Goal: Task Accomplishment & Management: Complete application form

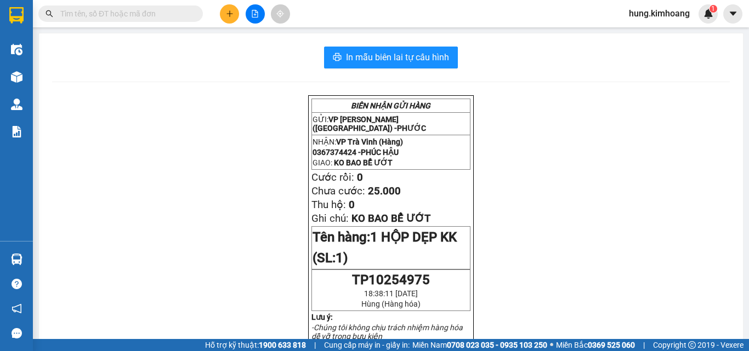
click at [229, 14] on icon "plus" at bounding box center [229, 13] width 6 height 1
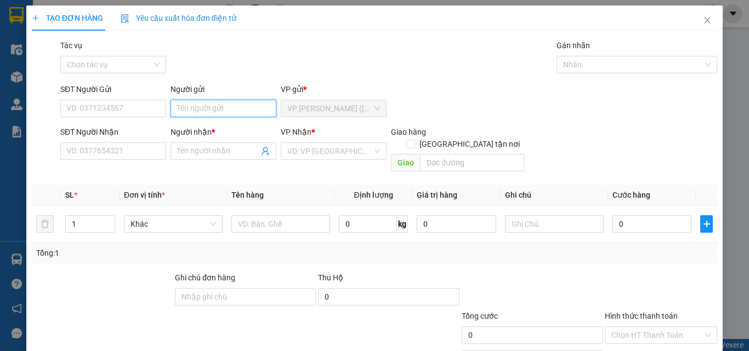
click at [200, 108] on input "Người gửi" at bounding box center [224, 109] width 106 height 18
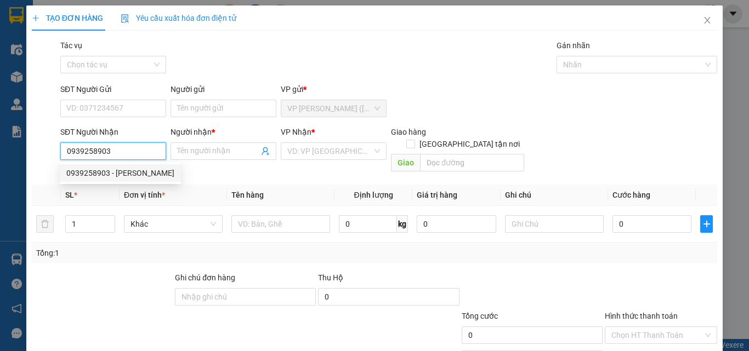
type input "0939258903"
click at [107, 164] on div "0939258903 0939258903 - [PERSON_NAME]" at bounding box center [120, 173] width 121 height 22
click at [138, 157] on input "0939258903" at bounding box center [113, 152] width 106 height 18
click at [132, 173] on div "0939258903 - [PERSON_NAME]" at bounding box center [120, 173] width 108 height 12
type input "[PERSON_NAME]"
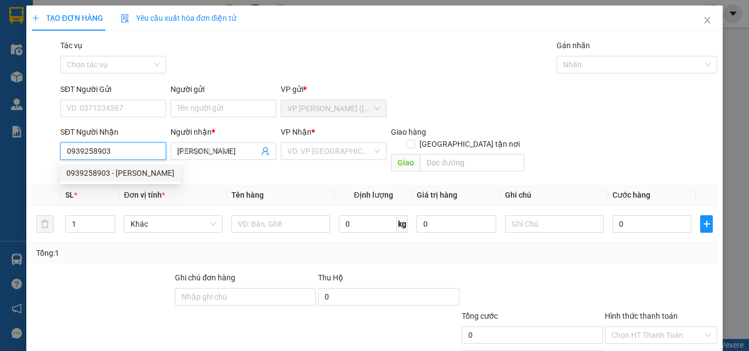
type input "20.000"
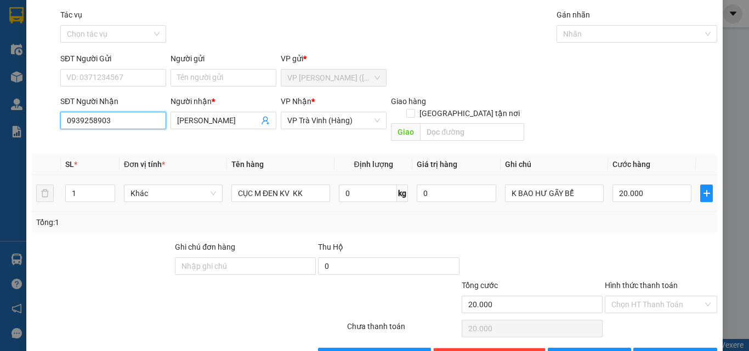
scroll to position [54, 0]
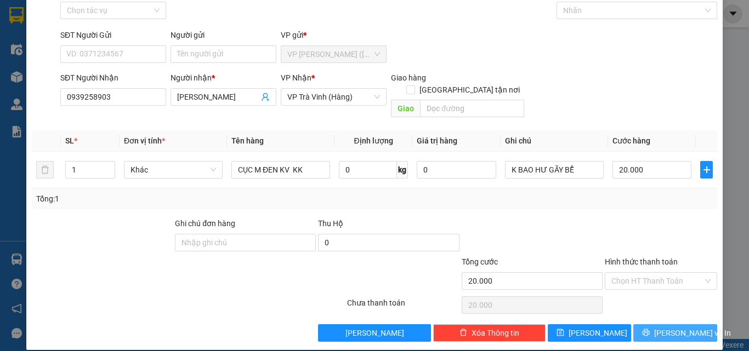
click at [679, 327] on span "[PERSON_NAME] và In" at bounding box center [692, 333] width 77 height 12
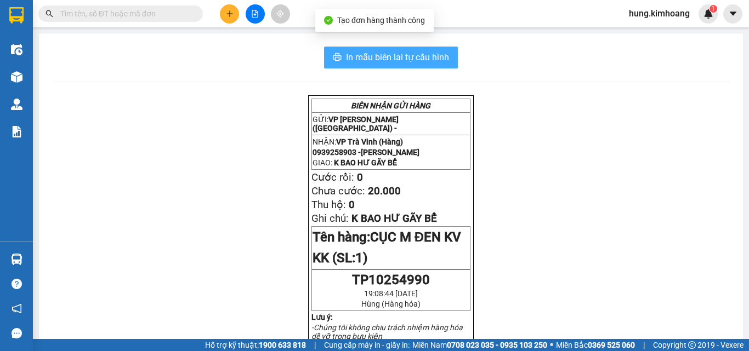
click at [399, 58] on span "In mẫu biên lai tự cấu hình" at bounding box center [397, 57] width 103 height 14
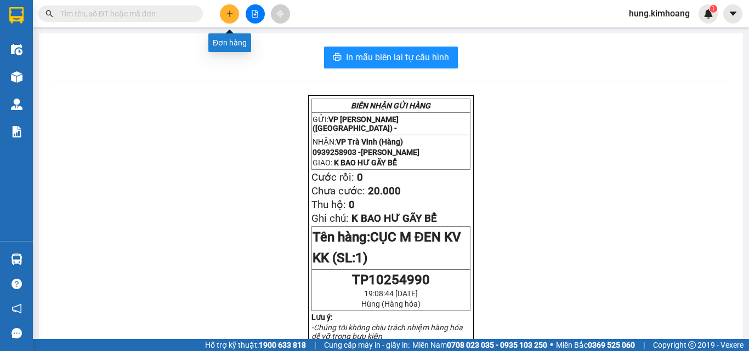
click at [230, 15] on icon "plus" at bounding box center [229, 13] width 1 height 6
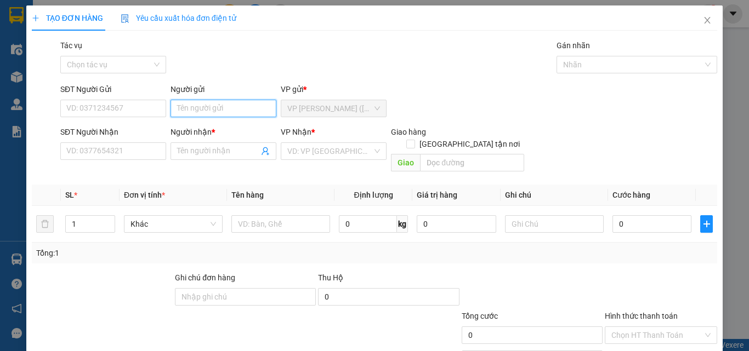
drag, startPoint x: 217, startPoint y: 110, endPoint x: 217, endPoint y: 117, distance: 6.6
click at [207, 112] on input "Người gửi" at bounding box center [224, 109] width 106 height 18
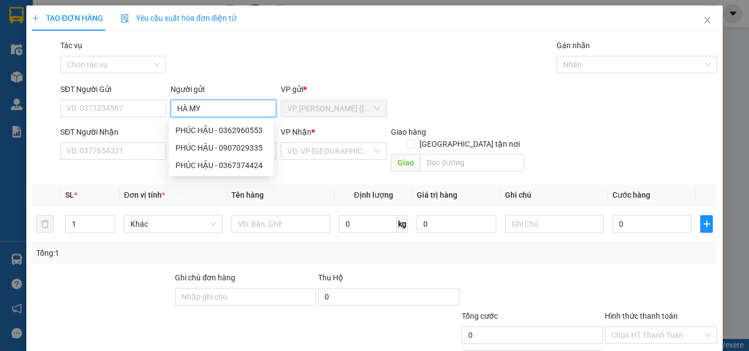
type input "HÀ MY"
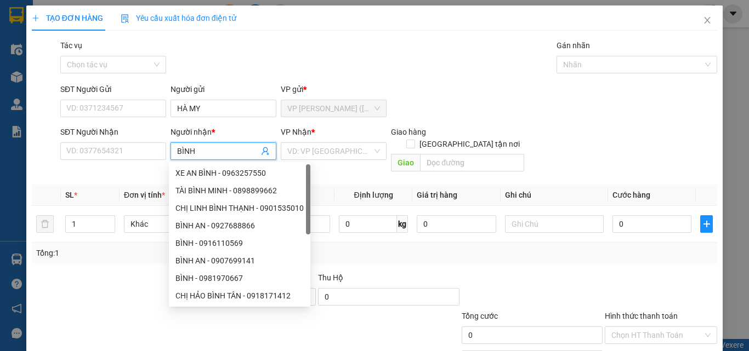
type input "BÌNH"
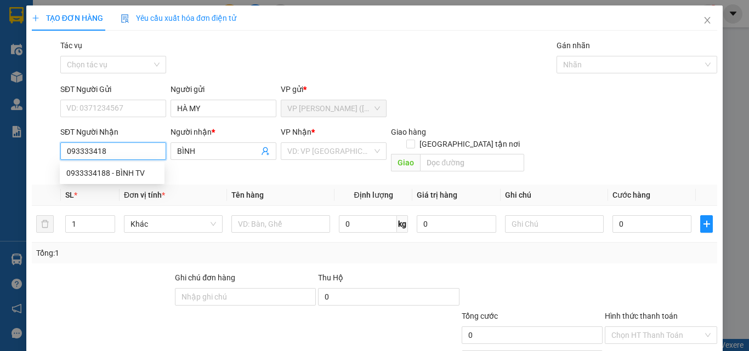
type input "0933334188"
click at [137, 171] on div "0933334188 - BÌNH TV" at bounding box center [112, 173] width 92 height 12
type input "BÌNH TV"
type input "25.000"
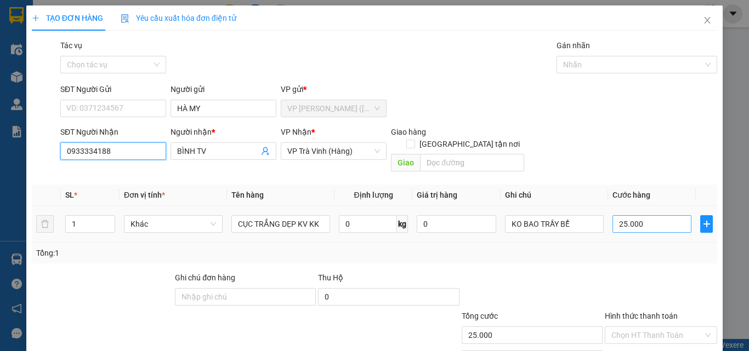
type input "0933334188"
click at [695, 331] on div "TẠO ĐƠN HÀNG Yêu cầu xuất hóa đơn điện tử Transit Pickup Surcharge Ids Transit …" at bounding box center [374, 204] width 696 height 399
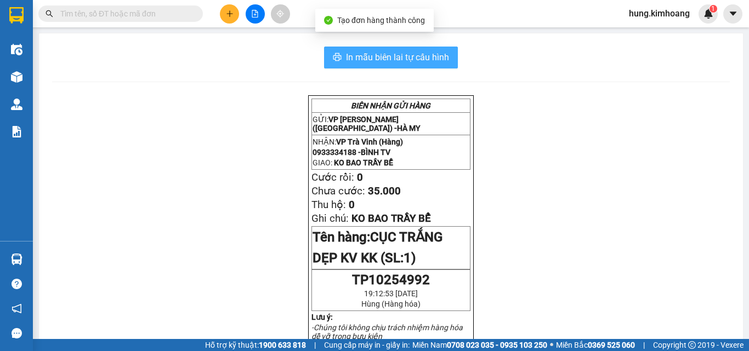
click at [419, 55] on span "In mẫu biên lai tự cấu hình" at bounding box center [397, 57] width 103 height 14
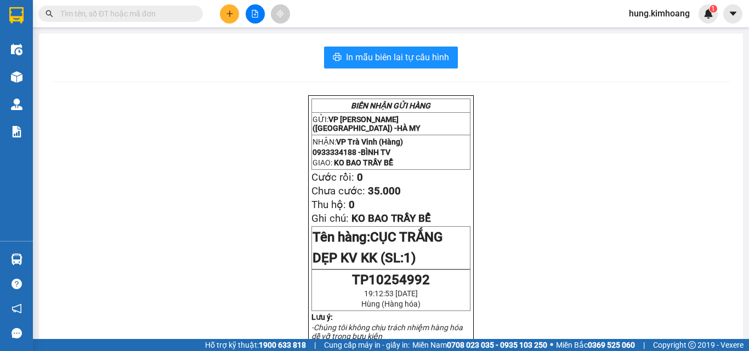
click at [235, 14] on button at bounding box center [229, 13] width 19 height 19
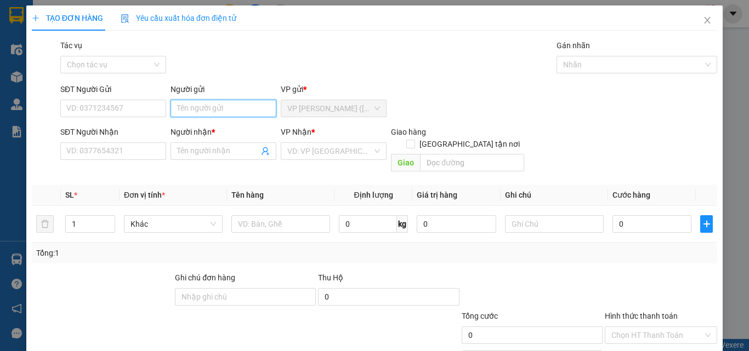
click at [199, 107] on input "Người gửi" at bounding box center [224, 109] width 106 height 18
type input "HAKI LABO"
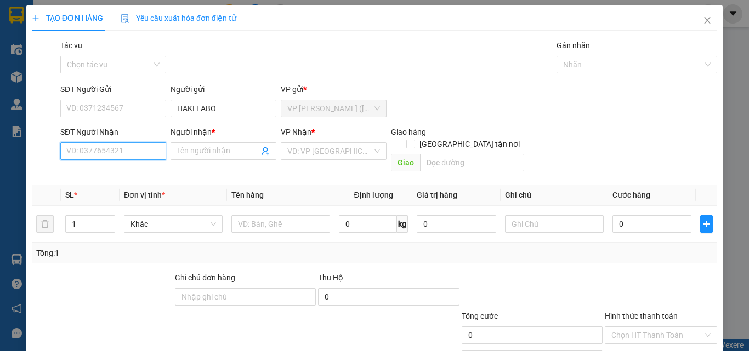
click at [95, 143] on input "SĐT Người Nhận" at bounding box center [113, 152] width 106 height 18
drag, startPoint x: 126, startPoint y: 172, endPoint x: 145, endPoint y: 167, distance: 19.7
click at [126, 171] on div "0962077759 - NGHIÊM" at bounding box center [112, 173] width 92 height 12
type input "0962077759"
type input "NGHIÊM"
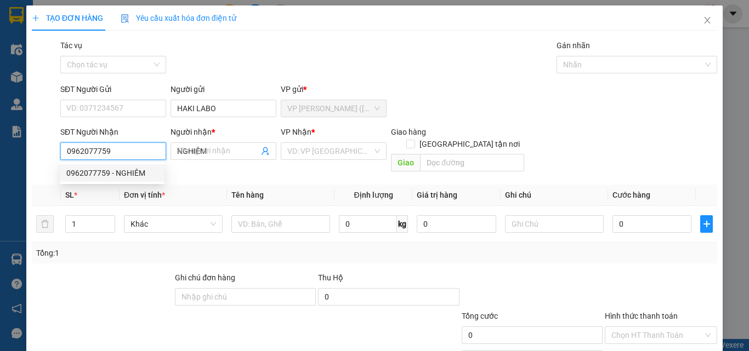
type input "25.000"
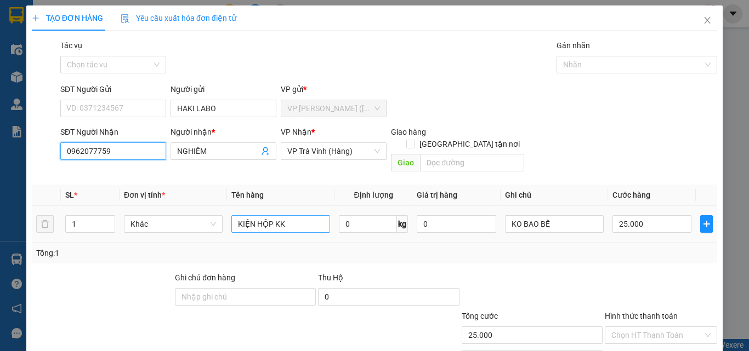
type input "0962077759"
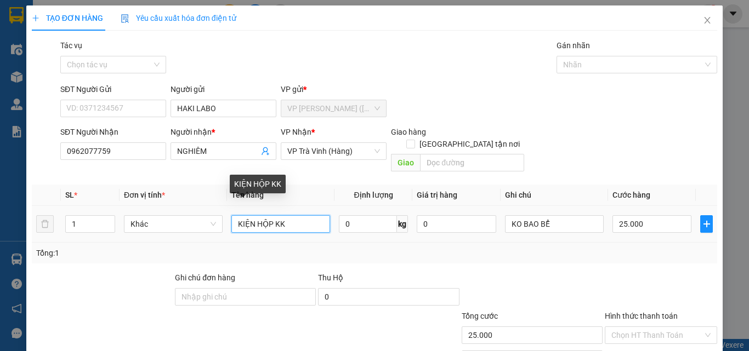
drag, startPoint x: 292, startPoint y: 155, endPoint x: 171, endPoint y: 194, distance: 127.3
click at [171, 194] on div "SL * Đơn vị tính * Tên hàng Định lượng Giá trị hàng Ghi chú Cước hàng 1 Khác KI…" at bounding box center [374, 224] width 685 height 79
type input "1 HỘP KK"
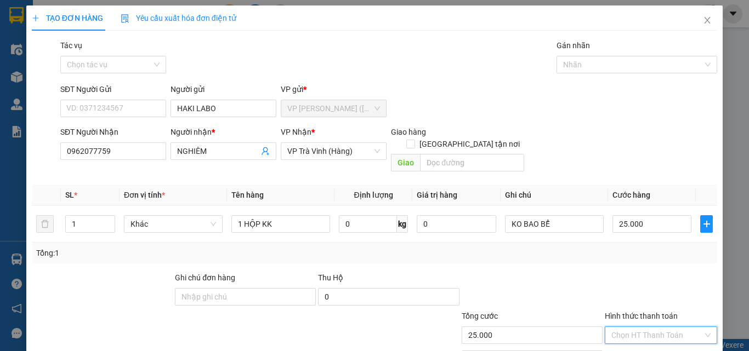
drag, startPoint x: 658, startPoint y: 268, endPoint x: 638, endPoint y: 302, distance: 39.3
click at [657, 327] on input "Hình thức thanh toán" at bounding box center [657, 335] width 92 height 16
click at [638, 339] on div "Tại văn phòng" at bounding box center [654, 345] width 98 height 12
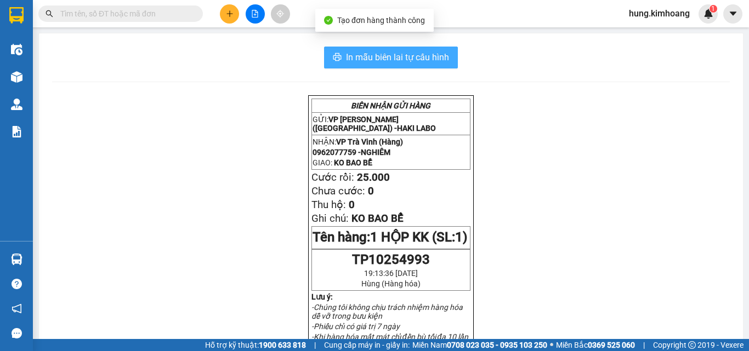
click at [368, 56] on span "In mẫu biên lai tự cấu hình" at bounding box center [397, 57] width 103 height 14
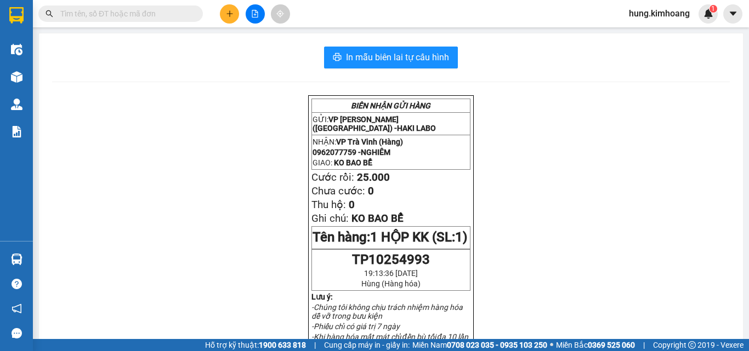
click at [231, 10] on icon "plus" at bounding box center [230, 14] width 8 height 8
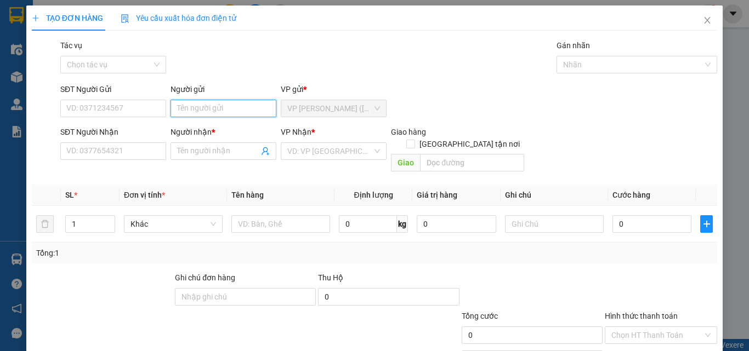
click at [226, 103] on input "Người gửi" at bounding box center [224, 109] width 106 height 18
type input "HIỀN"
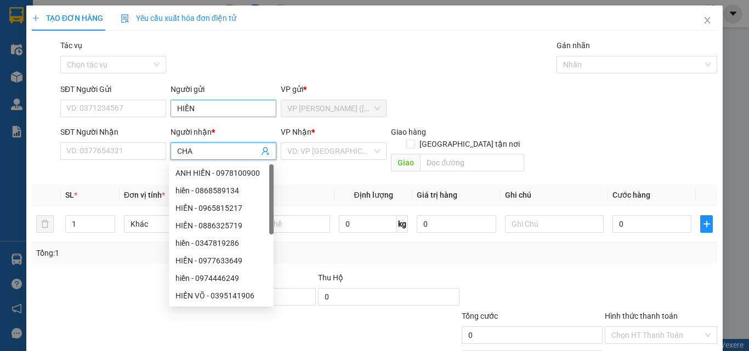
type input "CHA"
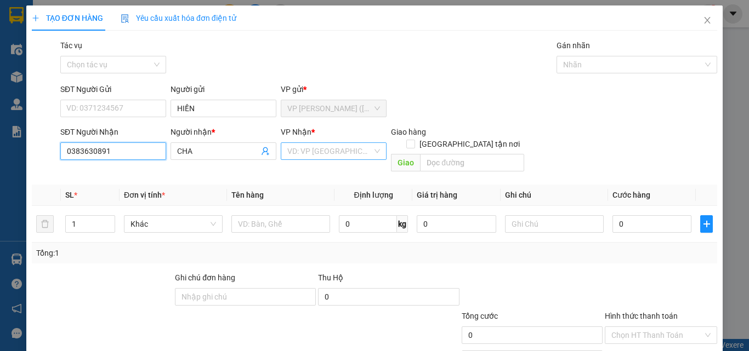
type input "0383630891"
click at [300, 150] on input "search" at bounding box center [329, 151] width 85 height 16
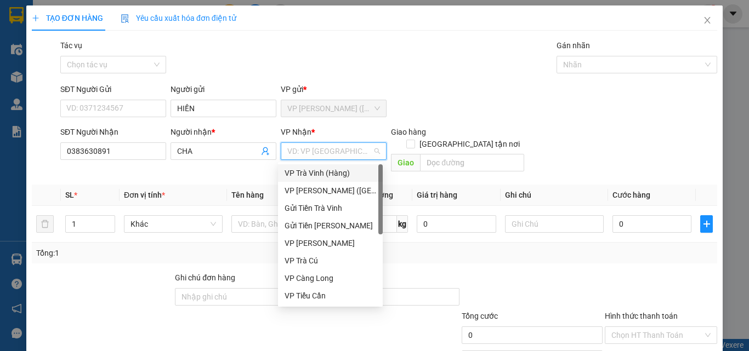
click at [314, 173] on div "VP Trà Vinh (Hàng)" at bounding box center [331, 173] width 92 height 12
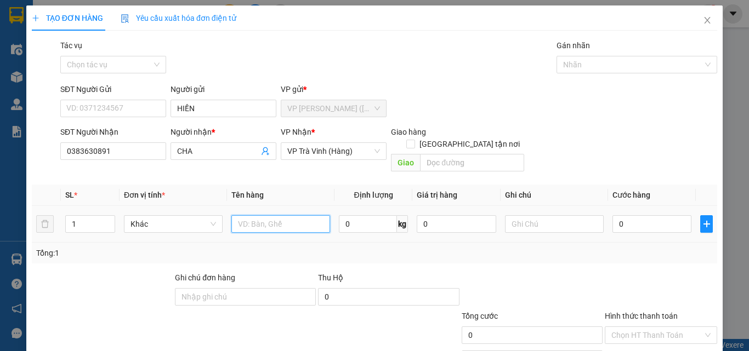
drag, startPoint x: 289, startPoint y: 208, endPoint x: 282, endPoint y: 209, distance: 6.7
click at [287, 215] on input "text" at bounding box center [280, 224] width 99 height 18
type input "1 BỊT VÀNG KK"
click at [648, 215] on input "0" at bounding box center [651, 224] width 79 height 18
click at [643, 327] on input "Hình thức thanh toán" at bounding box center [657, 335] width 92 height 16
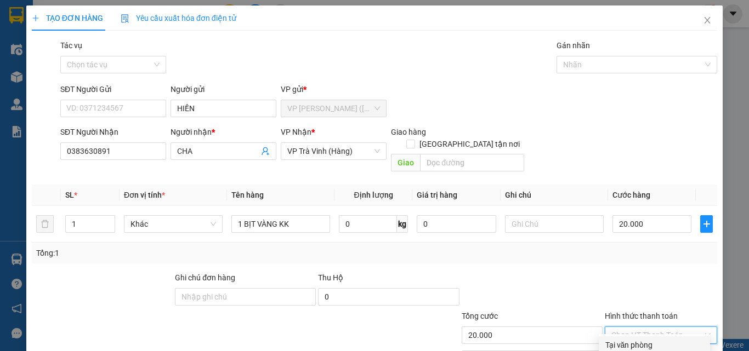
click at [643, 339] on div "Tại văn phòng" at bounding box center [654, 345] width 98 height 12
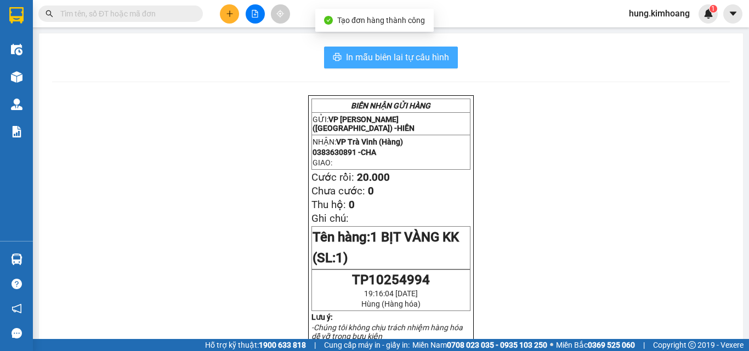
click at [395, 61] on span "In mẫu biên lai tự cấu hình" at bounding box center [397, 57] width 103 height 14
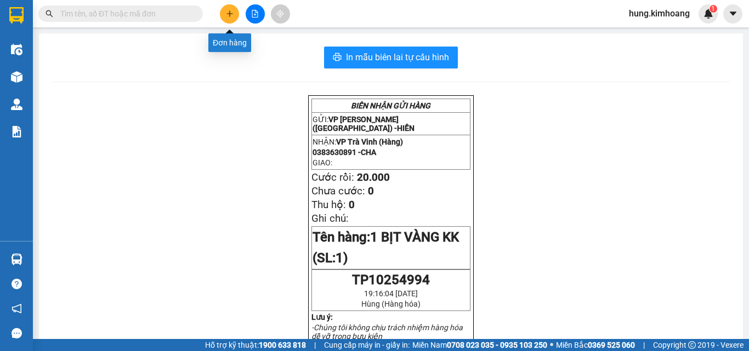
click at [234, 10] on button at bounding box center [229, 13] width 19 height 19
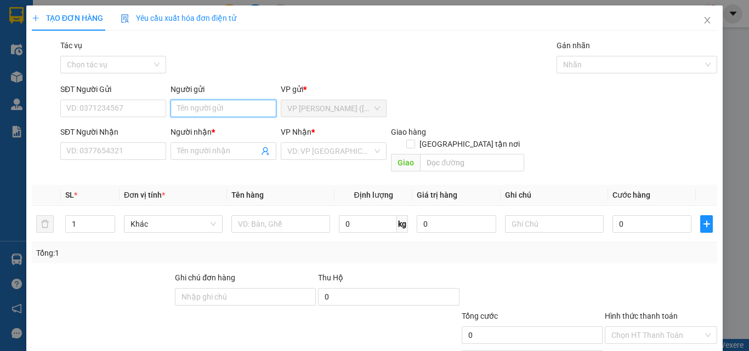
click at [190, 107] on input "Người gửi" at bounding box center [224, 109] width 106 height 18
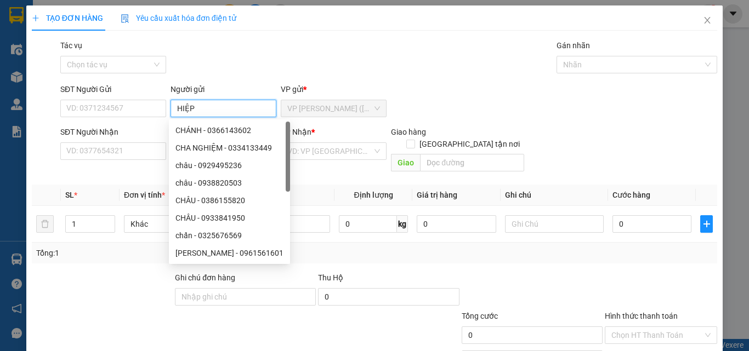
type input "HIỆP"
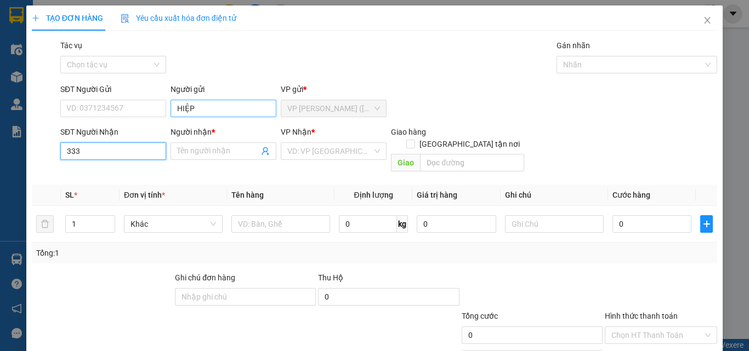
type input "3333"
drag, startPoint x: 133, startPoint y: 154, endPoint x: 44, endPoint y: 166, distance: 89.2
click at [44, 166] on div "Transit Pickup Surcharge Ids Transit Deliver Surcharge Ids Transit Deliver Surc…" at bounding box center [374, 217] width 685 height 357
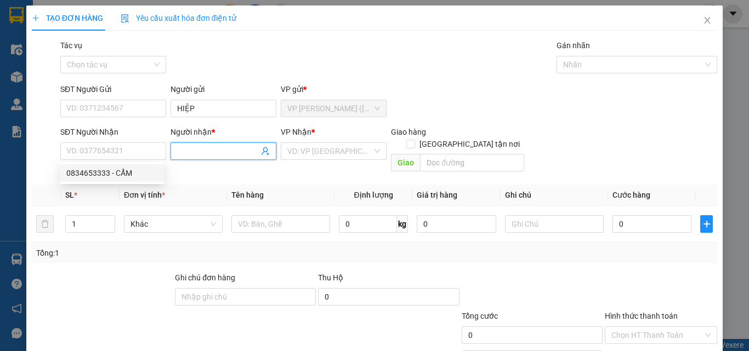
click at [180, 158] on span at bounding box center [224, 152] width 106 height 18
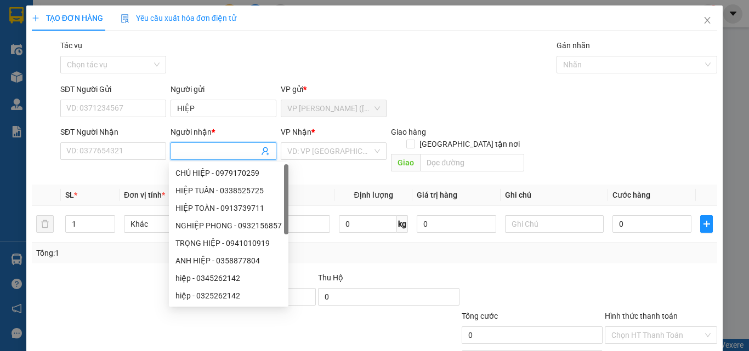
type input "D"
type input "ĐỆ"
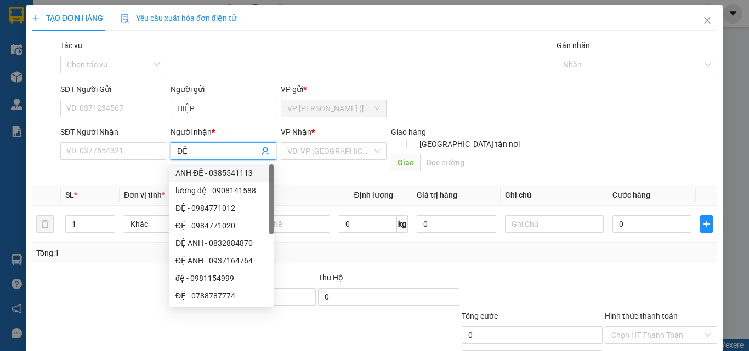
click at [220, 169] on div "ANH ĐỆ - 0385541113" at bounding box center [221, 173] width 92 height 12
type input "0385541113"
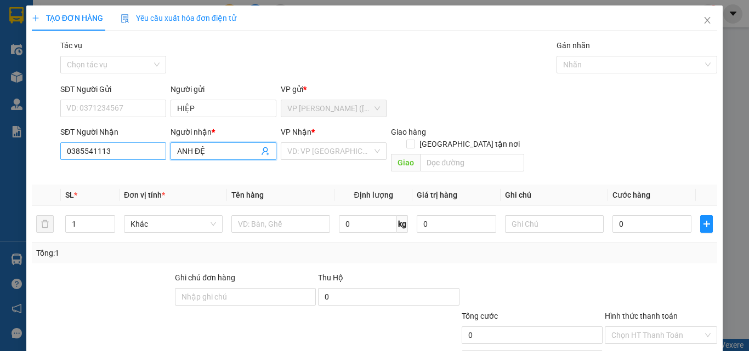
type input "ANH ĐỆ"
drag, startPoint x: 120, startPoint y: 154, endPoint x: 0, endPoint y: 178, distance: 121.9
click at [0, 175] on div "TẠO ĐƠN HÀNG Yêu cầu xuất hóa đơn điện tử Transit Pickup Surcharge Ids Transit …" at bounding box center [374, 175] width 749 height 351
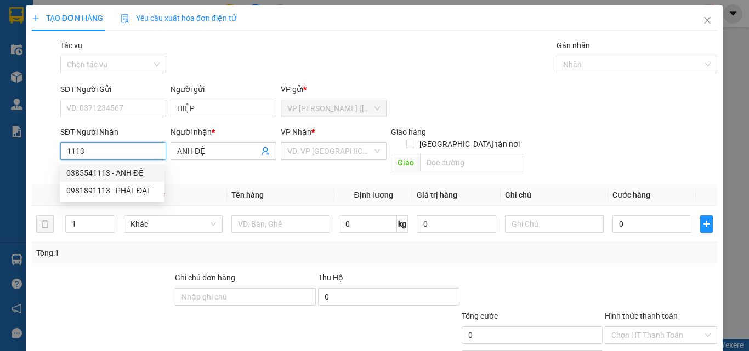
click at [103, 167] on div "0385541113 - ANH ĐỆ" at bounding box center [112, 173] width 92 height 12
type input "0385541113"
type input "200.000"
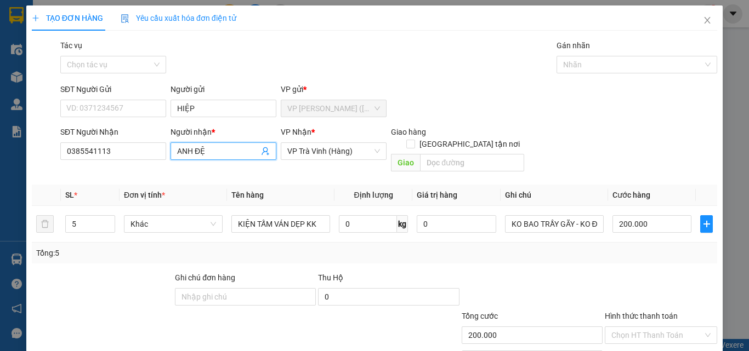
click at [221, 149] on input "ANH ĐỆ" at bounding box center [218, 151] width 82 height 12
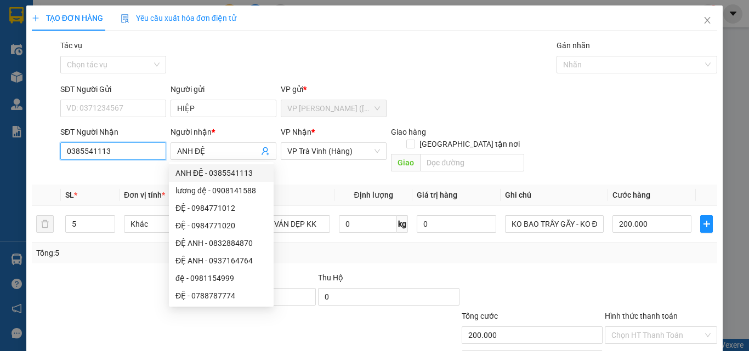
click at [133, 152] on input "0385541113" at bounding box center [113, 152] width 106 height 18
click at [131, 153] on input "0385541113" at bounding box center [113, 152] width 106 height 18
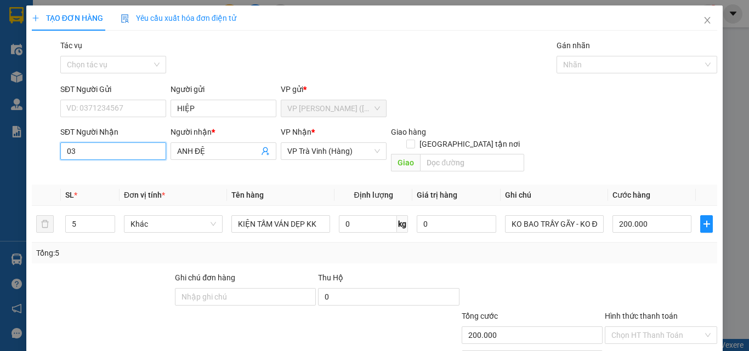
type input "0"
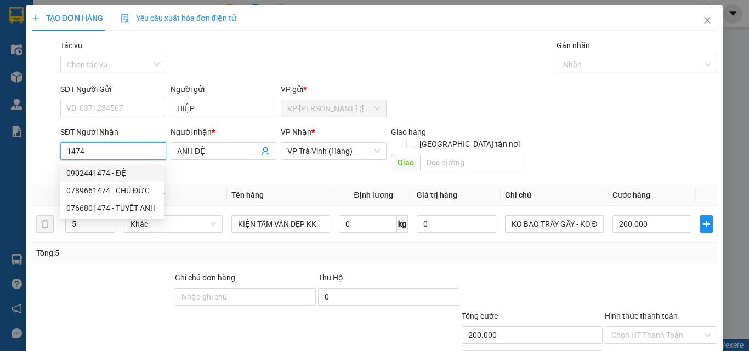
click at [117, 174] on div "0902441474 - ĐỆ" at bounding box center [112, 173] width 92 height 12
type input "0902441474"
type input "ĐỆ"
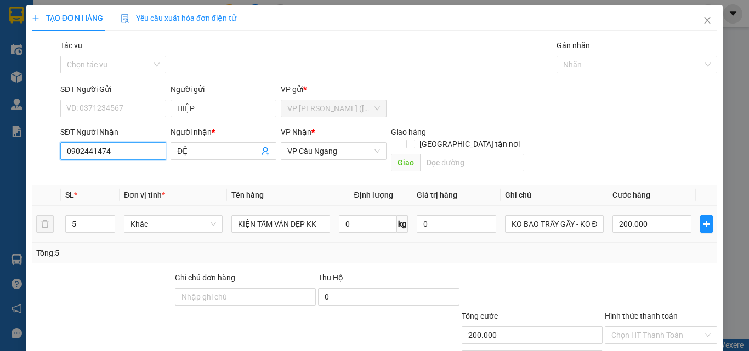
type input "35.000"
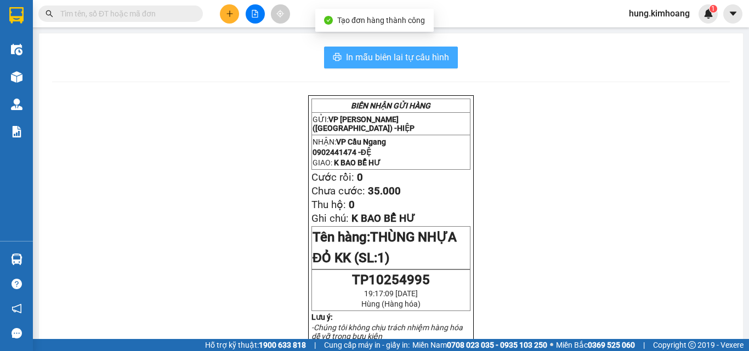
click at [374, 56] on span "In mẫu biên lai tự cấu hình" at bounding box center [397, 57] width 103 height 14
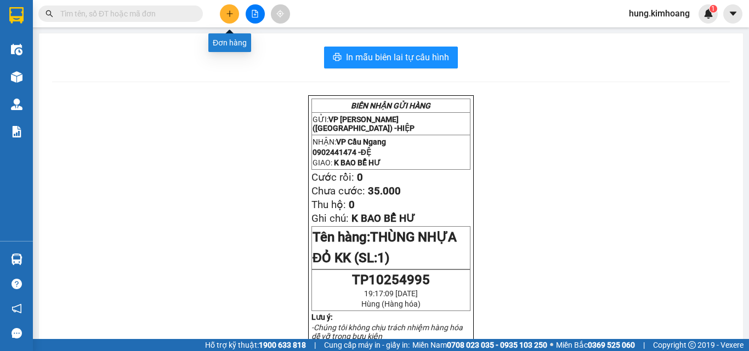
click at [226, 16] on icon "plus" at bounding box center [230, 14] width 8 height 8
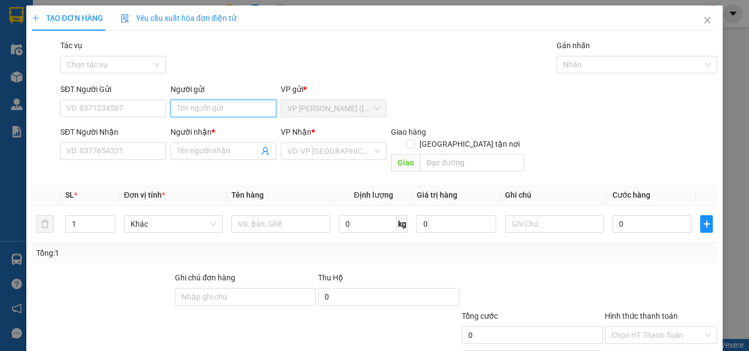
click at [188, 109] on input "Người gửi" at bounding box center [224, 109] width 106 height 18
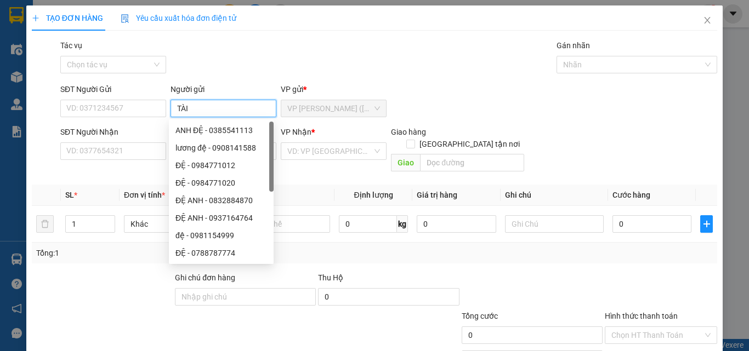
type input "TÀI"
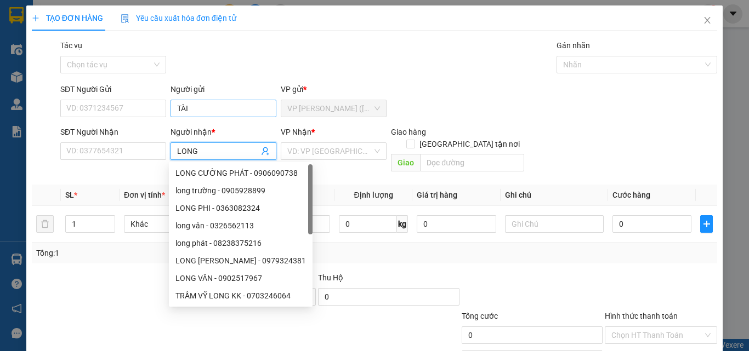
type input "LONG"
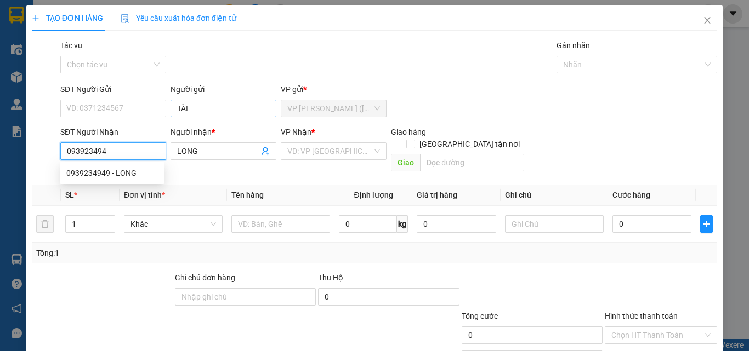
type input "0939234949"
click at [124, 172] on div "0939234949 - LONG" at bounding box center [112, 173] width 92 height 12
type input "LONG"
type input "30.000"
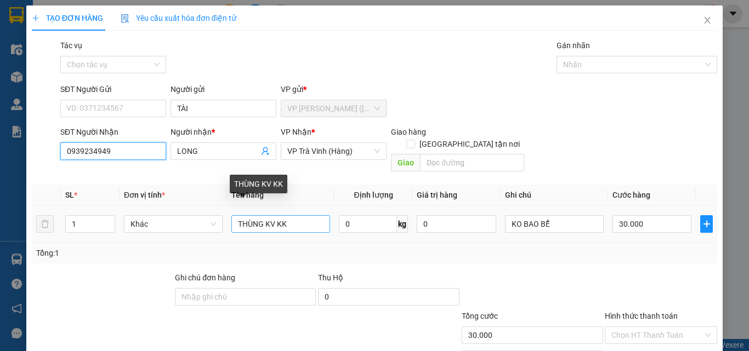
type input "0939234949"
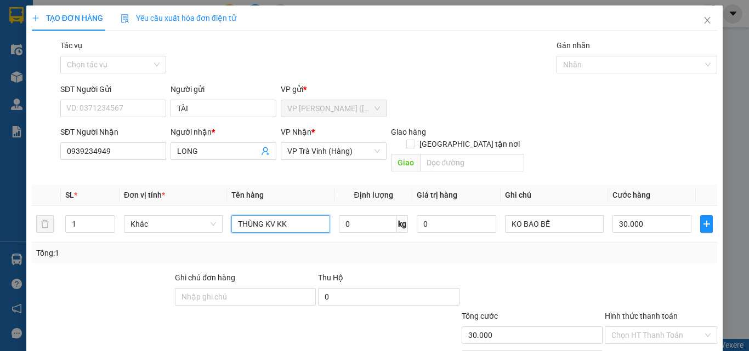
drag, startPoint x: 301, startPoint y: 216, endPoint x: 210, endPoint y: 245, distance: 95.5
click at [216, 241] on div "SL * Đơn vị tính * Tên hàng Định lượng Giá trị hàng Ghi chú Cước hàng 1 Khác TH…" at bounding box center [374, 224] width 685 height 79
type input "1 HỘP KK"
click at [644, 215] on input "30.000" at bounding box center [651, 224] width 79 height 18
type input "2"
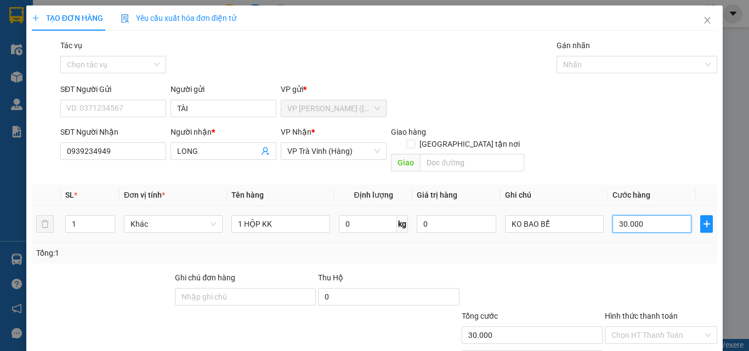
type input "2"
type input "25"
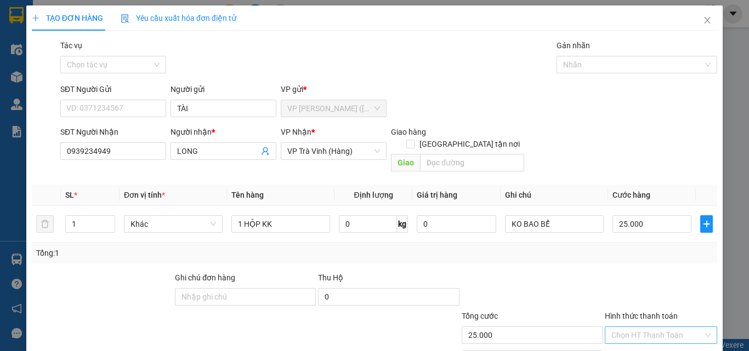
click at [649, 327] on input "Hình thức thanh toán" at bounding box center [657, 335] width 92 height 16
click at [645, 272] on div at bounding box center [661, 291] width 115 height 38
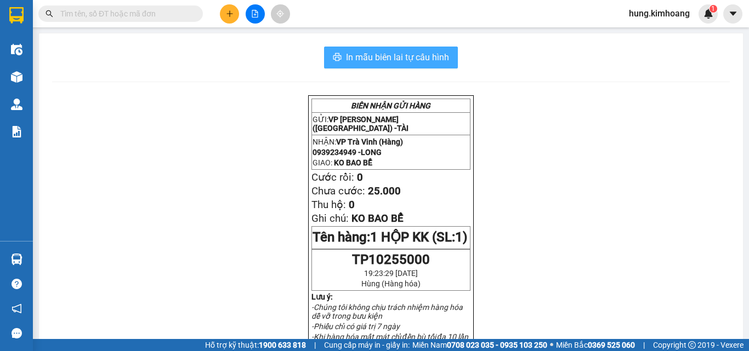
click at [429, 61] on span "In mẫu biên lai tự cấu hình" at bounding box center [397, 57] width 103 height 14
click at [230, 13] on icon "plus" at bounding box center [230, 14] width 8 height 8
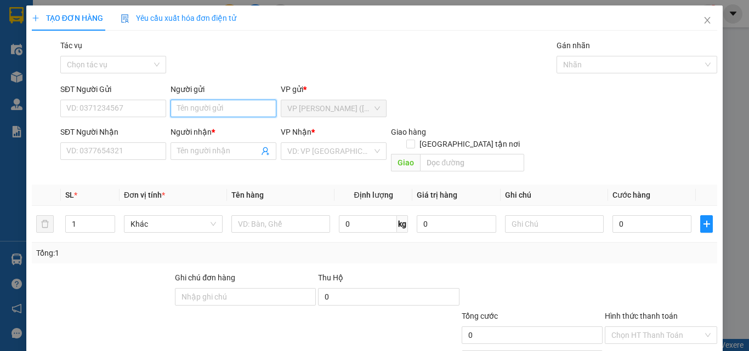
click at [207, 107] on input "Người gửi" at bounding box center [224, 109] width 106 height 18
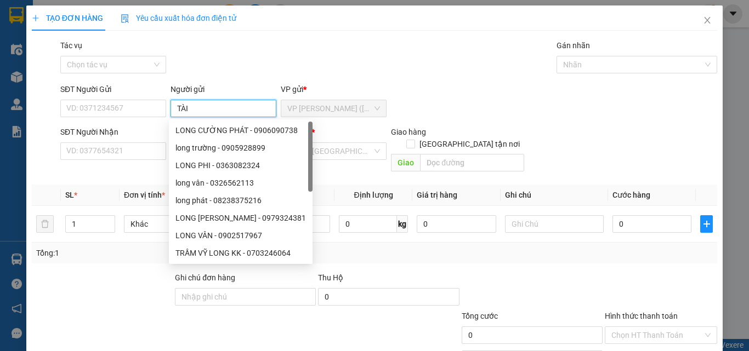
type input "TÀI"
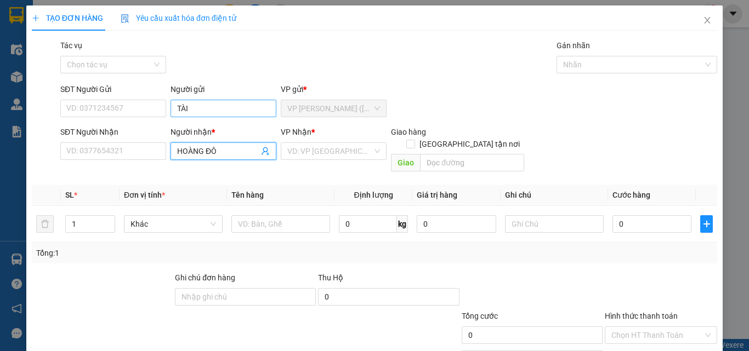
type input "HOÀNG ĐÔ"
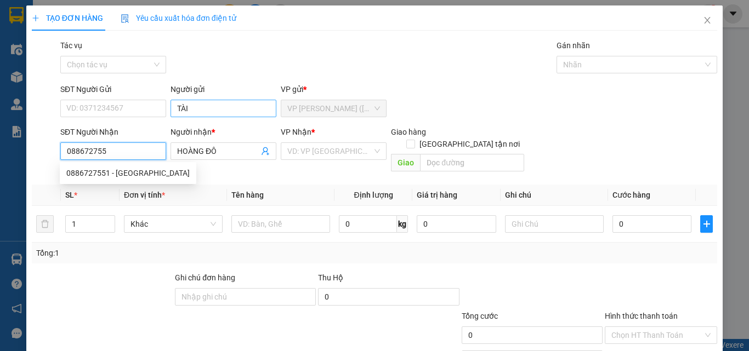
type input "0886727551"
click at [142, 168] on div "0886727551 - [GEOGRAPHIC_DATA]" at bounding box center [127, 173] width 123 height 12
type input "20.000"
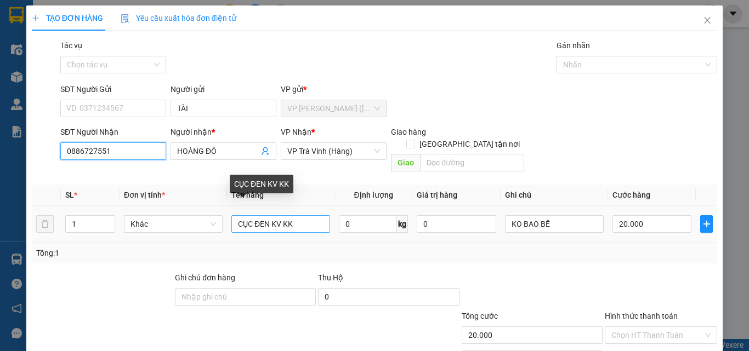
type input "0886727551"
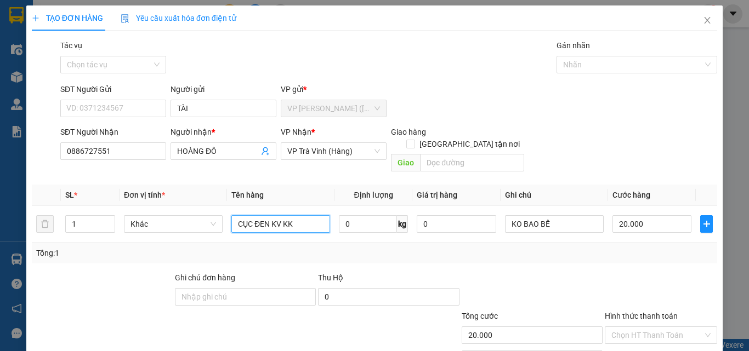
drag, startPoint x: 300, startPoint y: 212, endPoint x: 213, endPoint y: 245, distance: 93.2
click at [215, 243] on div "SL * Đơn vị tính * Tên hàng Định lượng Giá trị hàng Ghi chú Cước hàng 1 Khác CỤ…" at bounding box center [374, 224] width 685 height 79
type input "1 THÙNG KK"
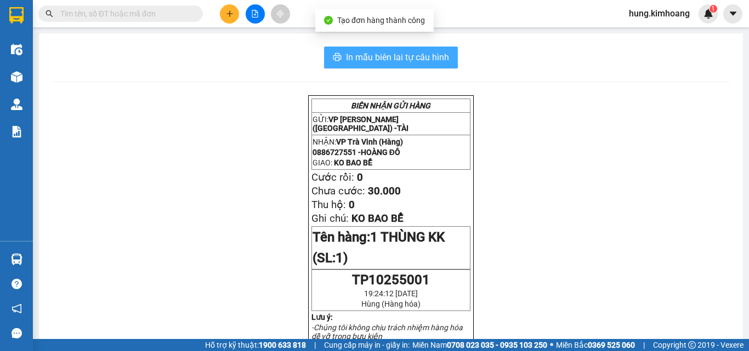
click at [423, 64] on span "In mẫu biên lai tự cấu hình" at bounding box center [397, 57] width 103 height 14
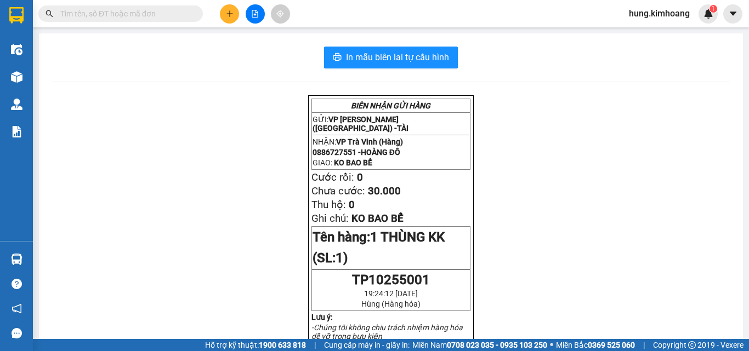
click at [226, 7] on button at bounding box center [229, 13] width 19 height 19
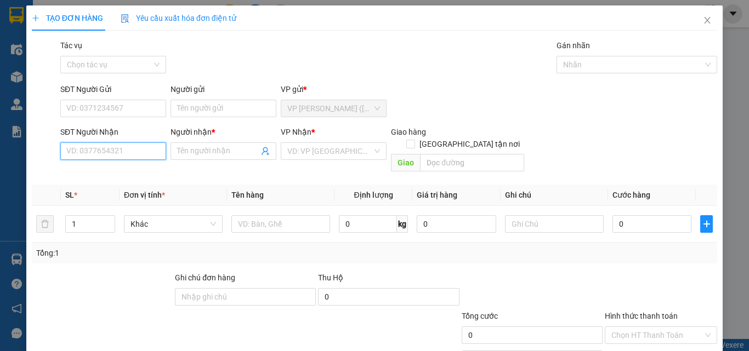
click at [126, 146] on input "SĐT Người Nhận" at bounding box center [113, 152] width 106 height 18
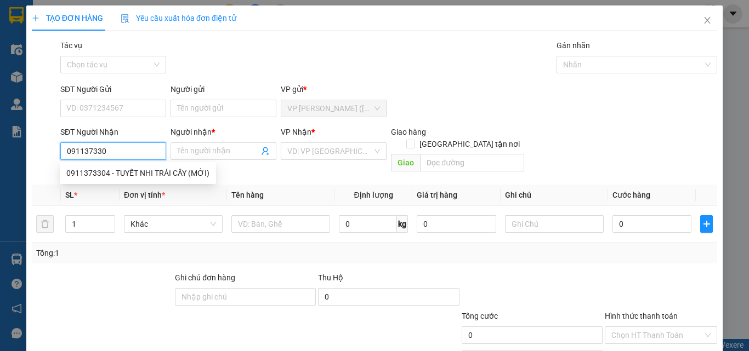
type input "0911373304"
click at [167, 168] on div "0911373304 - TUYẾT NHI TRÁI CÂY (MỚI)" at bounding box center [137, 173] width 143 height 12
type input "TUYẾT NHI TRÁI CÂY (MỚI)"
type input "60.000"
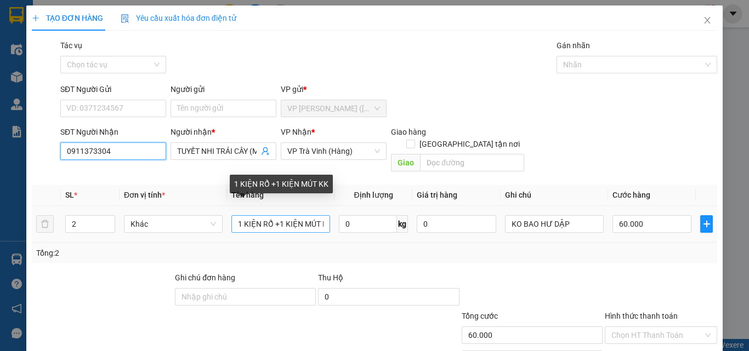
type input "0911373304"
click at [323, 215] on input "1 KIỆN RỔ +1 KIỆN MÚT KK" at bounding box center [280, 224] width 99 height 18
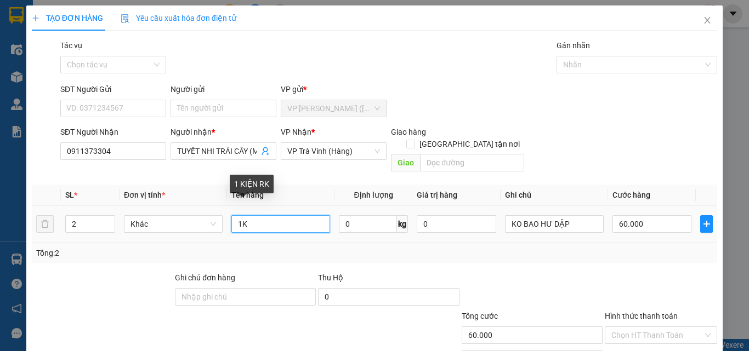
type input "K"
drag, startPoint x: 267, startPoint y: 215, endPoint x: 162, endPoint y: 245, distance: 109.3
click at [183, 240] on div "SL * Đơn vị tính * Tên hàng Định lượng Giá trị hàng Ghi chú Cước hàng 2 Khác 0 …" at bounding box center [374, 224] width 685 height 79
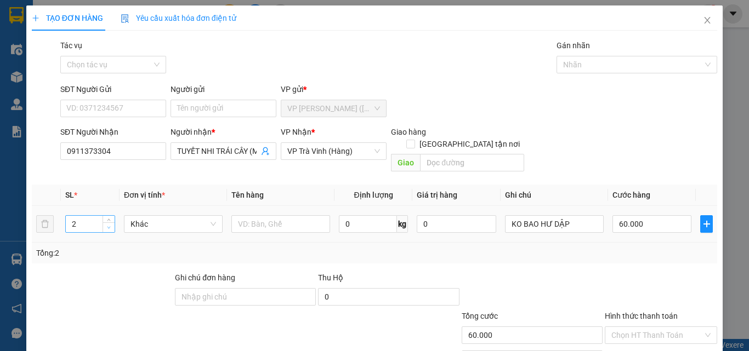
type input "1"
drag, startPoint x: 104, startPoint y: 217, endPoint x: 186, endPoint y: 216, distance: 81.7
click at [104, 224] on span "Decrease Value" at bounding box center [109, 228] width 12 height 8
click at [246, 215] on input "text" at bounding box center [280, 224] width 99 height 18
type input "1 THÙNG KK"
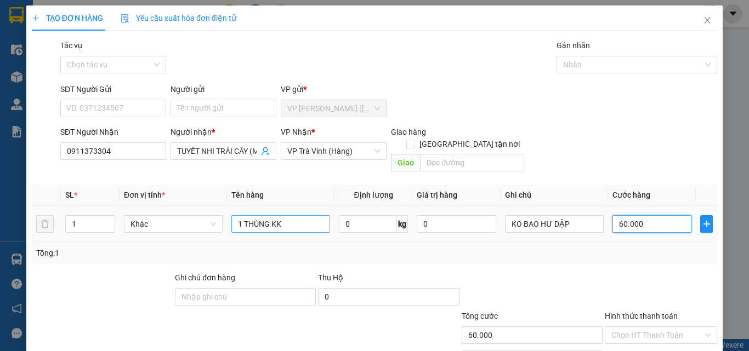
type input "3"
click at [644, 311] on div "Transit Pickup Surcharge Ids Transit Deliver Surcharge Ids Transit Deliver Surc…" at bounding box center [374, 217] width 685 height 357
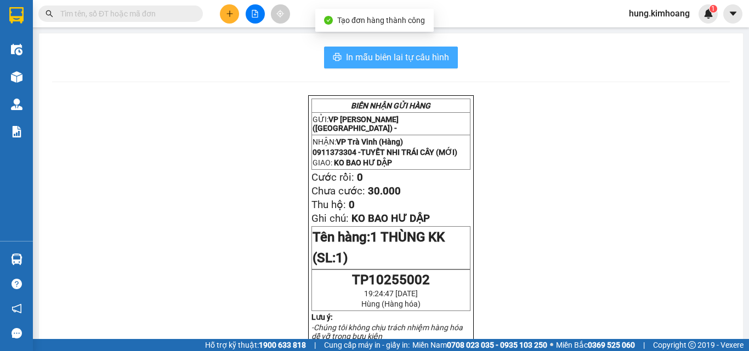
click at [392, 54] on span "In mẫu biên lai tự cấu hình" at bounding box center [397, 57] width 103 height 14
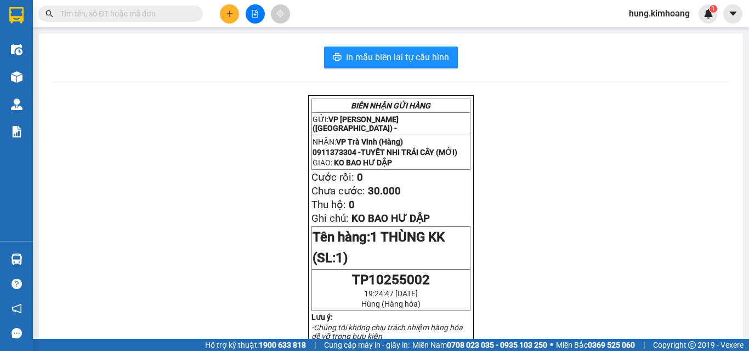
click at [226, 12] on icon "plus" at bounding box center [230, 14] width 8 height 8
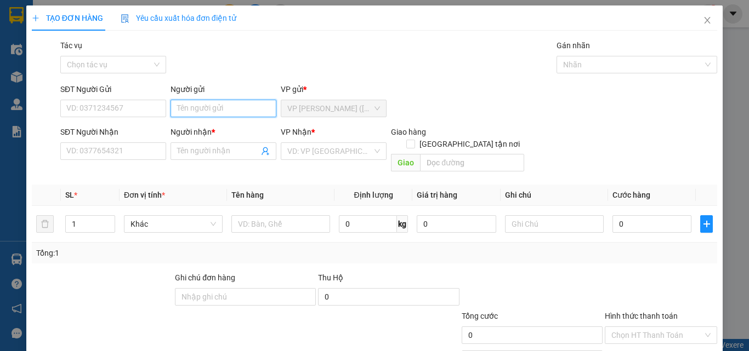
click at [209, 107] on input "Người gửi" at bounding box center [224, 109] width 106 height 18
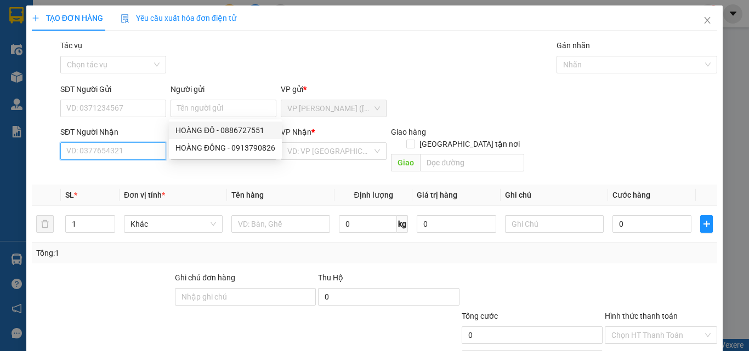
click at [151, 150] on input "SĐT Người Nhận" at bounding box center [113, 152] width 106 height 18
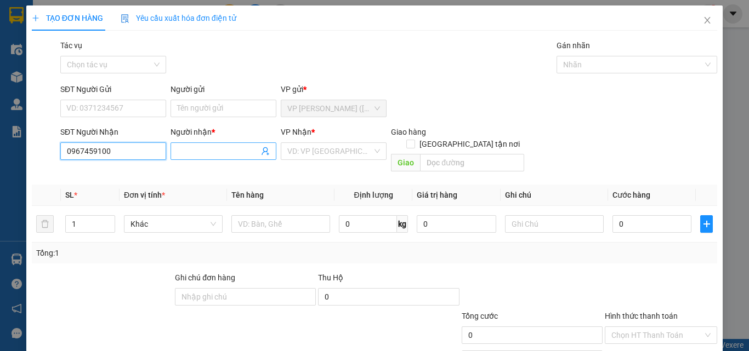
type input "0967459100"
click at [177, 154] on input "Người nhận *" at bounding box center [218, 151] width 82 height 12
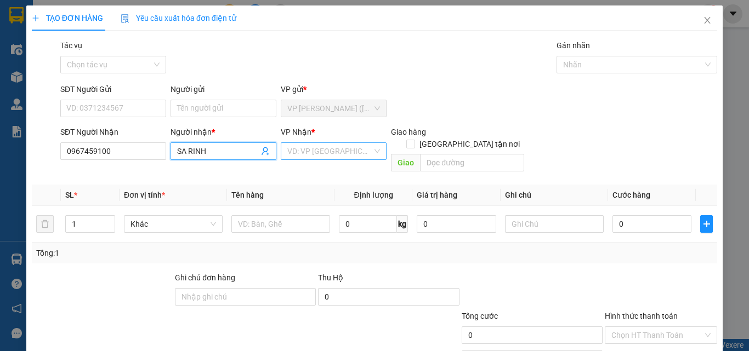
click at [281, 152] on div "VD: VP [GEOGRAPHIC_DATA]" at bounding box center [334, 152] width 106 height 18
type input "SA RINH"
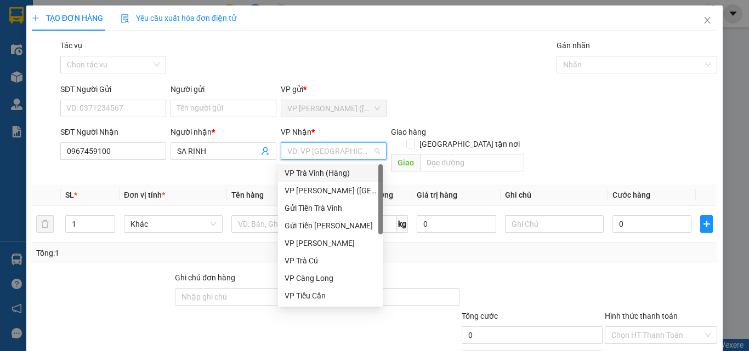
click at [321, 177] on div "VP Trà Vinh (Hàng)" at bounding box center [331, 173] width 92 height 12
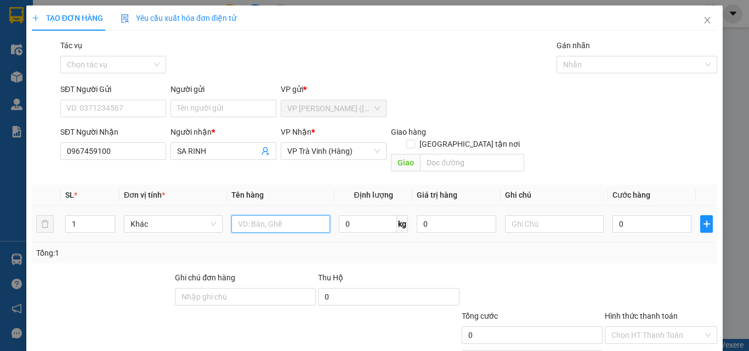
click at [272, 215] on input "text" at bounding box center [280, 224] width 99 height 18
type input "1 THÙNG KK"
type input "3"
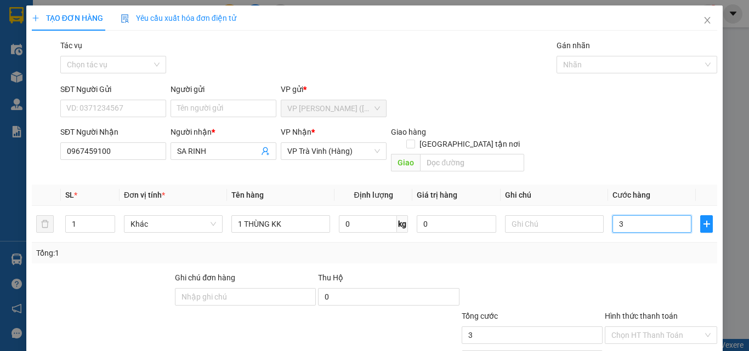
type input "35"
click at [665, 327] on input "Hình thức thanh toán" at bounding box center [657, 335] width 92 height 16
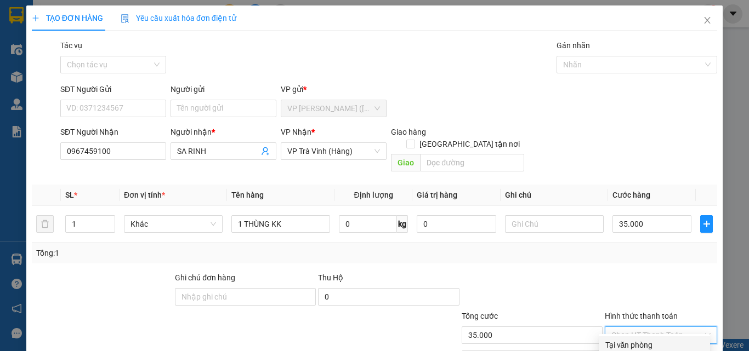
click at [656, 339] on div "Tại văn phòng" at bounding box center [654, 345] width 98 height 12
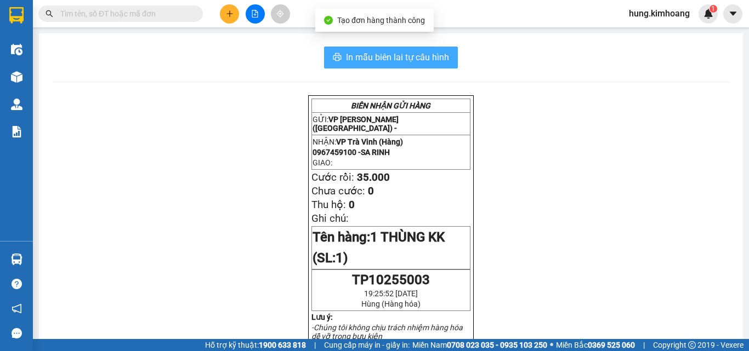
click at [443, 59] on span "In mẫu biên lai tự cấu hình" at bounding box center [397, 57] width 103 height 14
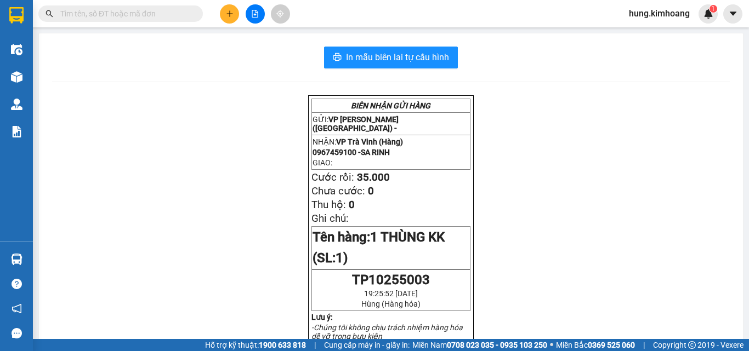
click at [224, 10] on button at bounding box center [229, 13] width 19 height 19
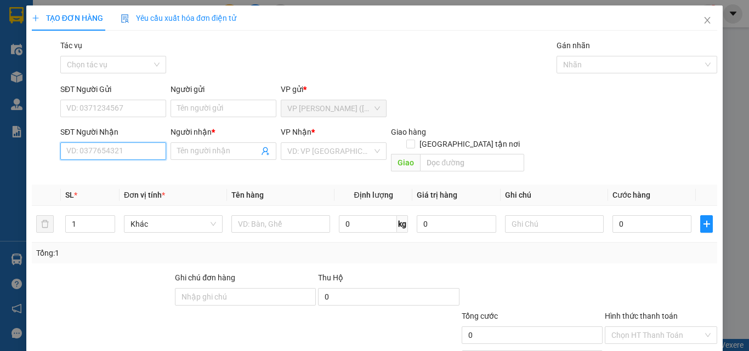
click at [161, 155] on input "SĐT Người Nhận" at bounding box center [113, 152] width 106 height 18
type input "0913659595"
click at [194, 152] on input "Người nhận *" at bounding box center [218, 151] width 82 height 12
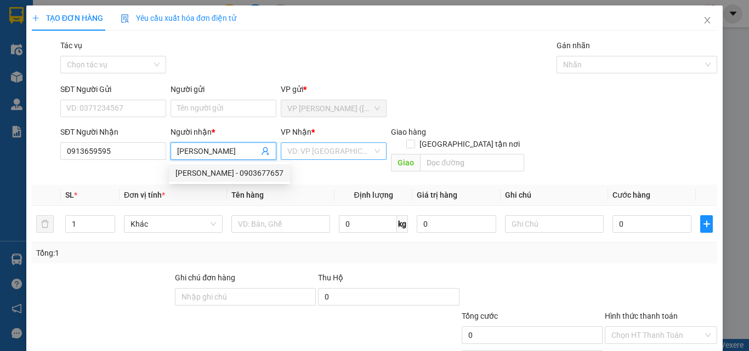
type input "[PERSON_NAME]"
click at [287, 150] on input "search" at bounding box center [329, 151] width 85 height 16
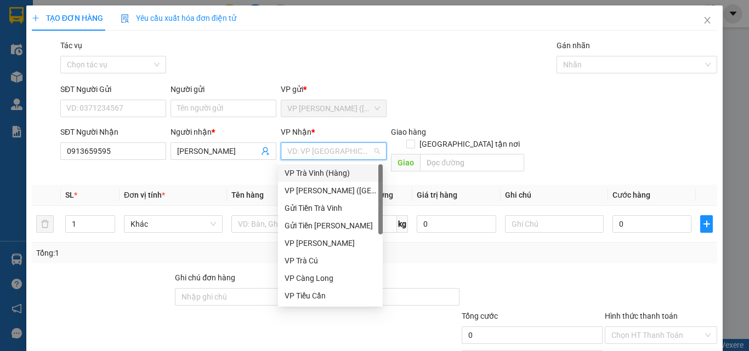
click at [318, 177] on div "VP Trà Vinh (Hàng)" at bounding box center [331, 173] width 92 height 12
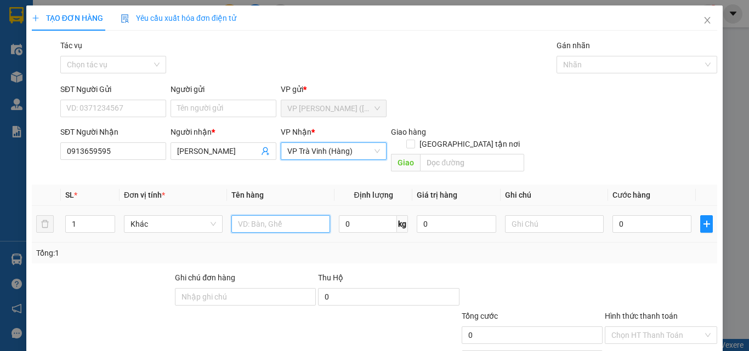
click at [308, 215] on input "text" at bounding box center [280, 224] width 99 height 18
type input "1 CỤC ĐEN KK"
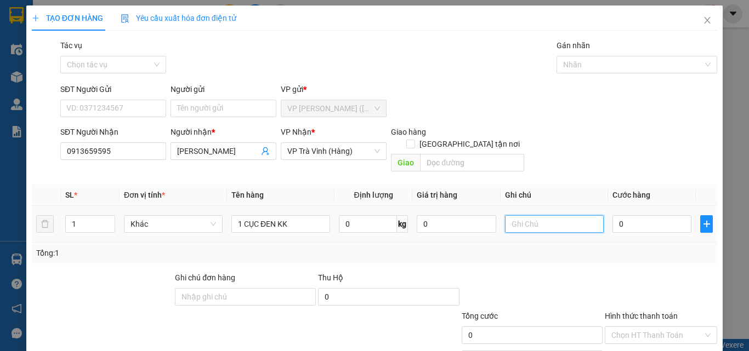
click at [520, 215] on input "text" at bounding box center [554, 224] width 99 height 18
type input "KO BAO BỂ"
click at [662, 215] on input "0" at bounding box center [651, 224] width 79 height 18
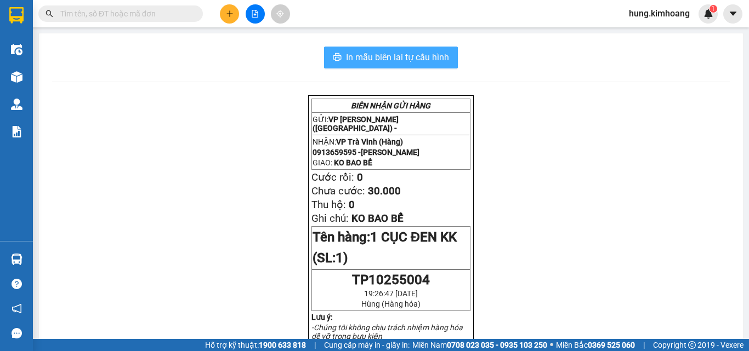
click at [424, 62] on span "In mẫu biên lai tự cấu hình" at bounding box center [397, 57] width 103 height 14
drag, startPoint x: 230, startPoint y: 21, endPoint x: 228, endPoint y: 14, distance: 7.5
click at [228, 14] on button at bounding box center [229, 13] width 19 height 19
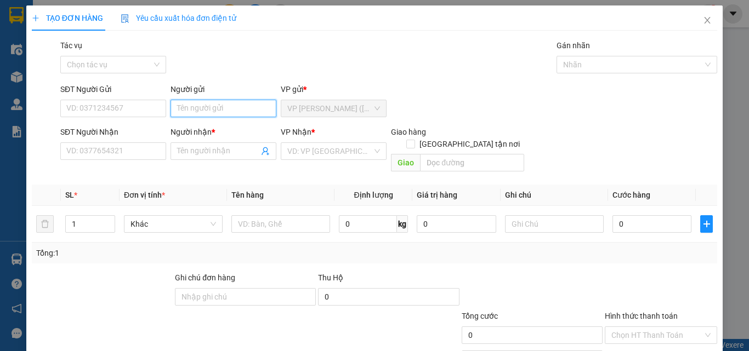
click at [214, 105] on input "Người gửi" at bounding box center [224, 109] width 106 height 18
type input "HƯNG"
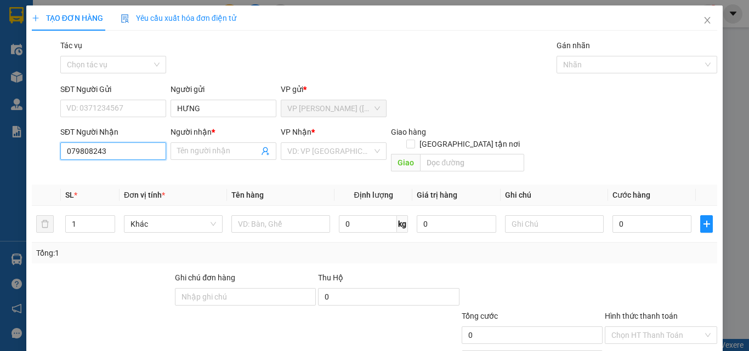
type input "0798082434"
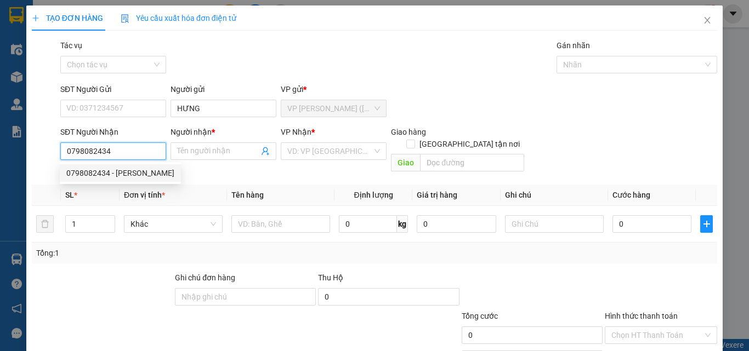
click at [137, 165] on div "0798082434 - [PERSON_NAME]" at bounding box center [120, 173] width 121 height 18
type input "[PERSON_NAME]"
type input "20.000"
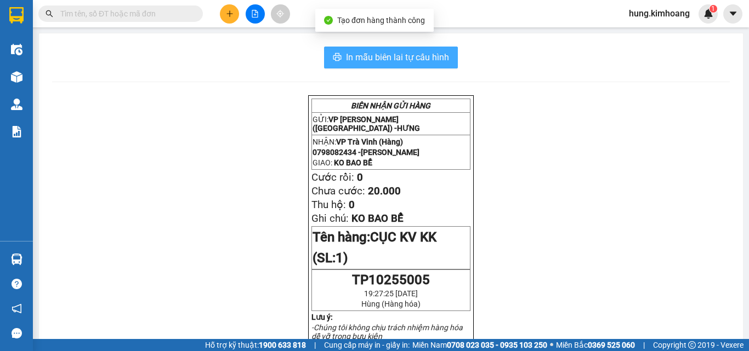
click at [376, 50] on button "In mẫu biên lai tự cấu hình" at bounding box center [391, 58] width 134 height 22
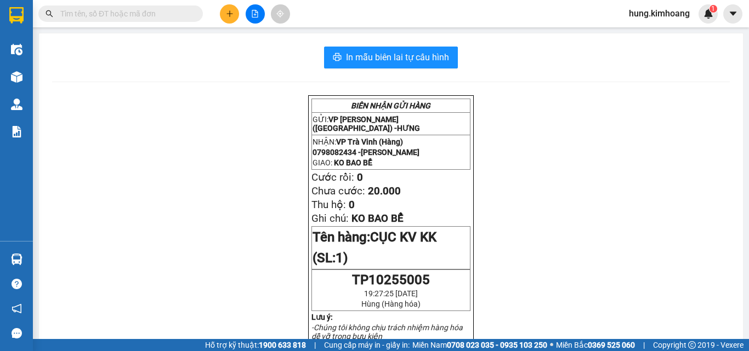
click at [226, 12] on icon "plus" at bounding box center [230, 14] width 8 height 8
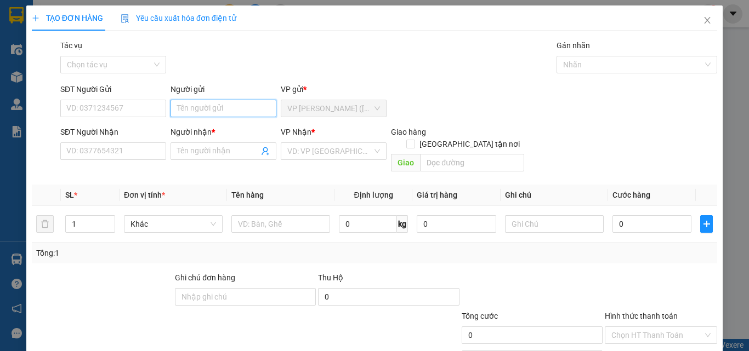
click at [195, 109] on input "Người gửi" at bounding box center [224, 109] width 106 height 18
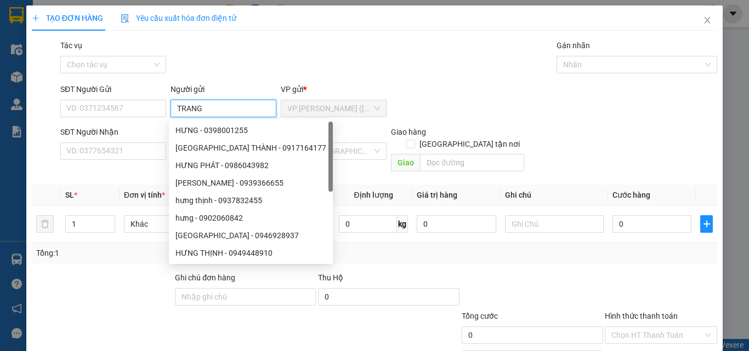
type input "TRANG"
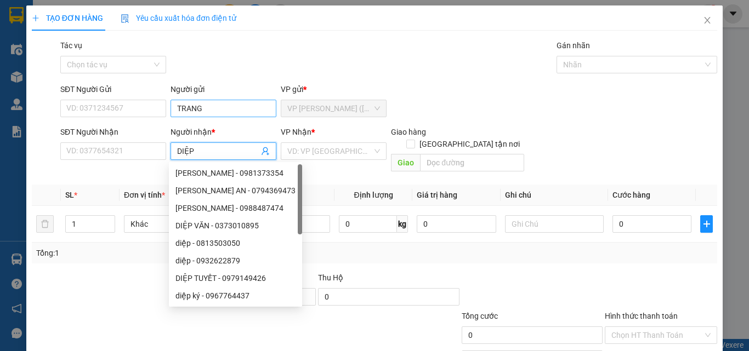
type input "DIỆP"
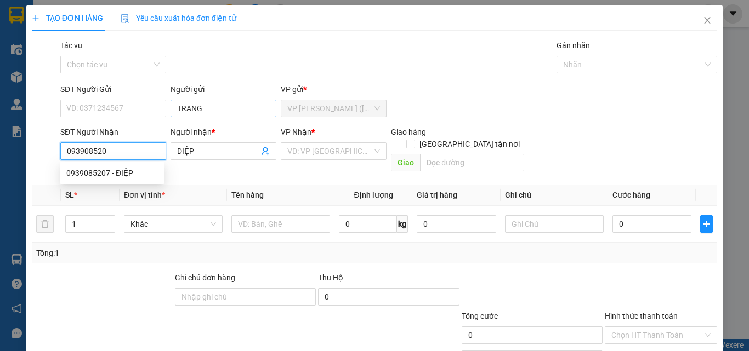
type input "0939085207"
click at [117, 171] on div "0939085207 - ĐIỆP" at bounding box center [112, 173] width 92 height 12
type input "ĐIỆP"
type input "20.000"
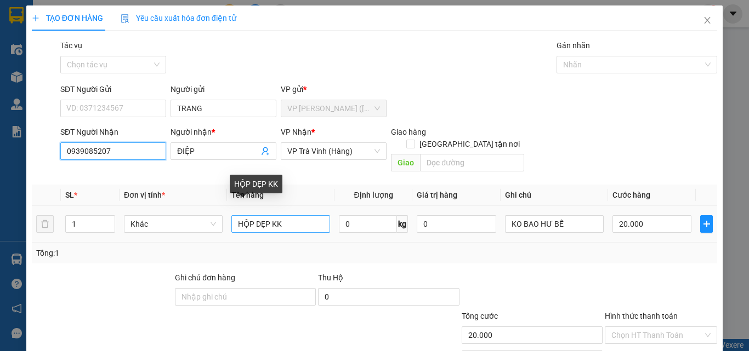
type input "0939085207"
drag, startPoint x: 282, startPoint y: 217, endPoint x: 207, endPoint y: 234, distance: 77.5
click at [207, 234] on div "SL * Đơn vị tính * Tên hàng Định lượng Giá trị hàng Ghi chú Cước hàng 1 Khác HỘ…" at bounding box center [374, 224] width 685 height 79
click at [254, 215] on input "1BITJ TRẮNG KK" at bounding box center [280, 224] width 99 height 18
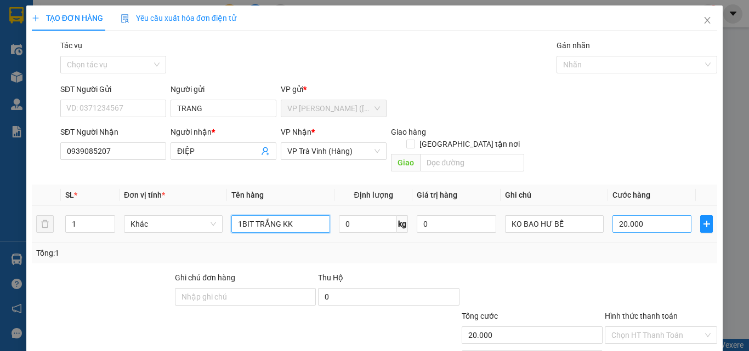
type input "1BIT TRẮNG KK"
click at [654, 215] on input "20.000" at bounding box center [651, 224] width 79 height 18
type input "2"
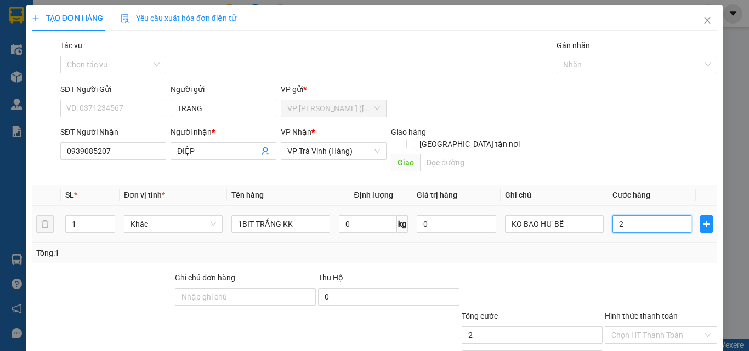
type input "25"
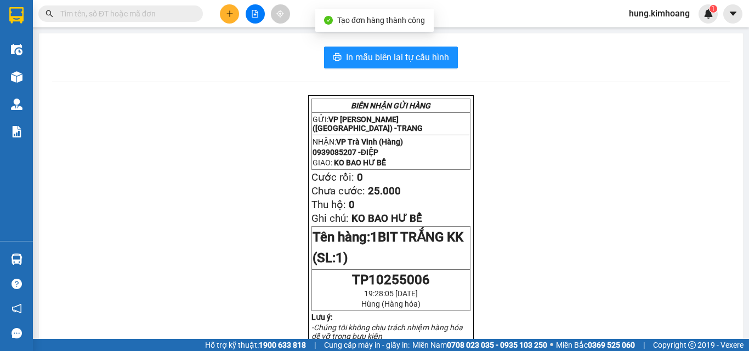
click at [157, 16] on input "text" at bounding box center [124, 14] width 129 height 12
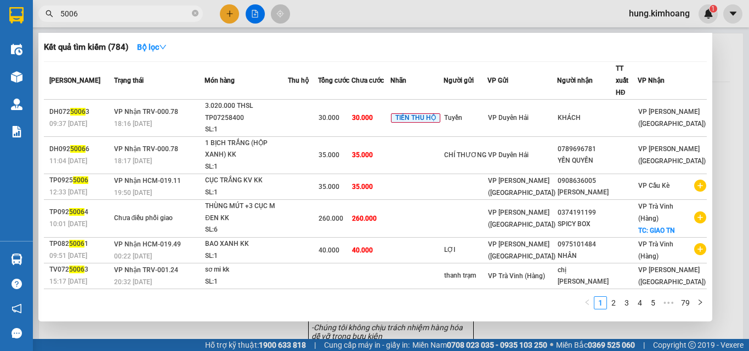
click at [531, 331] on div at bounding box center [374, 175] width 749 height 351
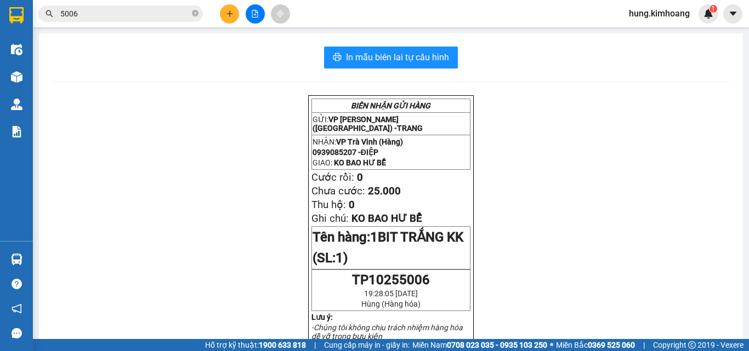
click at [63, 15] on input "5006" at bounding box center [124, 14] width 129 height 12
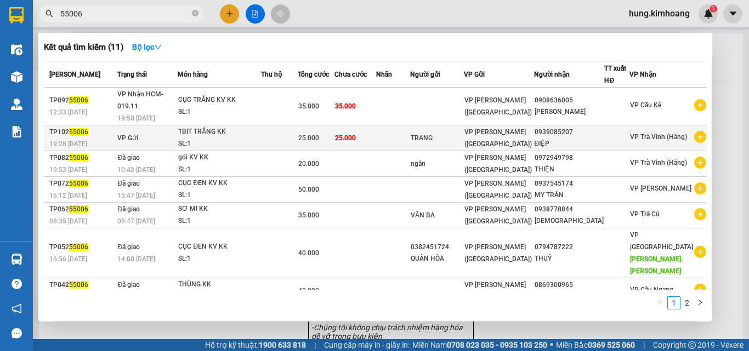
type input "55006"
click at [578, 127] on div "0939085207" at bounding box center [570, 133] width 70 height 12
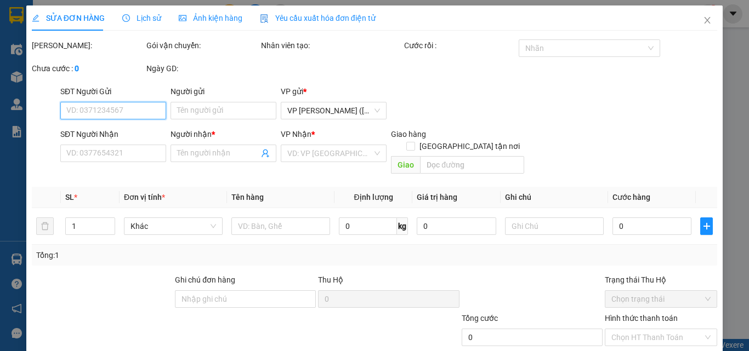
type input "TRANG"
type input "0939085207"
type input "ĐIỆP"
type input "25.000"
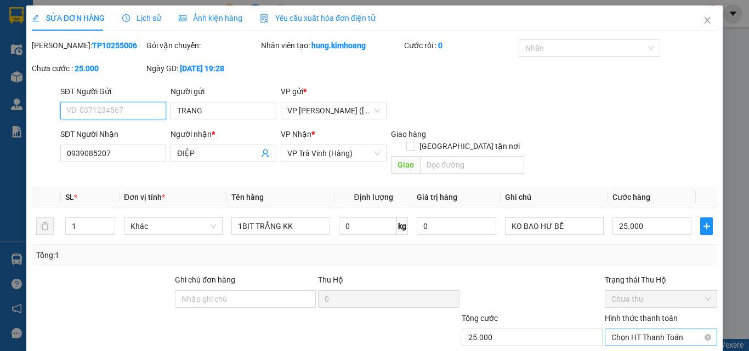
click at [658, 330] on span "Chọn HT Thanh Toán" at bounding box center [660, 338] width 99 height 16
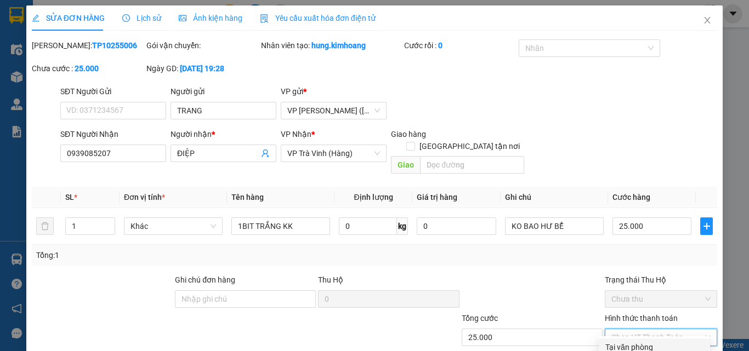
click at [644, 342] on div "Tại văn phòng" at bounding box center [654, 348] width 98 height 12
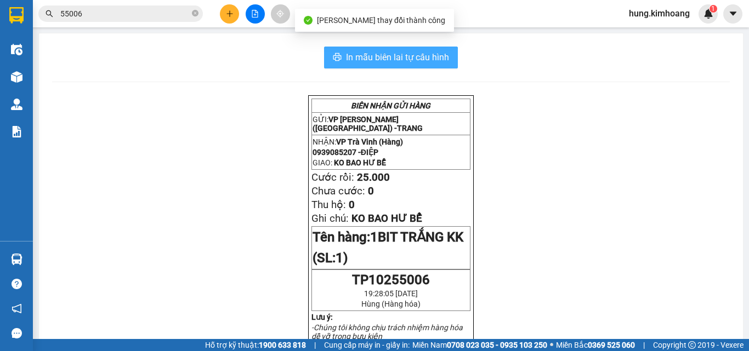
click at [436, 52] on span "In mẫu biên lai tự cấu hình" at bounding box center [397, 57] width 103 height 14
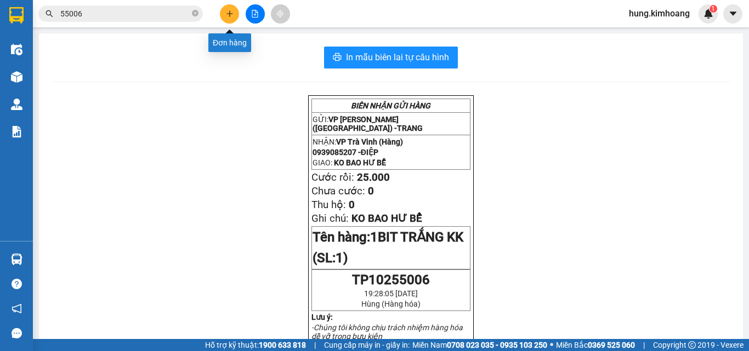
click at [228, 12] on icon "plus" at bounding box center [230, 14] width 8 height 8
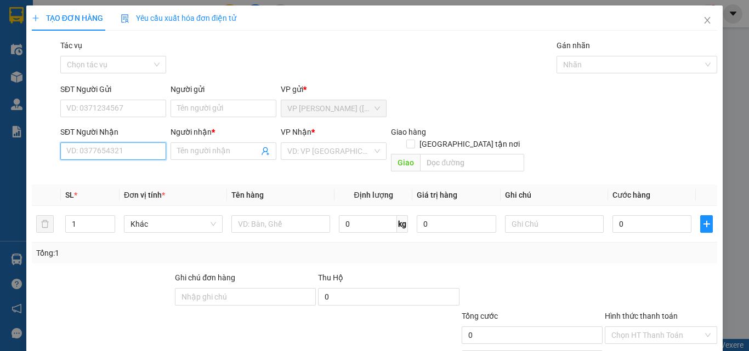
click at [130, 154] on input "SĐT Người Nhận" at bounding box center [113, 152] width 106 height 18
click at [112, 172] on div "0932925109 - CÚC" at bounding box center [112, 173] width 92 height 12
type input "0932925109"
type input "CÚC"
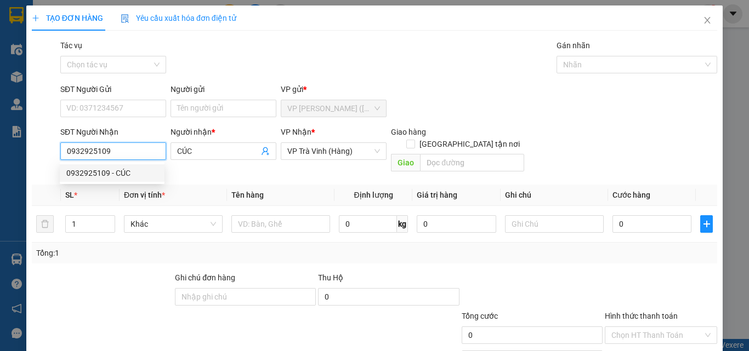
type input "55.000"
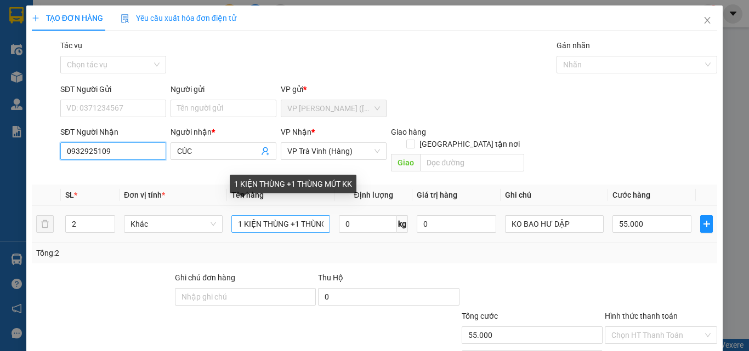
type input "0932925109"
click at [319, 215] on input "1 KIỆN THÙNG +1 THÙNG MÚT KK" at bounding box center [280, 224] width 99 height 18
type input "1 KIỆN THÙG MÚT KK"
drag, startPoint x: 320, startPoint y: 215, endPoint x: 208, endPoint y: 229, distance: 113.3
click at [217, 231] on div "SL * Đơn vị tính * Tên hàng Định lượng Giá trị hàng Ghi chú Cước hàng 2 Khác 1 …" at bounding box center [374, 224] width 685 height 79
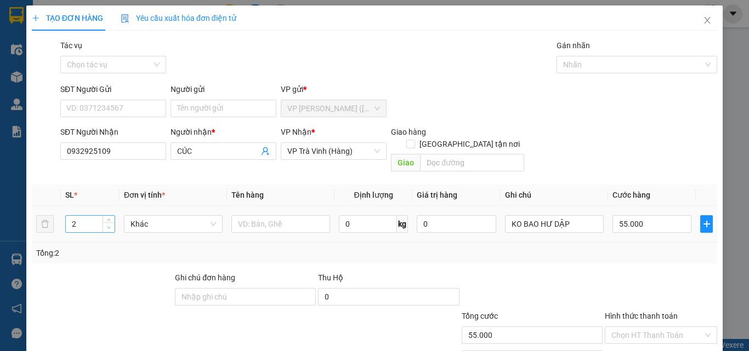
type input "1"
click at [106, 225] on span "down" at bounding box center [109, 228] width 7 height 7
click at [252, 215] on input "text" at bounding box center [280, 224] width 99 height 18
type input "1 THÙNG KK"
click at [622, 215] on input "55.000" at bounding box center [651, 224] width 79 height 18
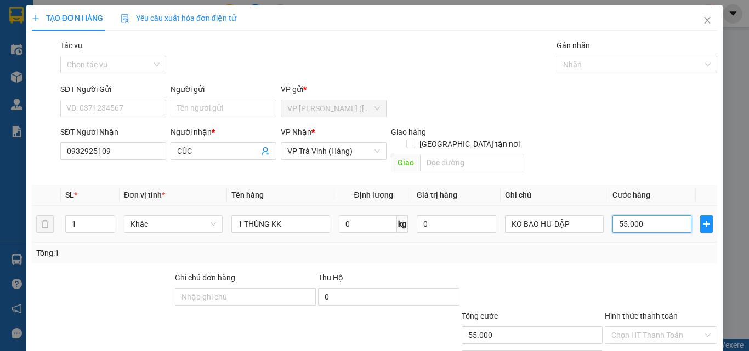
type input "2"
type input "25"
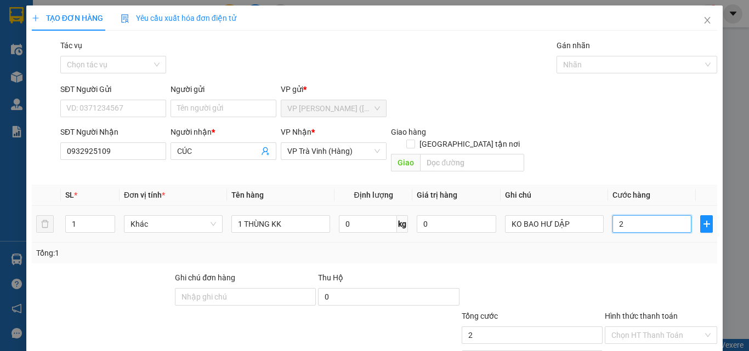
type input "25"
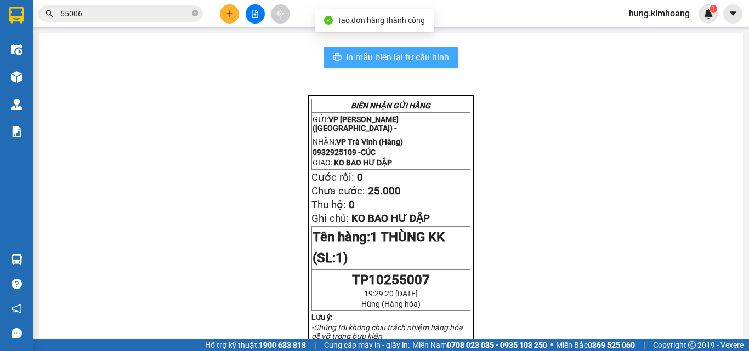
click at [413, 58] on span "In mẫu biên lai tự cấu hình" at bounding box center [397, 57] width 103 height 14
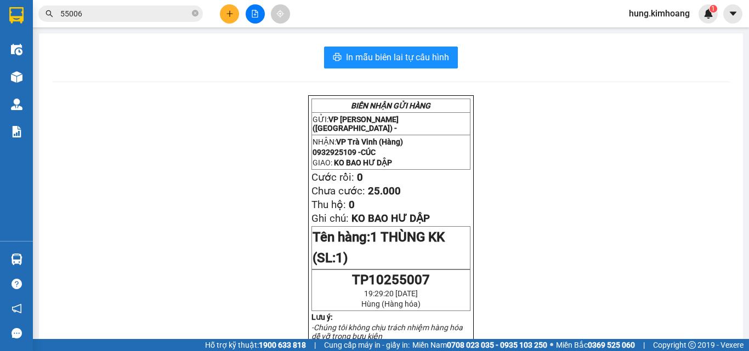
click at [235, 8] on button at bounding box center [229, 13] width 19 height 19
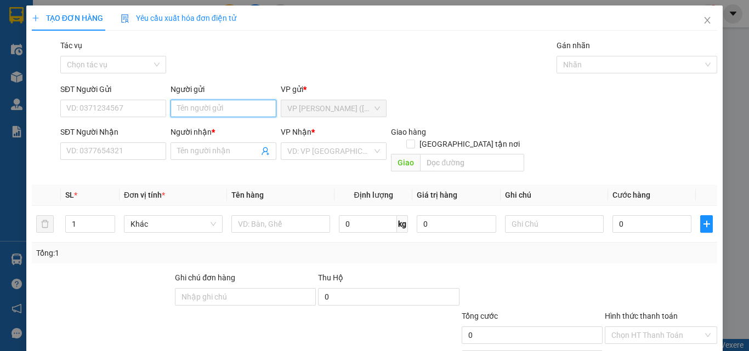
click at [208, 112] on input "Người gửi" at bounding box center [224, 109] width 106 height 18
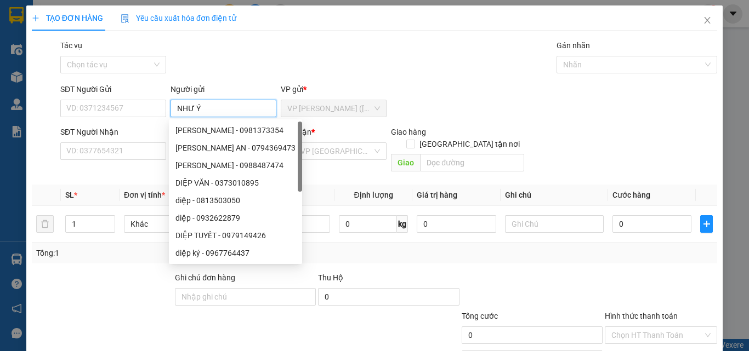
type input "NHƯ Ý"
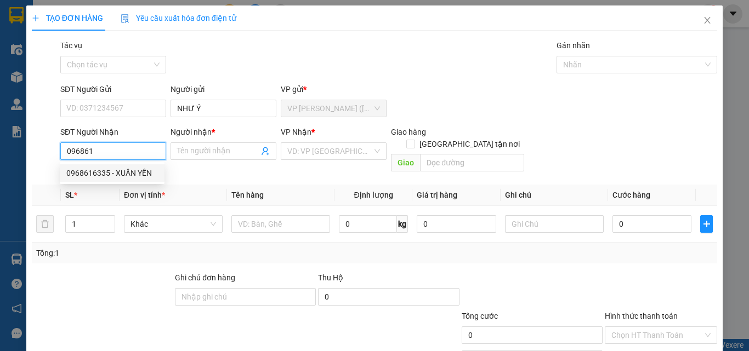
click at [145, 171] on div "0968616335 - XUÂN YẾN" at bounding box center [112, 173] width 92 height 12
type input "0968616335"
type input "XUÂN YẾN"
type input "40.000"
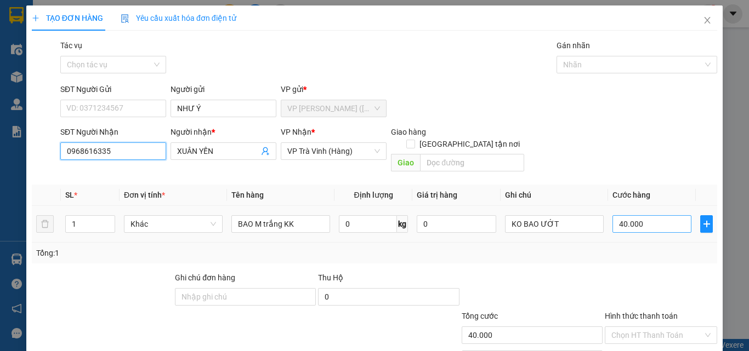
type input "0968616335"
click at [666, 215] on input "40.000" at bounding box center [651, 224] width 79 height 18
type input "3"
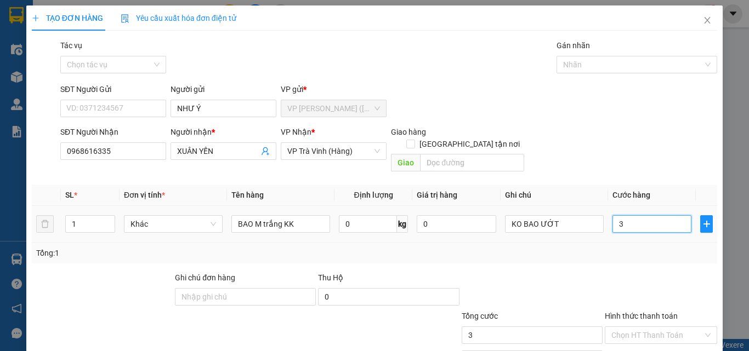
type input "35"
type input "35.000"
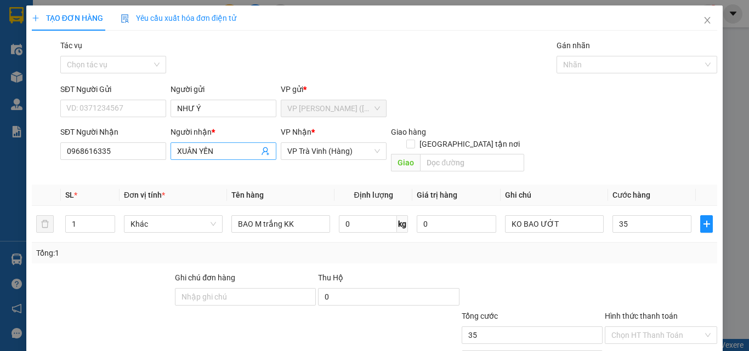
type input "35.000"
click at [235, 145] on input "XUÂN YẾN" at bounding box center [218, 151] width 82 height 12
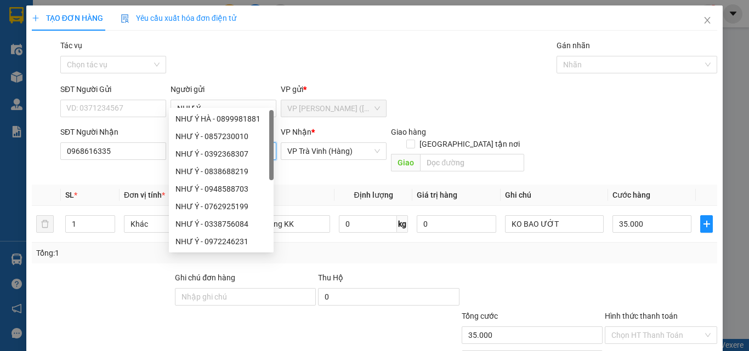
type input "X"
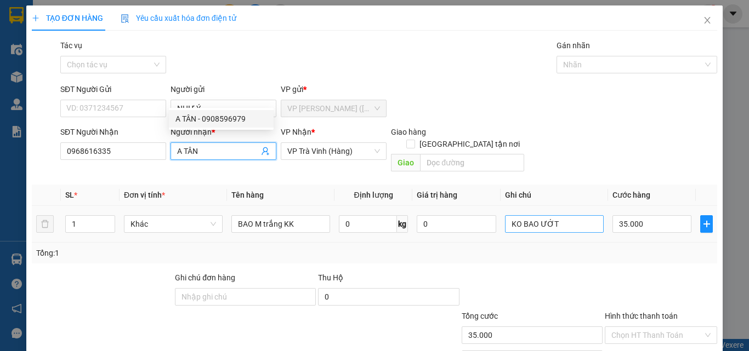
type input "A TÂN"
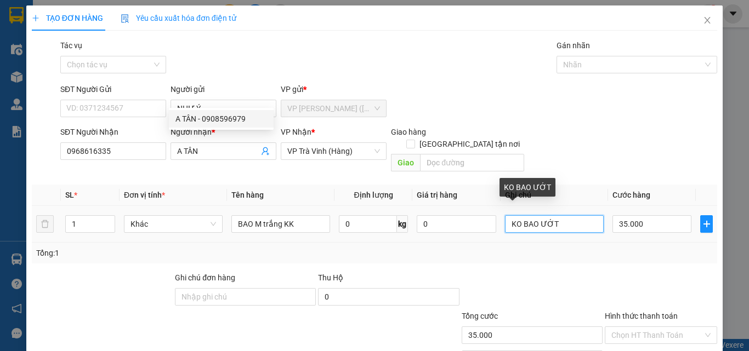
click at [556, 215] on input "KO BAO ƯỚT" at bounding box center [554, 224] width 99 height 18
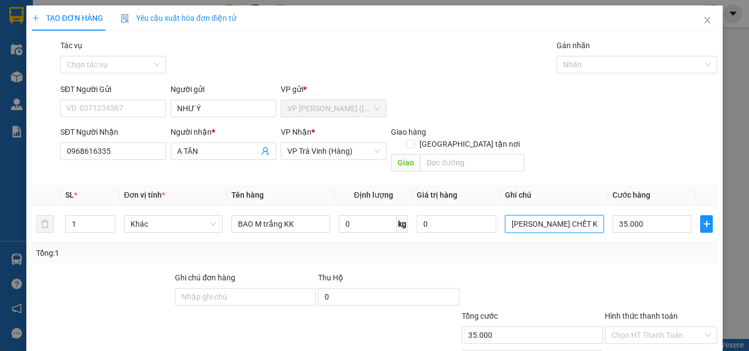
type input "[PERSON_NAME] CHẾT KO BAO BỂ"
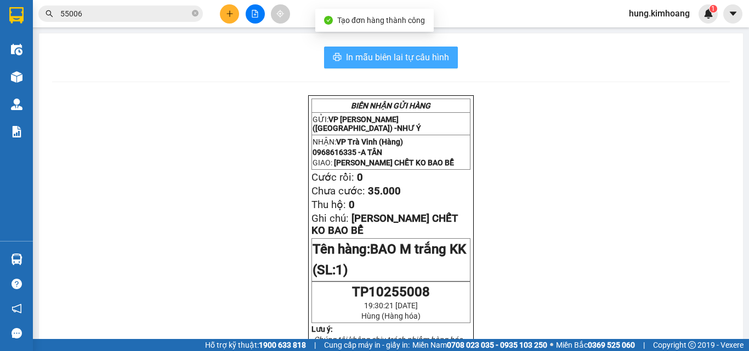
click at [410, 52] on span "In mẫu biên lai tự cấu hình" at bounding box center [397, 57] width 103 height 14
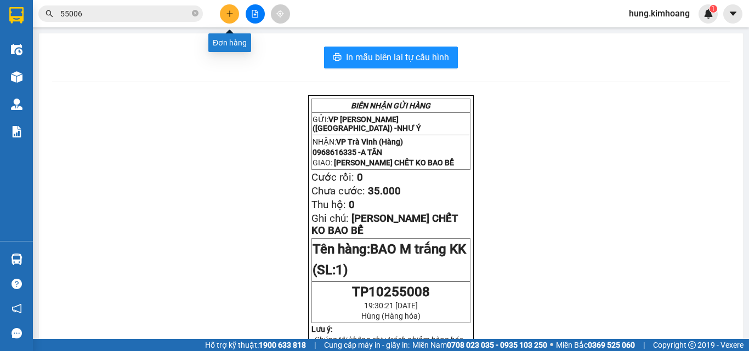
click at [225, 12] on button at bounding box center [229, 13] width 19 height 19
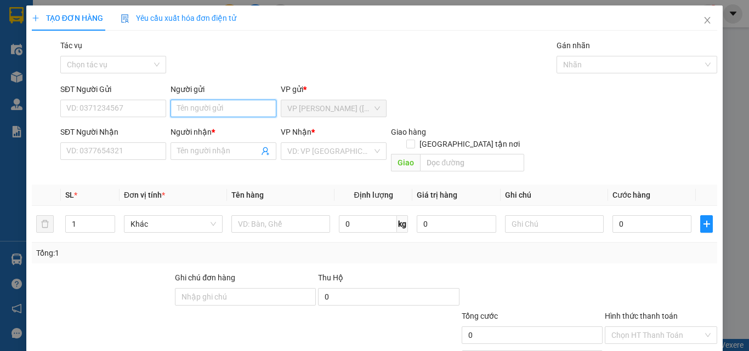
click at [219, 103] on input "Người gửi" at bounding box center [224, 109] width 106 height 18
type input "DŨNG"
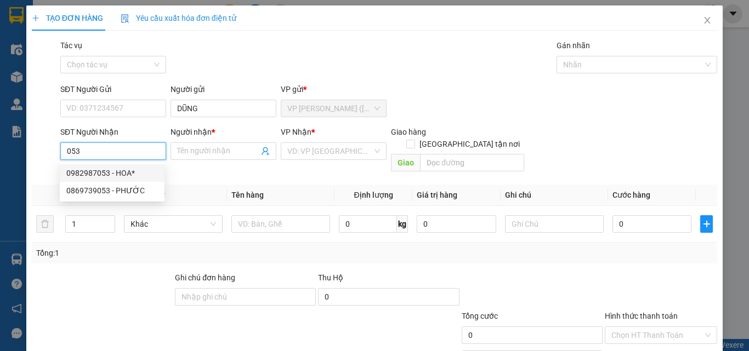
click at [131, 172] on div "0982987053 - HOA*" at bounding box center [112, 173] width 92 height 12
type input "0982987053"
type input "HOA*"
type input "40.000"
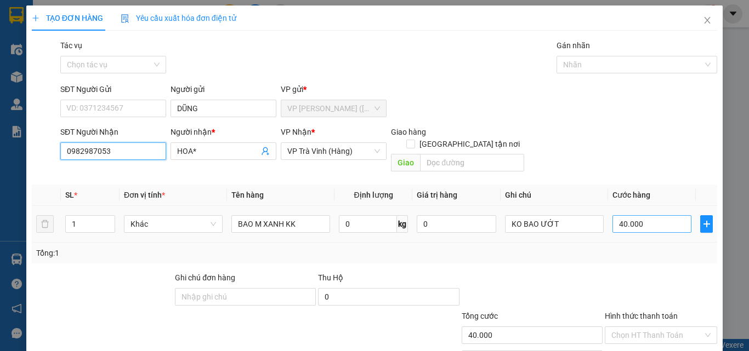
type input "0982987053"
click at [663, 215] on input "40.000" at bounding box center [651, 224] width 79 height 18
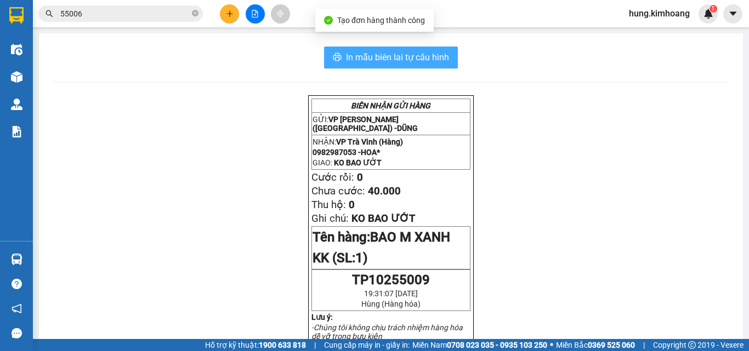
click at [438, 60] on span "In mẫu biên lai tự cấu hình" at bounding box center [397, 57] width 103 height 14
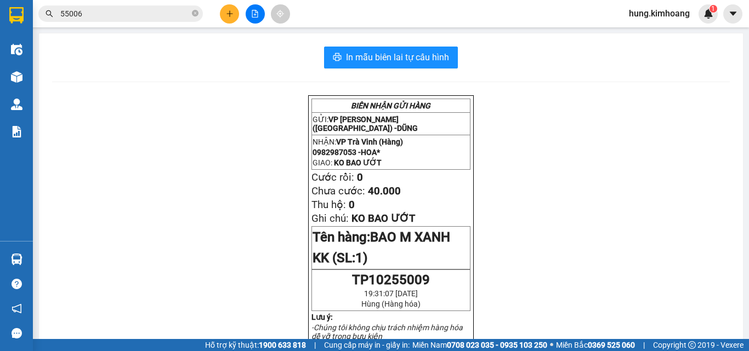
click at [234, 20] on button at bounding box center [229, 13] width 19 height 19
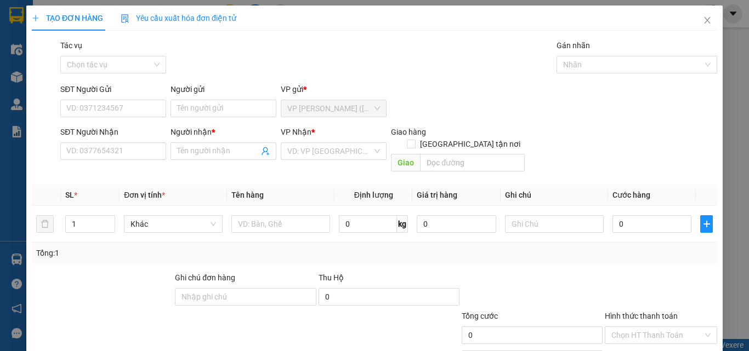
click at [230, 12] on div "TẠO ĐƠN HÀNG Yêu cầu xuất hóa đơn điện tử Transit Pickup Surcharge Ids Transit …" at bounding box center [374, 175] width 749 height 351
click at [124, 151] on input "SĐT Người Nhận" at bounding box center [113, 152] width 106 height 18
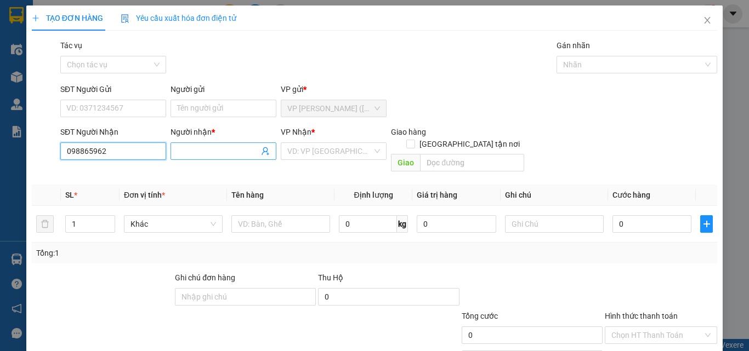
type input "0988659621"
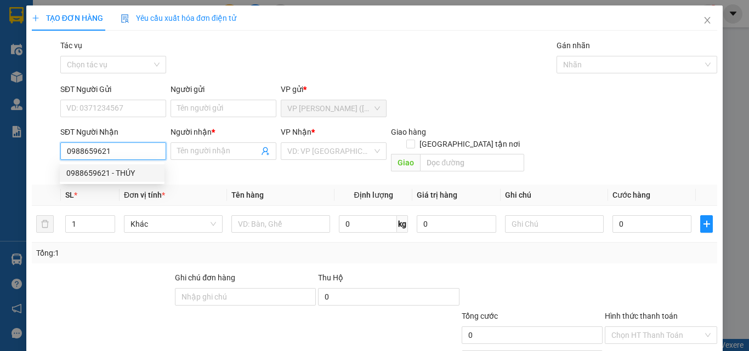
click at [127, 173] on div "0988659621 - THÚY" at bounding box center [112, 173] width 92 height 12
type input "THÚY"
type input "30.000"
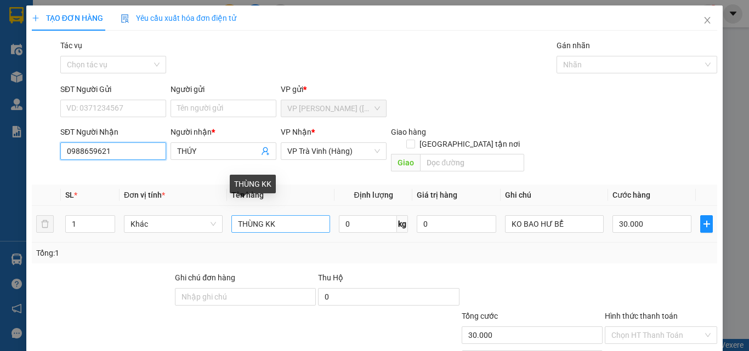
type input "0988659621"
click at [300, 215] on input "THÙNG KK" at bounding box center [280, 224] width 99 height 18
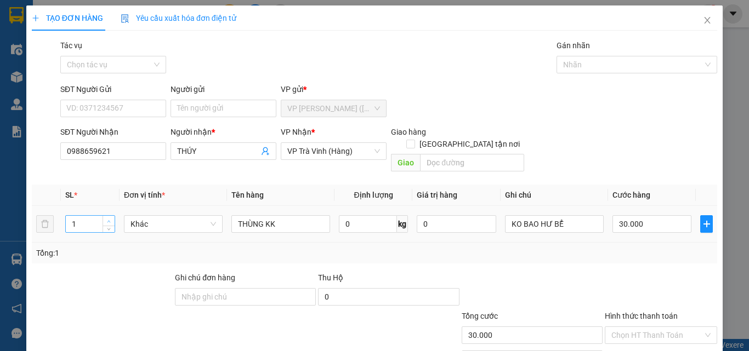
type input "2"
click at [105, 216] on span "Increase Value" at bounding box center [109, 221] width 12 height 10
click at [657, 215] on input "30.000" at bounding box center [651, 224] width 79 height 18
type input "6"
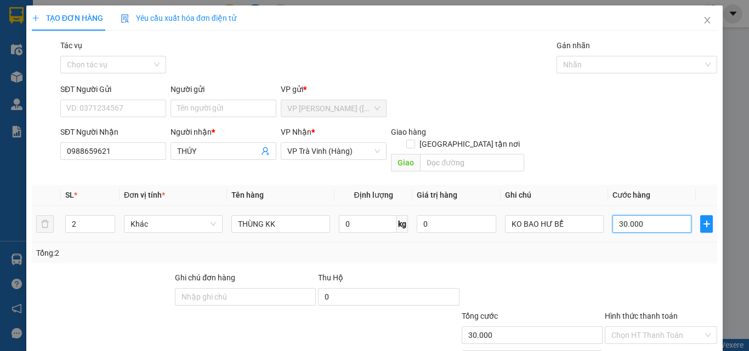
type input "6"
type input "60"
click at [647, 327] on input "Hình thức thanh toán" at bounding box center [657, 335] width 92 height 16
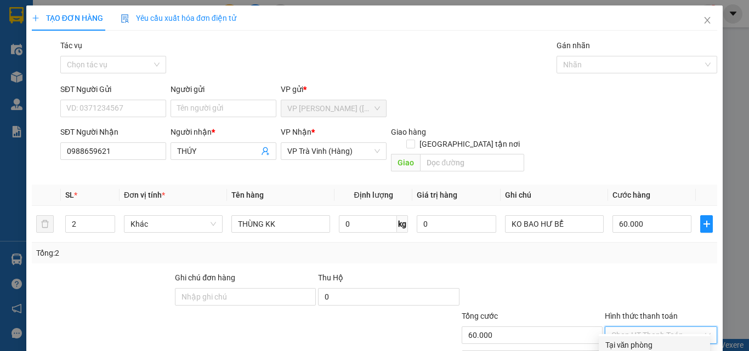
click at [640, 339] on div "Tại văn phòng" at bounding box center [654, 345] width 98 height 12
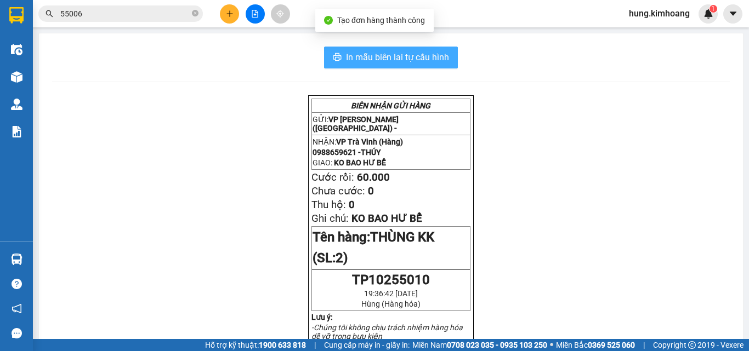
click at [401, 62] on span "In mẫu biên lai tự cấu hình" at bounding box center [397, 57] width 103 height 14
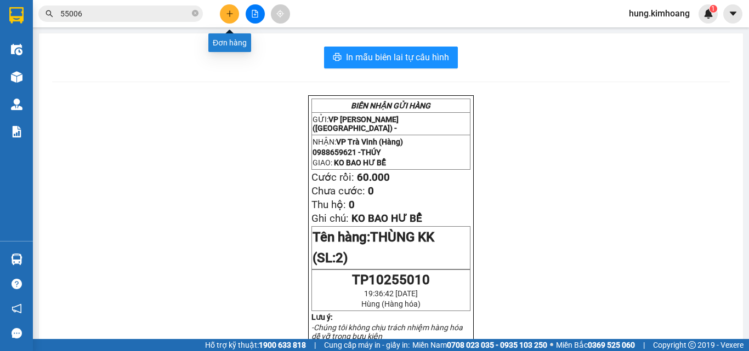
click at [232, 15] on icon "plus" at bounding box center [230, 14] width 8 height 8
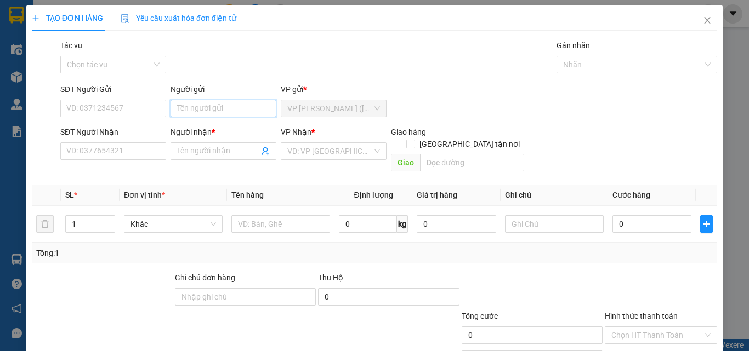
click at [231, 107] on input "Người gửi" at bounding box center [224, 109] width 106 height 18
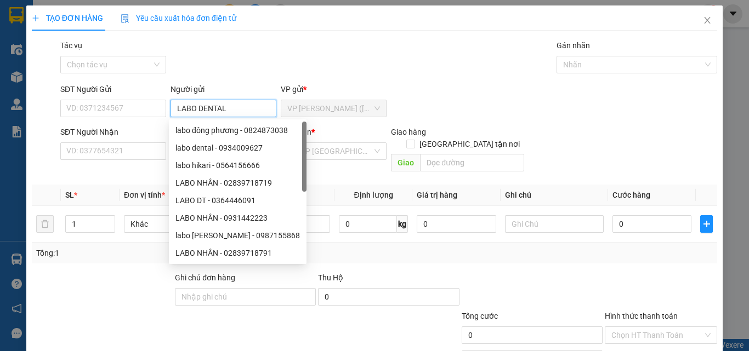
type input "LABO DENTAL"
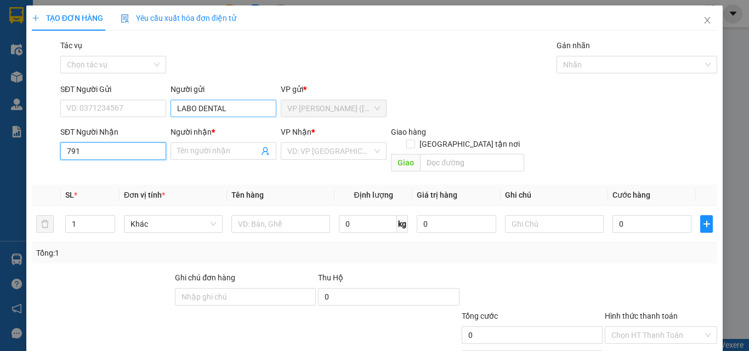
type input "7912"
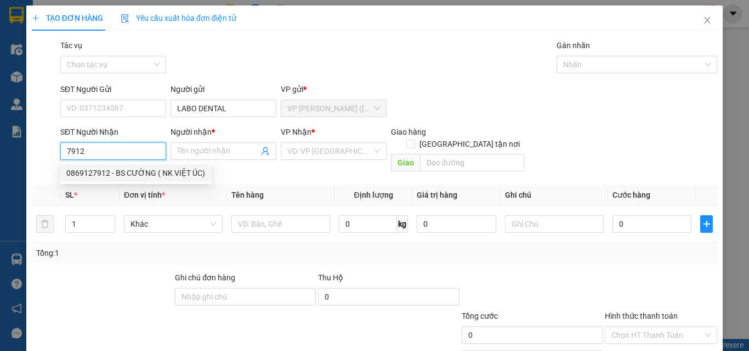
drag, startPoint x: 128, startPoint y: 175, endPoint x: 142, endPoint y: 162, distance: 19.8
click at [130, 170] on div "0869127912 - BS CƯỜNG ( NK VIỆT ÚC)" at bounding box center [135, 173] width 139 height 12
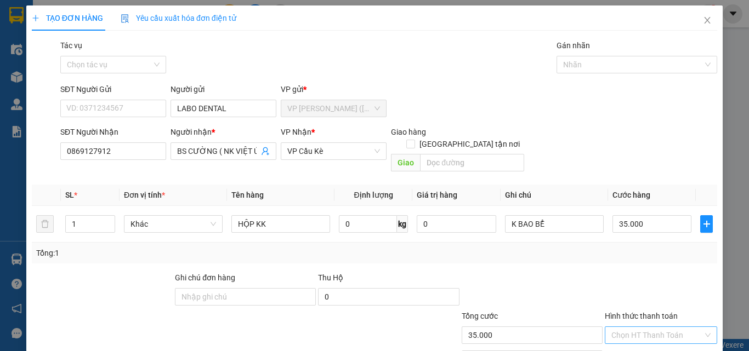
click at [632, 327] on input "Hình thức thanh toán" at bounding box center [657, 335] width 92 height 16
click at [634, 339] on div "Tại văn phòng" at bounding box center [654, 345] width 98 height 12
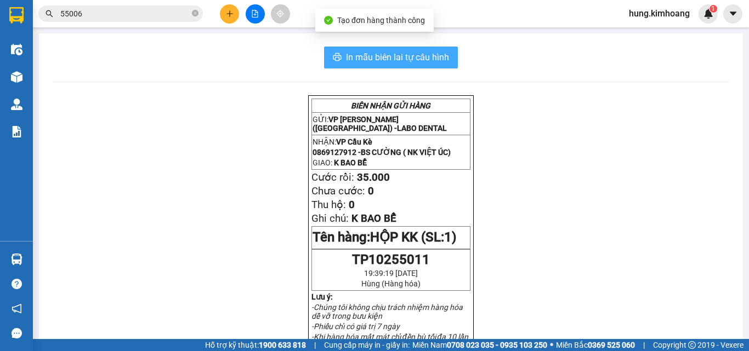
click at [375, 59] on span "In mẫu biên lai tự cấu hình" at bounding box center [397, 57] width 103 height 14
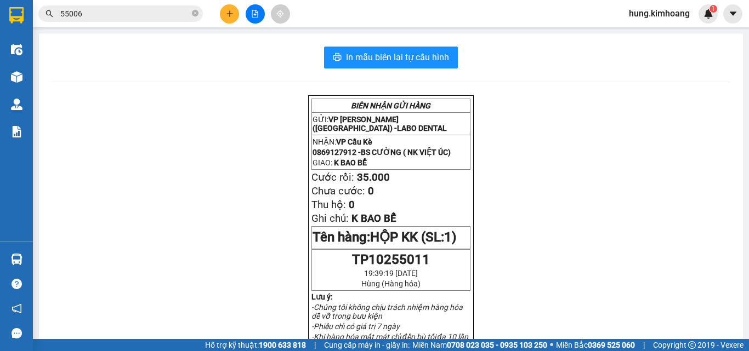
click at [233, 12] on icon "plus" at bounding box center [230, 14] width 8 height 8
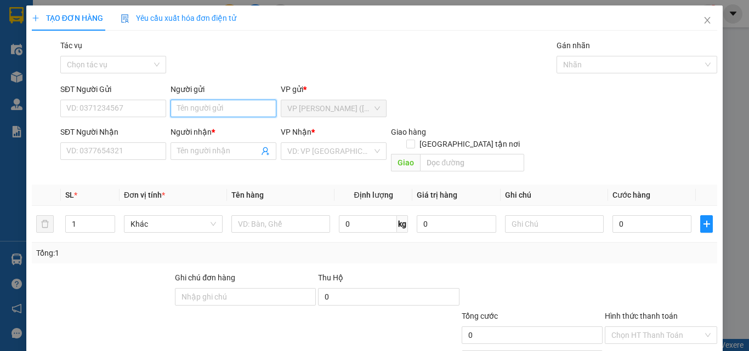
click at [220, 106] on input "Người gửi" at bounding box center [224, 109] width 106 height 18
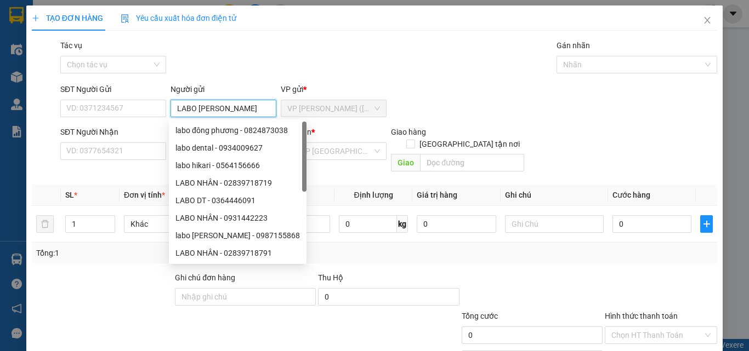
type input "LABO [PERSON_NAME]"
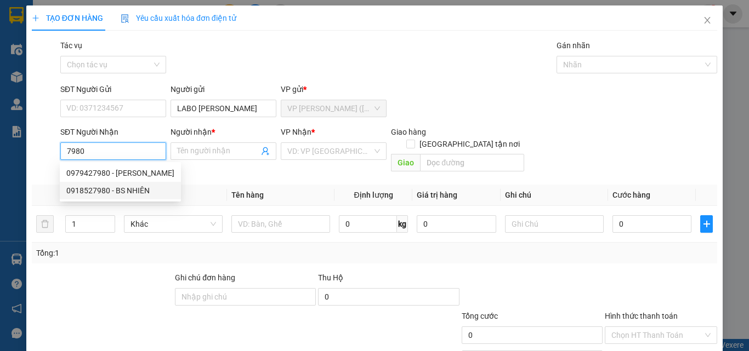
click at [128, 191] on div "0918527980 - BS NHIÊN" at bounding box center [120, 191] width 108 height 12
type input "0918527980"
type input "BS NHIÊN"
type input "20.000"
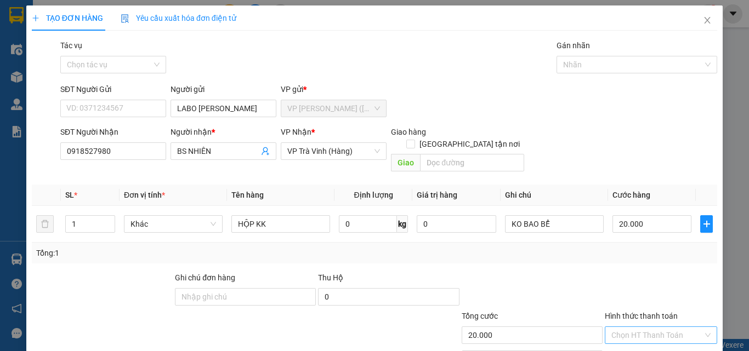
click at [647, 327] on input "Hình thức thanh toán" at bounding box center [657, 335] width 92 height 16
click at [649, 339] on div "Tại văn phòng" at bounding box center [654, 345] width 98 height 12
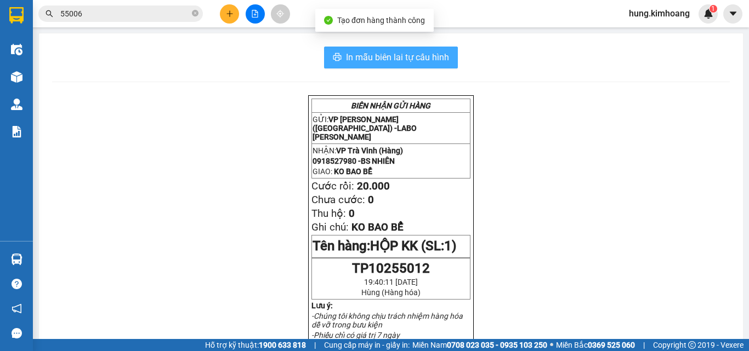
click at [436, 57] on span "In mẫu biên lai tự cấu hình" at bounding box center [397, 57] width 103 height 14
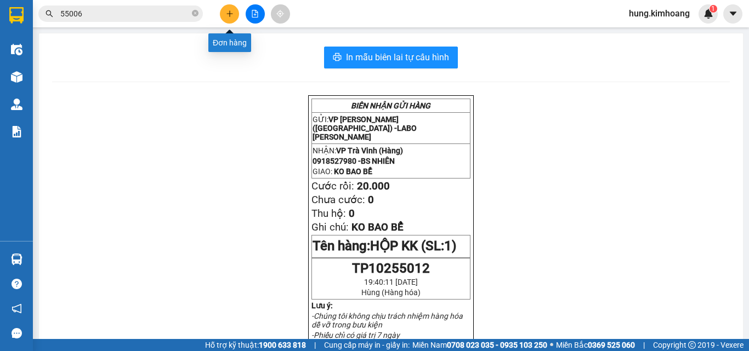
click at [235, 10] on button at bounding box center [229, 13] width 19 height 19
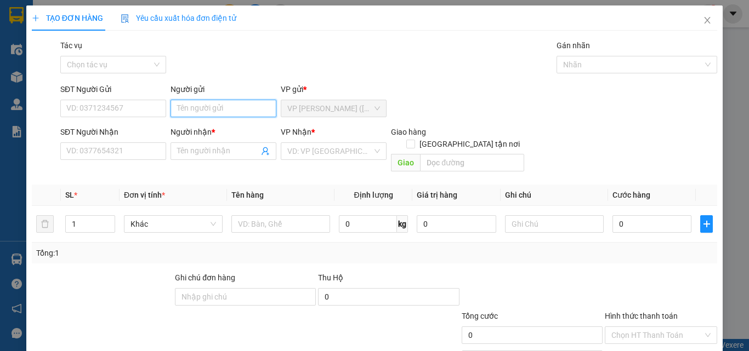
click at [204, 105] on input "Người gửi" at bounding box center [224, 109] width 106 height 18
type input "VINH"
type input "8"
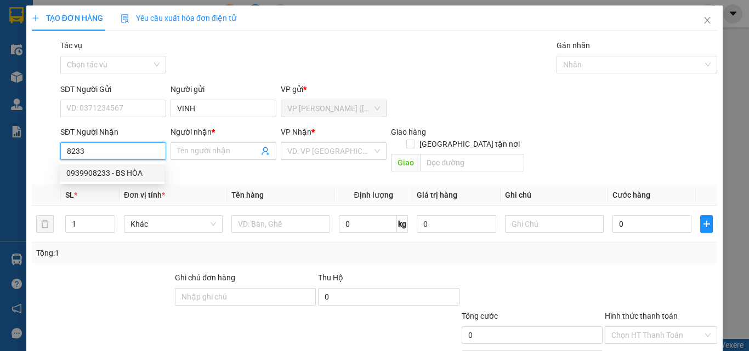
click at [130, 178] on div "0939908233 - BS HÒA" at bounding box center [112, 173] width 92 height 12
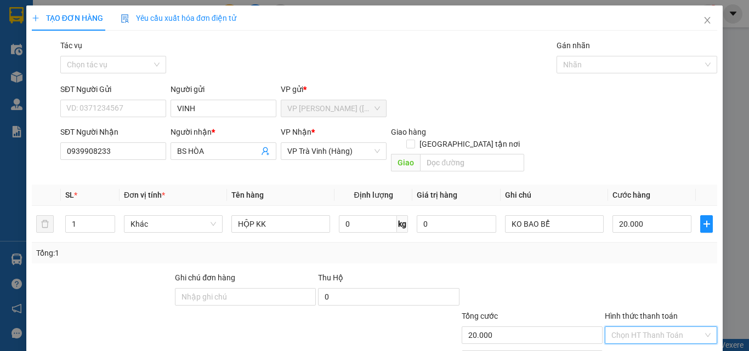
click at [646, 327] on input "Hình thức thanh toán" at bounding box center [657, 335] width 92 height 16
click at [647, 339] on div "Tại văn phòng" at bounding box center [654, 345] width 98 height 12
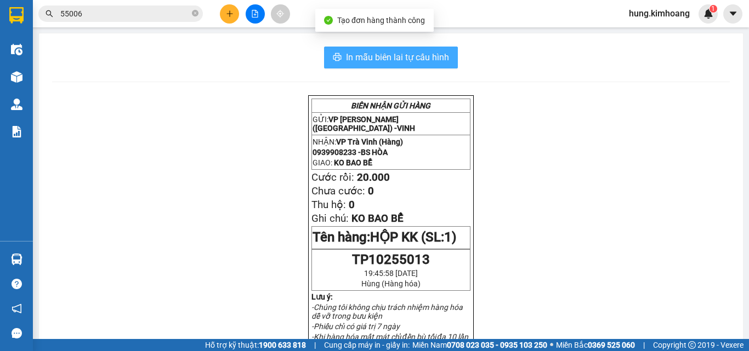
click at [427, 59] on span "In mẫu biên lai tự cấu hình" at bounding box center [397, 57] width 103 height 14
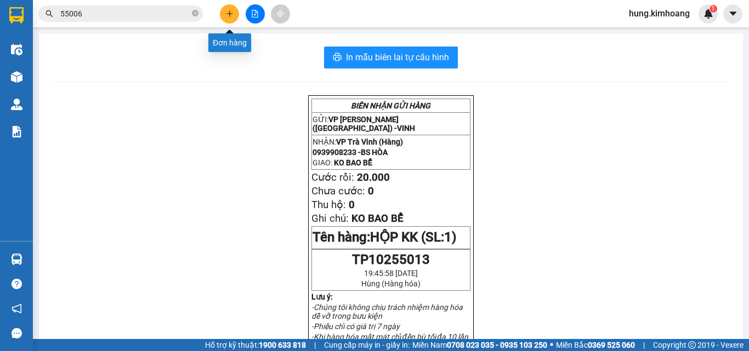
click at [227, 10] on icon "plus" at bounding box center [230, 14] width 8 height 8
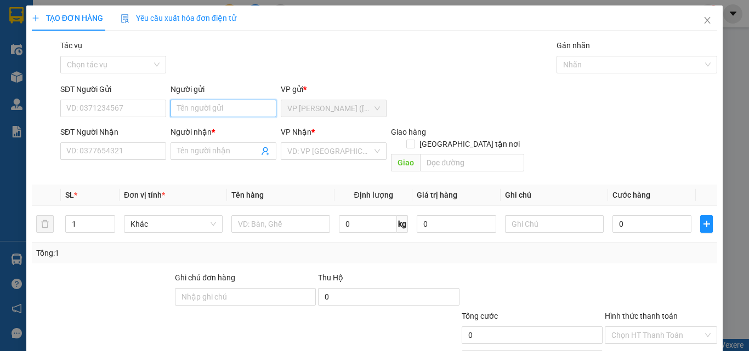
click at [194, 111] on input "Người gửi" at bounding box center [224, 109] width 106 height 18
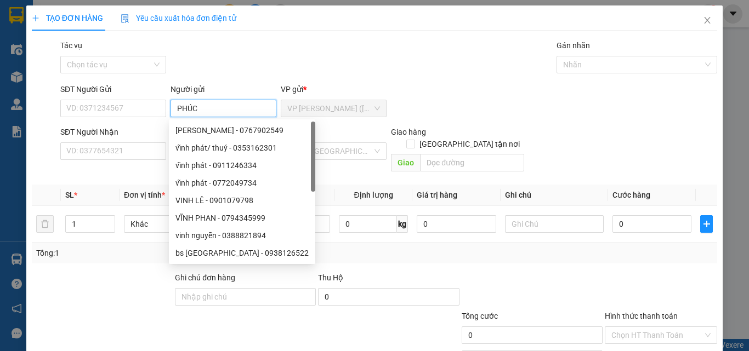
type input "PHÚC"
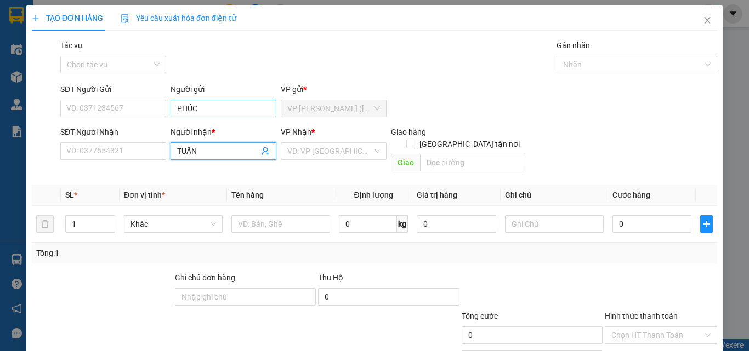
type input "TUẤN"
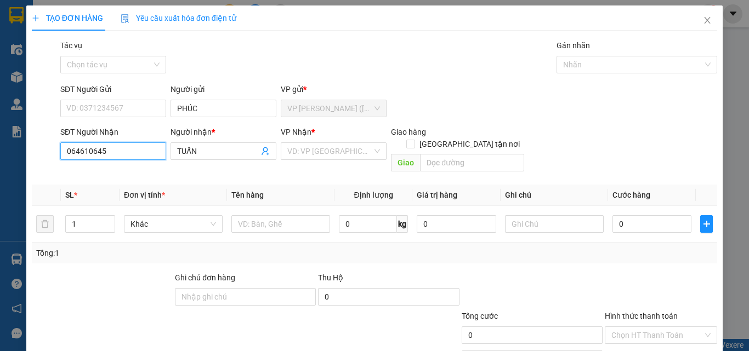
click at [71, 154] on input "064610645" at bounding box center [113, 152] width 106 height 18
type input "0364610645"
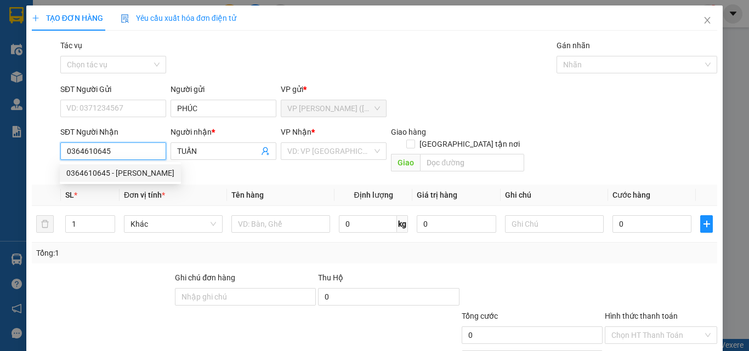
click at [111, 171] on div "0364610645 - [PERSON_NAME]" at bounding box center [120, 173] width 108 height 12
type input "[PERSON_NAME]"
type input "40.000"
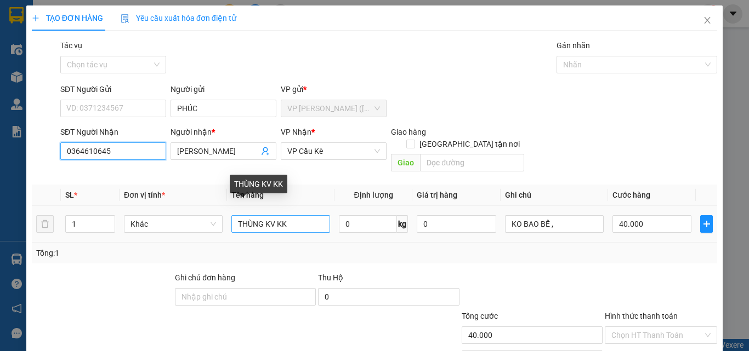
type input "0364610645"
click at [296, 215] on input "THÙNG KV KK" at bounding box center [280, 224] width 99 height 18
click at [272, 215] on input "THÙNG KV KK" at bounding box center [280, 224] width 99 height 18
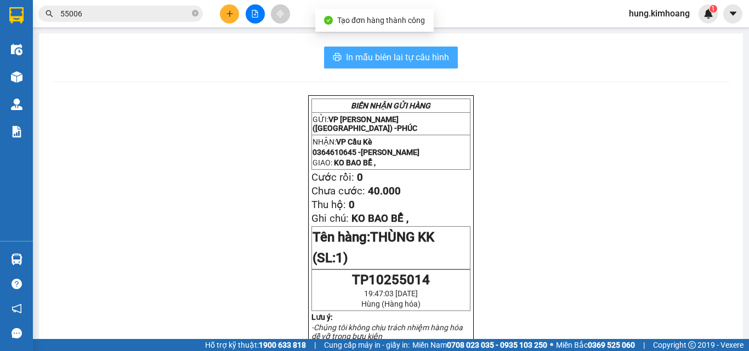
click at [429, 56] on span "In mẫu biên lai tự cấu hình" at bounding box center [397, 57] width 103 height 14
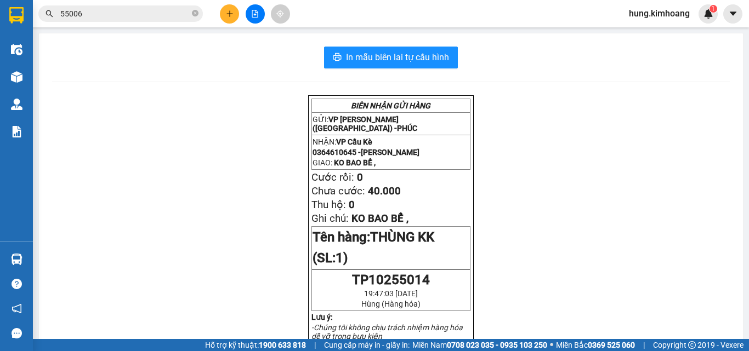
click at [234, 13] on button at bounding box center [229, 13] width 19 height 19
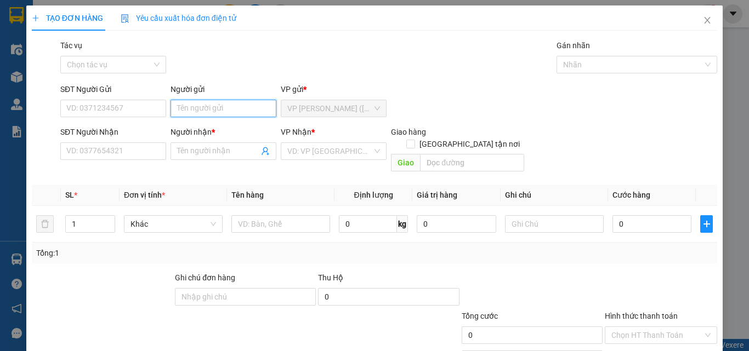
click at [221, 105] on input "Người gửi" at bounding box center [224, 109] width 106 height 18
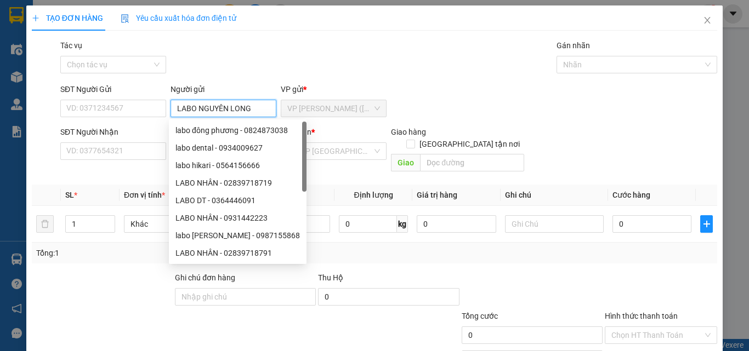
type input "LABO NGUYÊN LONG"
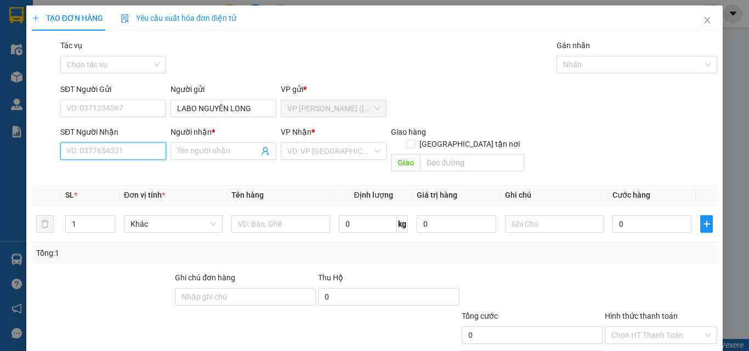
click at [131, 154] on input "SĐT Người Nhận" at bounding box center [113, 152] width 106 height 18
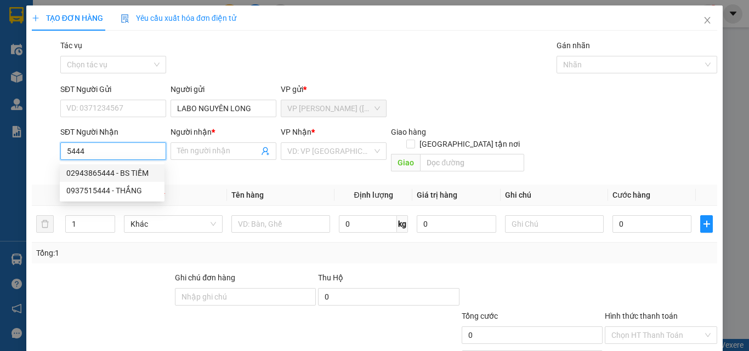
click at [105, 173] on div "02943865444 - BS TIỀM" at bounding box center [112, 173] width 92 height 12
type input "02943865444"
type input "BS TIỀM"
type input "20.000"
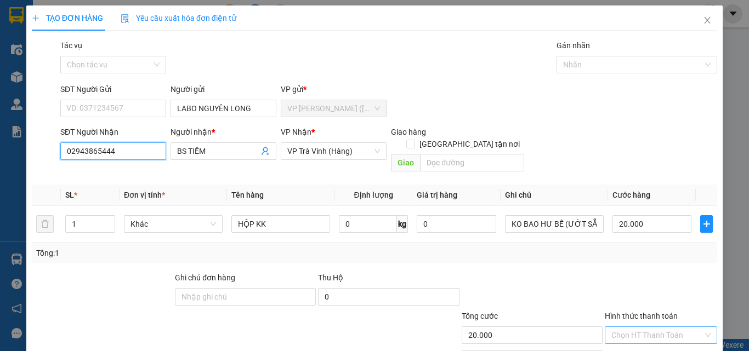
type input "02943865444"
click at [629, 327] on input "Hình thức thanh toán" at bounding box center [657, 335] width 92 height 16
click at [645, 339] on div "Tại văn phòng" at bounding box center [654, 345] width 98 height 12
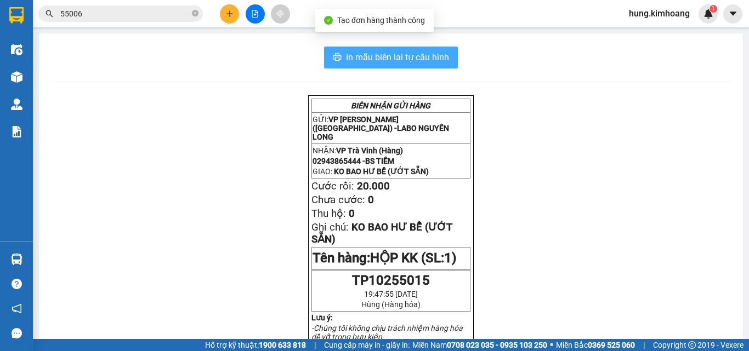
click at [396, 59] on span "In mẫu biên lai tự cấu hình" at bounding box center [397, 57] width 103 height 14
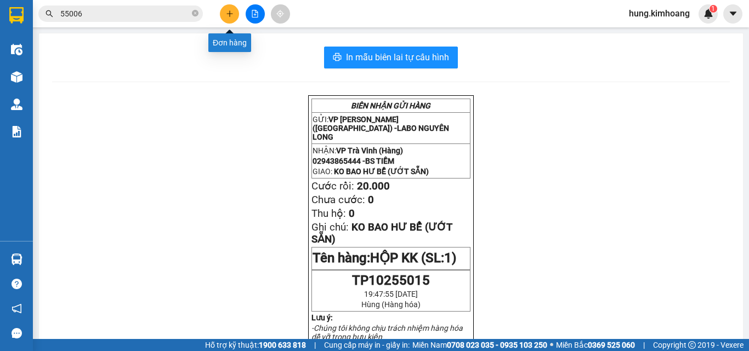
click at [226, 9] on button at bounding box center [229, 13] width 19 height 19
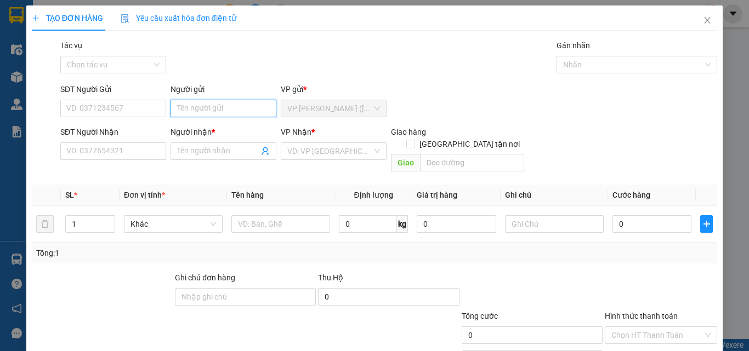
click at [208, 116] on input "Người gửi" at bounding box center [224, 109] width 106 height 18
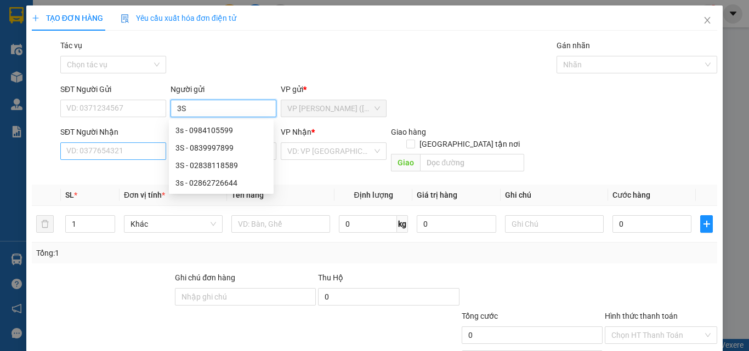
type input "3S"
click at [107, 143] on input "SĐT Người Nhận" at bounding box center [113, 152] width 106 height 18
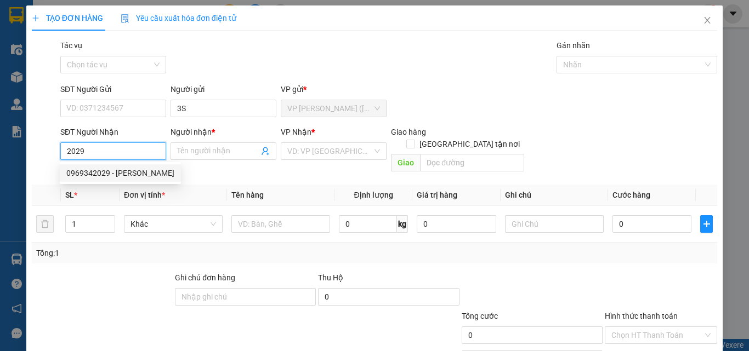
click at [134, 171] on div "0969342029 - [PERSON_NAME]" at bounding box center [120, 173] width 108 height 12
type input "0969342029"
type input "[PERSON_NAME]"
type input "20.000"
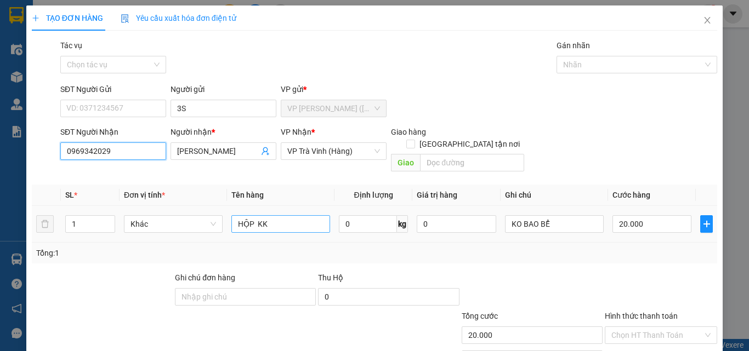
type input "0969342029"
drag, startPoint x: 302, startPoint y: 218, endPoint x: 209, endPoint y: 242, distance: 95.2
click at [210, 242] on div "SL * Đơn vị tính * Tên hàng Định lượng Giá trị hàng Ghi chú Cước hàng 1 Khác HỘ…" at bounding box center [374, 224] width 685 height 79
type input "1 KIỆN HỘP KK"
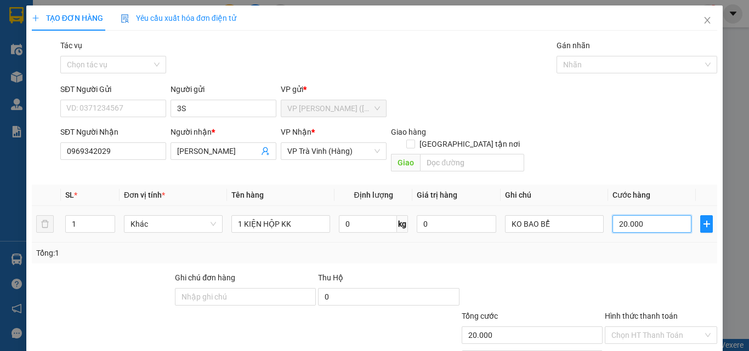
click at [669, 215] on input "20.000" at bounding box center [651, 224] width 79 height 18
type input "2"
type input "25"
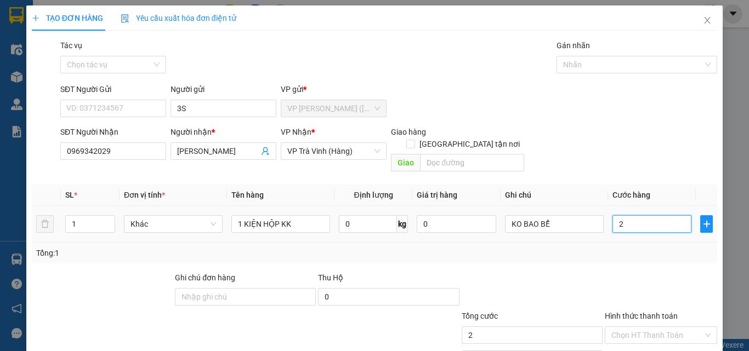
type input "25"
type input "25.000"
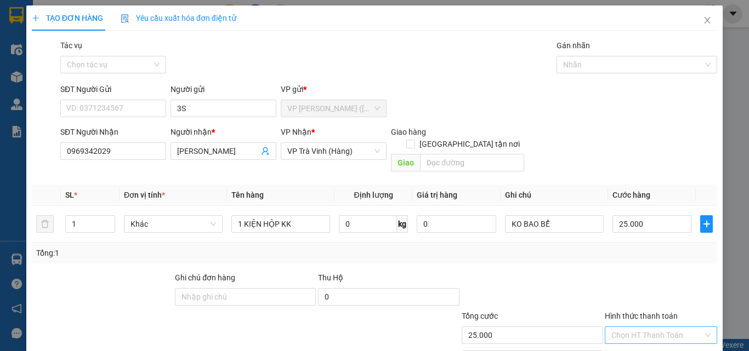
click at [649, 327] on input "Hình thức thanh toán" at bounding box center [657, 335] width 92 height 16
click at [638, 339] on div "Tại văn phòng" at bounding box center [654, 345] width 98 height 12
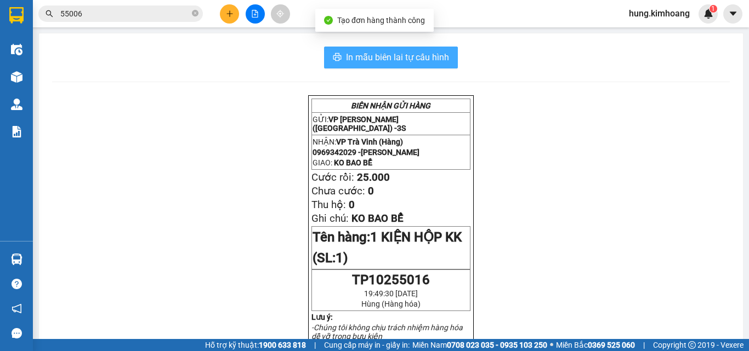
click at [425, 60] on span "In mẫu biên lai tự cấu hình" at bounding box center [397, 57] width 103 height 14
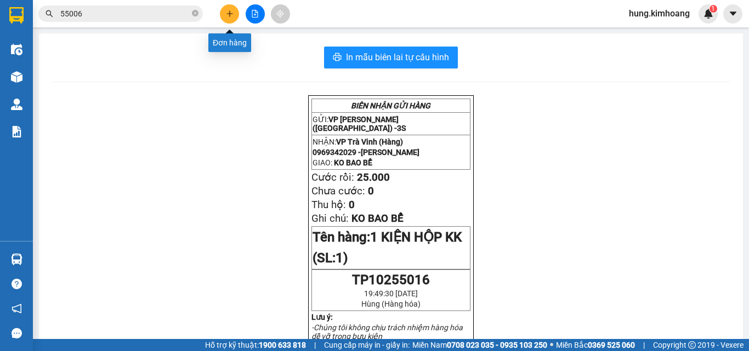
click at [227, 10] on icon "plus" at bounding box center [230, 14] width 8 height 8
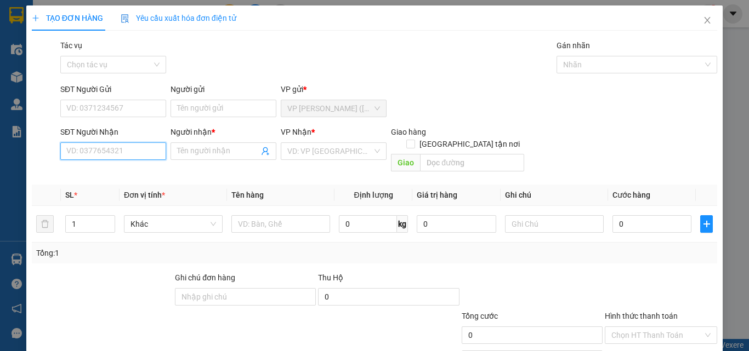
click at [109, 157] on input "SĐT Người Nhận" at bounding box center [113, 152] width 106 height 18
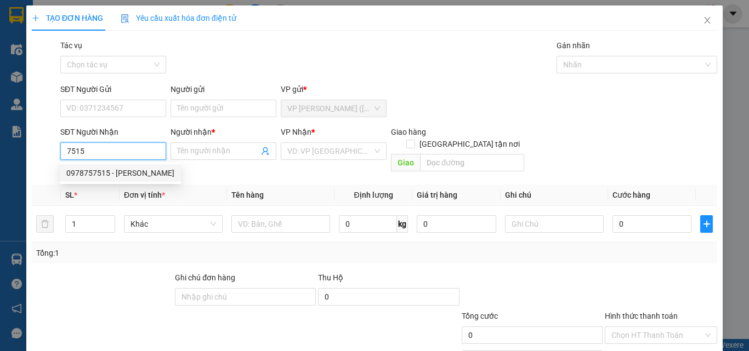
click at [129, 174] on div "0978757515 - [PERSON_NAME]" at bounding box center [120, 173] width 108 height 12
type input "0978757515"
type input "TRINH"
type input "90.000"
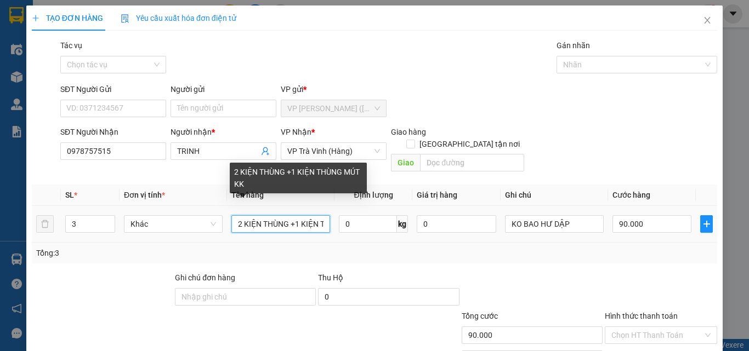
click at [311, 215] on input "2 KIỆN THÙNG +1 KIỆN THÙNG MÚT KK" at bounding box center [280, 224] width 99 height 18
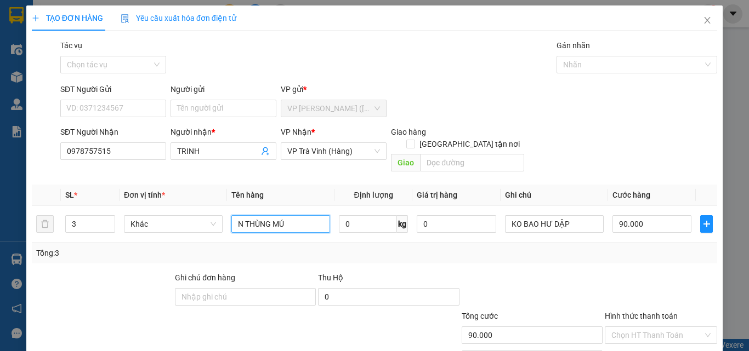
drag, startPoint x: 319, startPoint y: 214, endPoint x: 191, endPoint y: 239, distance: 130.1
click at [192, 239] on div "SL * Đơn vị tính * Tên hàng Định lượng Giá trị hàng Ghi chú Cước hàng 3 Khác N …" at bounding box center [374, 224] width 685 height 79
click at [111, 225] on span "down" at bounding box center [109, 228] width 7 height 7
click at [675, 215] on input "90.000" at bounding box center [651, 224] width 79 height 18
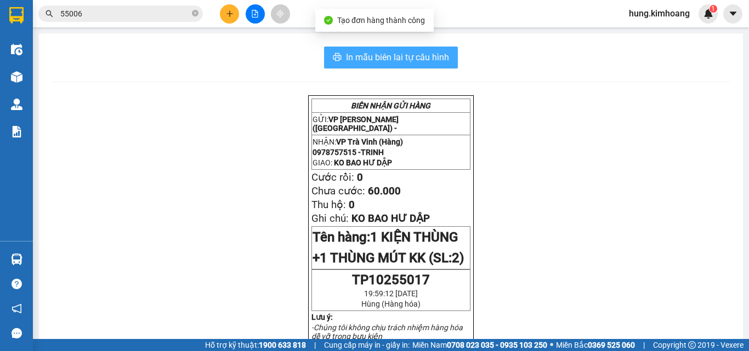
click at [430, 57] on span "In mẫu biên lai tự cấu hình" at bounding box center [397, 57] width 103 height 14
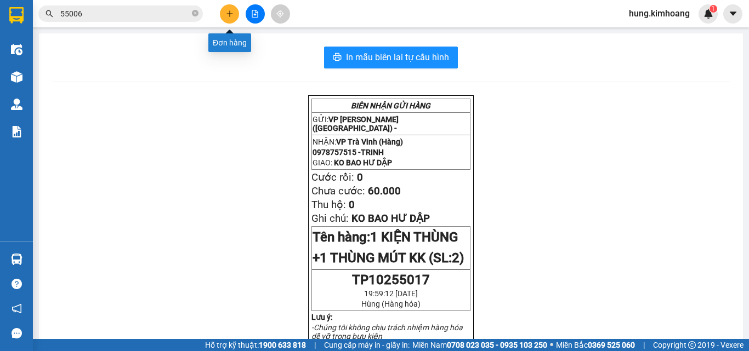
click at [234, 11] on button at bounding box center [229, 13] width 19 height 19
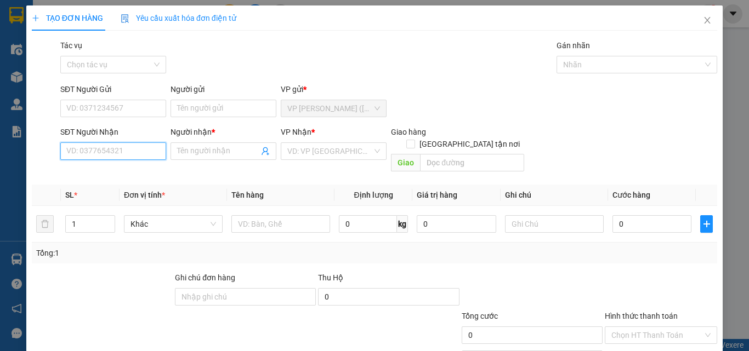
click at [125, 147] on input "SĐT Người Nhận" at bounding box center [113, 152] width 106 height 18
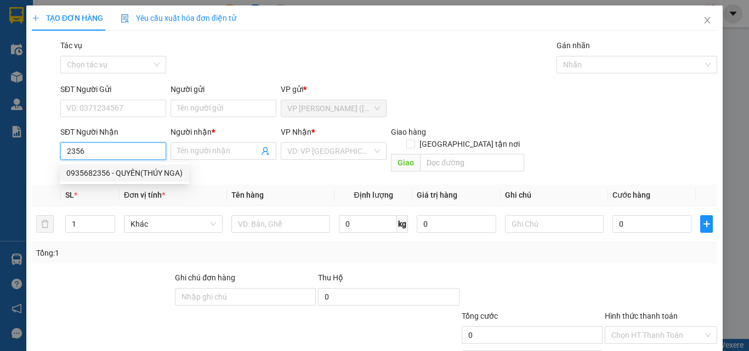
click at [141, 172] on div "0935682356 - QUYÊN(THÚY NGA)" at bounding box center [124, 173] width 116 height 12
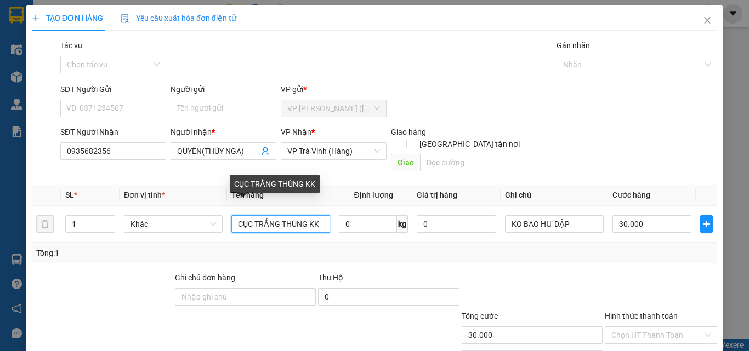
drag, startPoint x: 321, startPoint y: 216, endPoint x: 177, endPoint y: 251, distance: 148.4
click at [178, 251] on div "SL * Đơn vị tính * Tên hàng Định lượng Giá trị hàng Ghi chú Cước hàng 1 Khác CỤ…" at bounding box center [374, 224] width 685 height 79
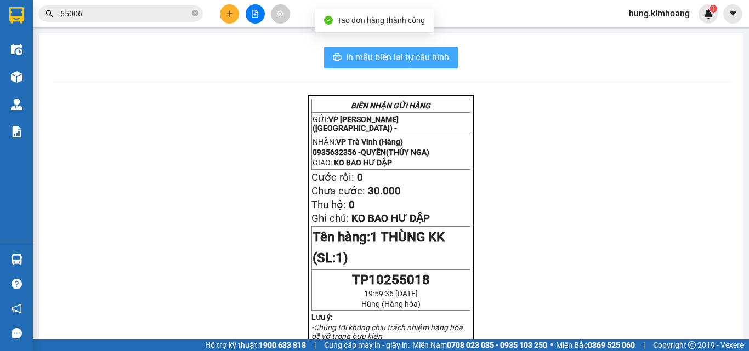
click at [438, 52] on span "In mẫu biên lai tự cấu hình" at bounding box center [397, 57] width 103 height 14
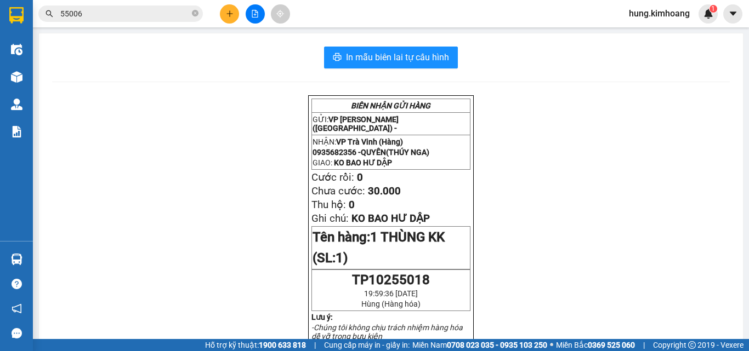
click at [224, 12] on button at bounding box center [229, 13] width 19 height 19
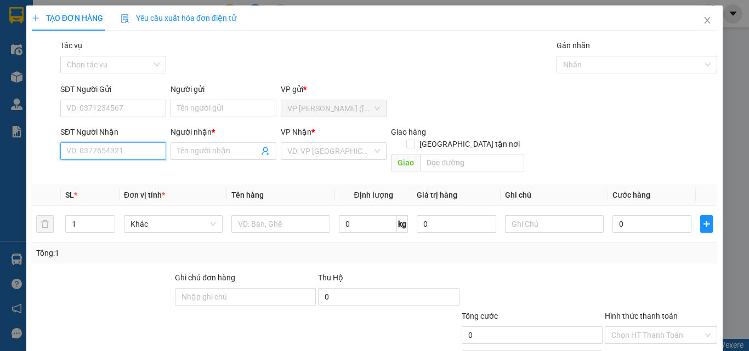
click at [146, 155] on input "SĐT Người Nhận" at bounding box center [113, 152] width 106 height 18
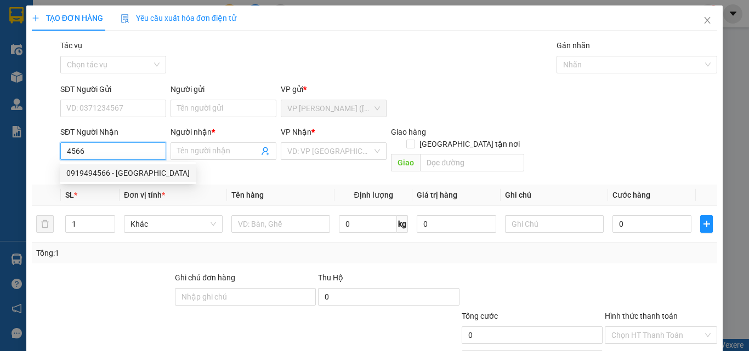
click at [141, 169] on div "0919494566 - [GEOGRAPHIC_DATA]" at bounding box center [127, 173] width 123 height 12
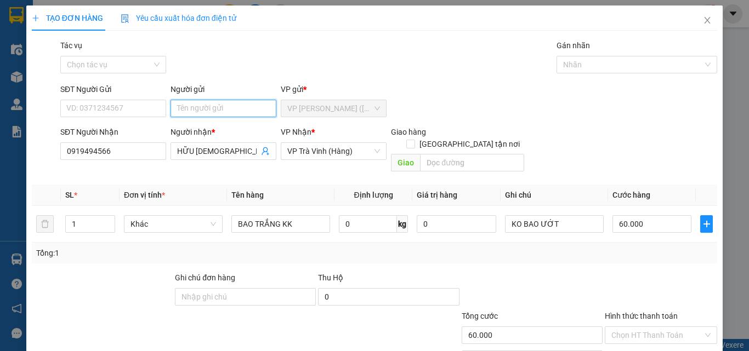
click at [186, 112] on input "Người gửi" at bounding box center [224, 109] width 106 height 18
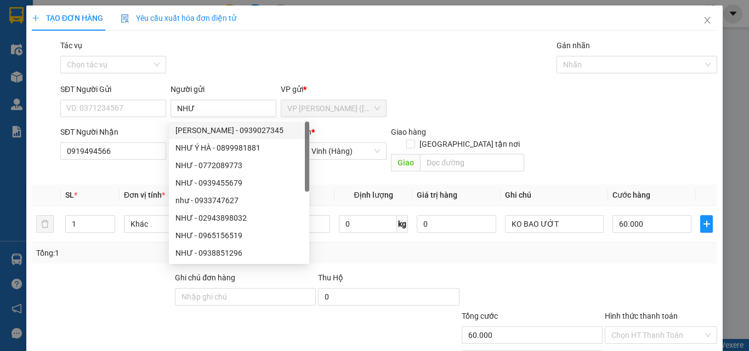
click at [588, 126] on div "SĐT Người Nhận 0919494566 Người nhận * HỮU PHƯỚC VP Nhận * VP Trà Vinh (Hàng) G…" at bounding box center [388, 151] width 661 height 50
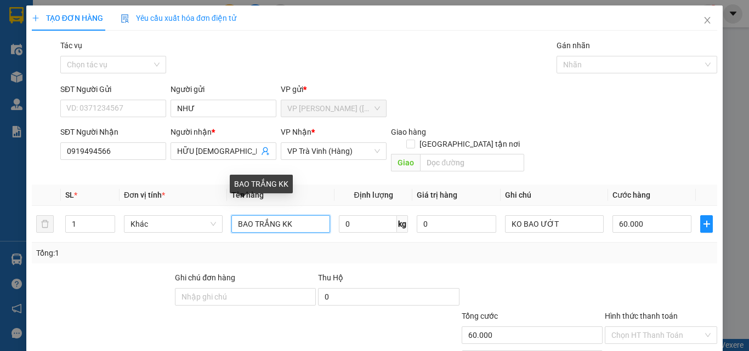
drag, startPoint x: 311, startPoint y: 164, endPoint x: 191, endPoint y: 188, distance: 122.4
click at [191, 188] on div "SL * Đơn vị tính * Tên hàng Định lượng Giá trị hàng Ghi chú Cước hàng 1 Khác BA…" at bounding box center [374, 224] width 685 height 79
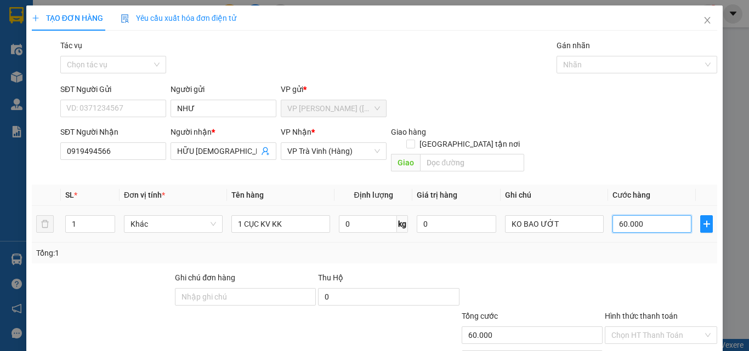
click at [660, 215] on input "60.000" at bounding box center [651, 224] width 79 height 18
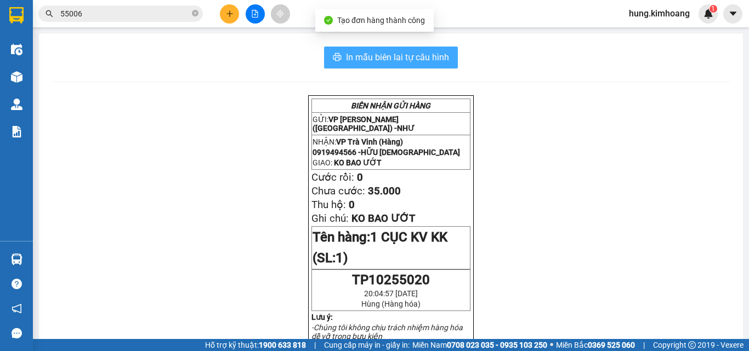
click at [428, 52] on span "In mẫu biên lai tự cấu hình" at bounding box center [397, 57] width 103 height 14
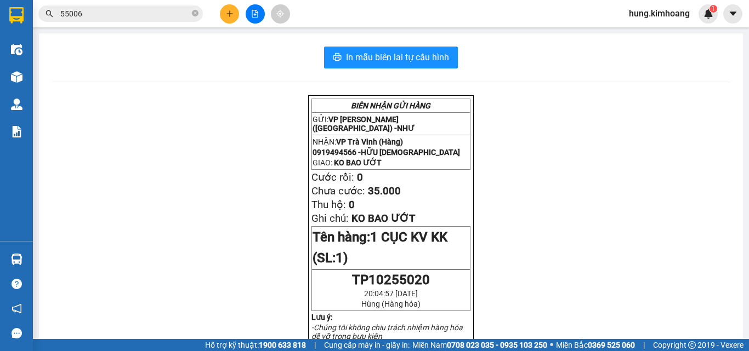
click at [235, 8] on button at bounding box center [229, 13] width 19 height 19
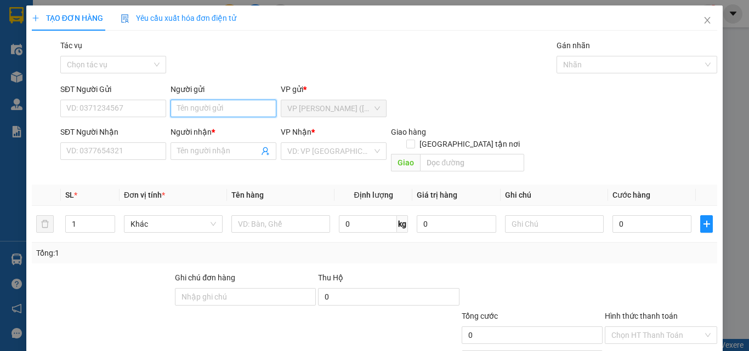
click at [196, 101] on input "Người gửi" at bounding box center [224, 109] width 106 height 18
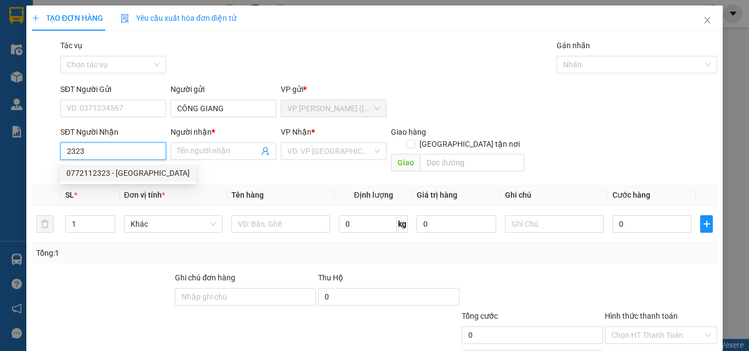
click at [103, 176] on div "0772112323 - [GEOGRAPHIC_DATA]" at bounding box center [127, 173] width 123 height 12
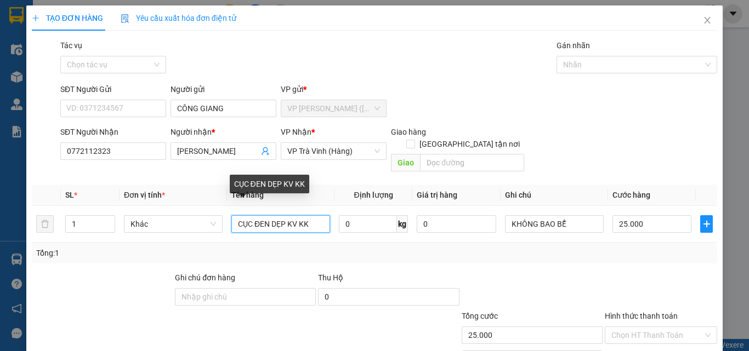
drag, startPoint x: 324, startPoint y: 217, endPoint x: 196, endPoint y: 255, distance: 134.1
click at [196, 255] on div "Transit Pickup Surcharge Ids Transit Deliver Surcharge Ids Transit Deliver Surc…" at bounding box center [374, 217] width 685 height 357
click at [280, 215] on input "CỤC ĐEN DẸP KV KK" at bounding box center [280, 224] width 99 height 18
click at [284, 215] on input "CỤC ĐEN DẸP KV KK" at bounding box center [280, 224] width 99 height 18
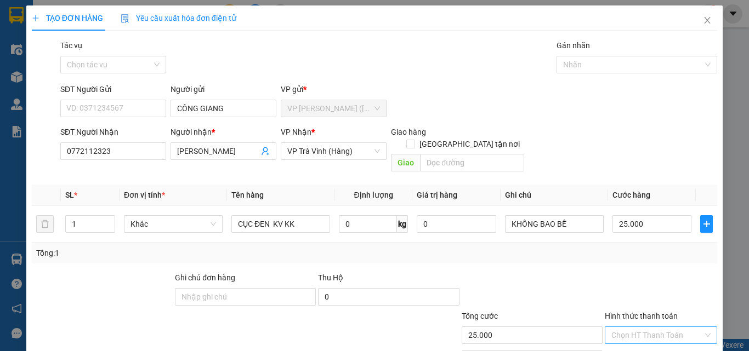
click at [650, 327] on input "Hình thức thanh toán" at bounding box center [657, 335] width 92 height 16
click at [647, 339] on div "Tại văn phòng" at bounding box center [654, 345] width 98 height 12
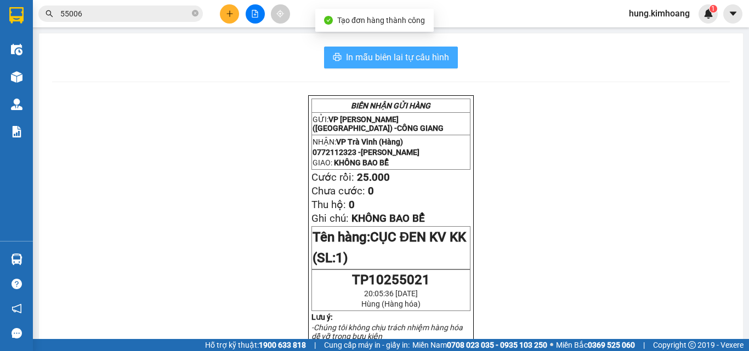
click at [389, 56] on span "In mẫu biên lai tự cấu hình" at bounding box center [397, 57] width 103 height 14
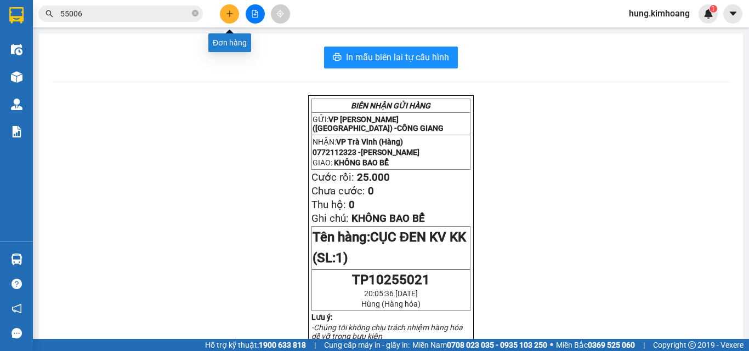
click at [232, 10] on icon "plus" at bounding box center [230, 14] width 8 height 8
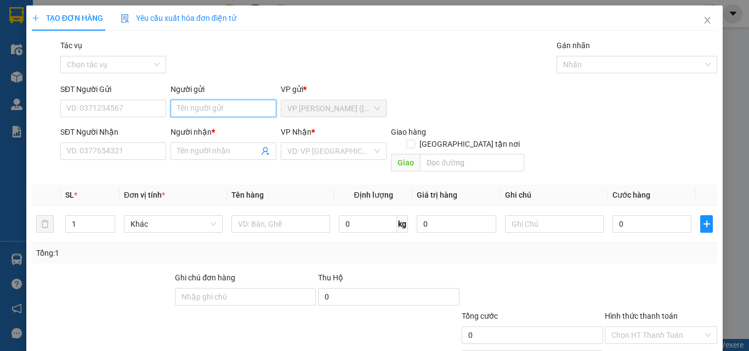
click at [217, 111] on input "Người gửi" at bounding box center [224, 109] width 106 height 18
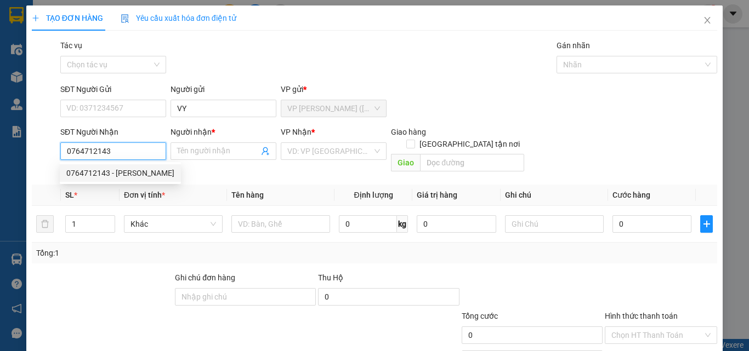
click at [140, 177] on div "0764712143 - [PERSON_NAME]" at bounding box center [120, 173] width 108 height 12
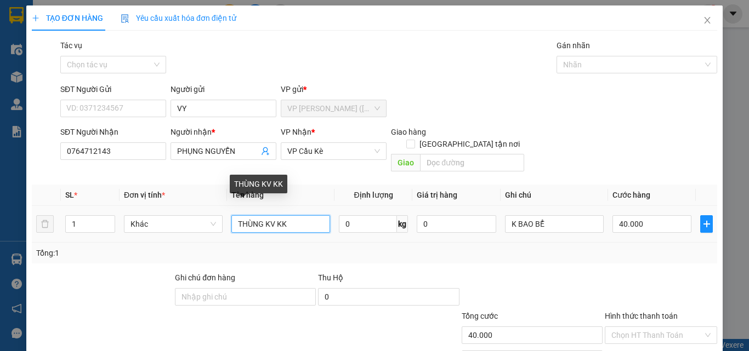
click at [291, 215] on input "THÙNG KV KK" at bounding box center [280, 224] width 99 height 18
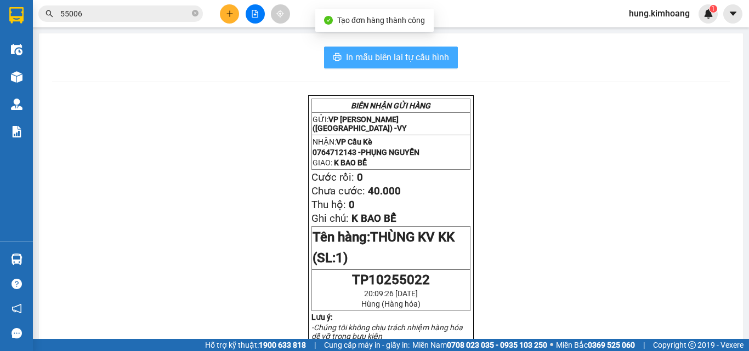
click at [433, 62] on span "In mẫu biên lai tự cấu hình" at bounding box center [397, 57] width 103 height 14
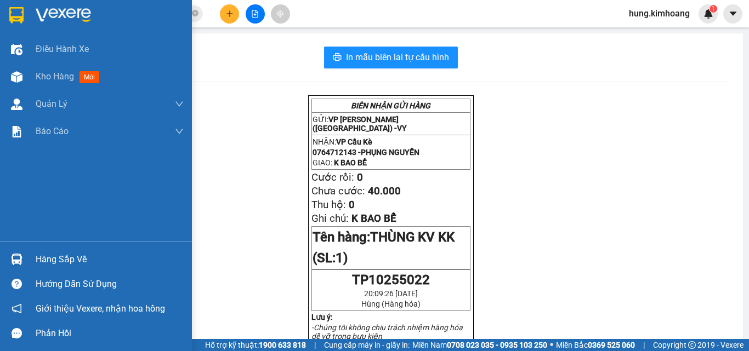
click at [9, 264] on div at bounding box center [16, 259] width 19 height 19
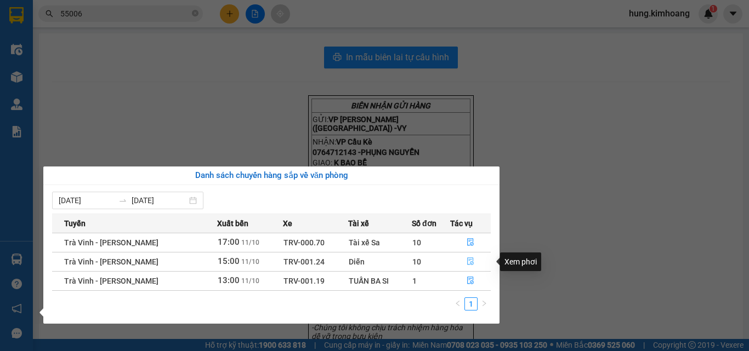
click at [469, 258] on icon "file-done" at bounding box center [471, 262] width 8 height 8
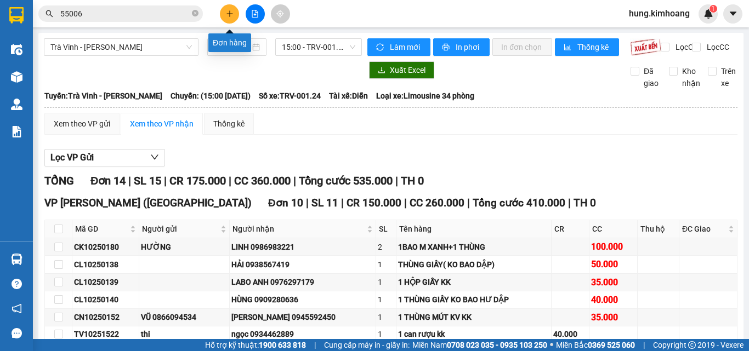
click at [232, 14] on icon "plus" at bounding box center [230, 14] width 8 height 8
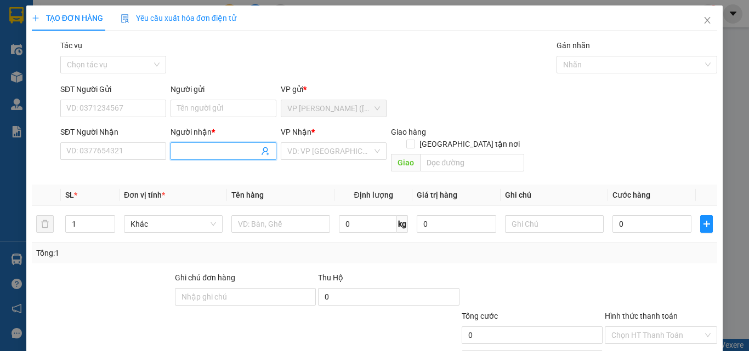
click at [187, 146] on input "Người nhận *" at bounding box center [218, 151] width 82 height 12
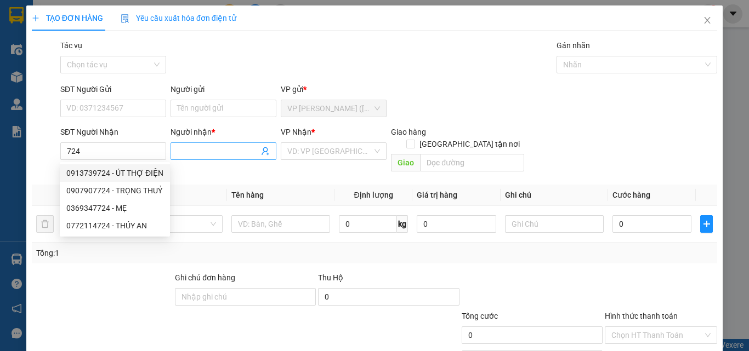
click at [188, 149] on input "Người nhận *" at bounding box center [218, 151] width 82 height 12
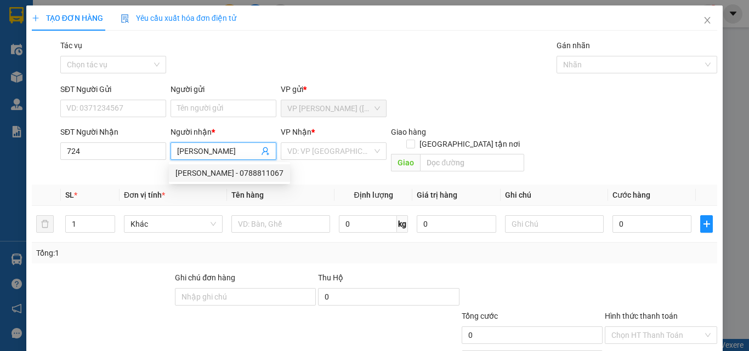
click at [283, 171] on div "[PERSON_NAME] - 0788811067" at bounding box center [229, 173] width 108 height 12
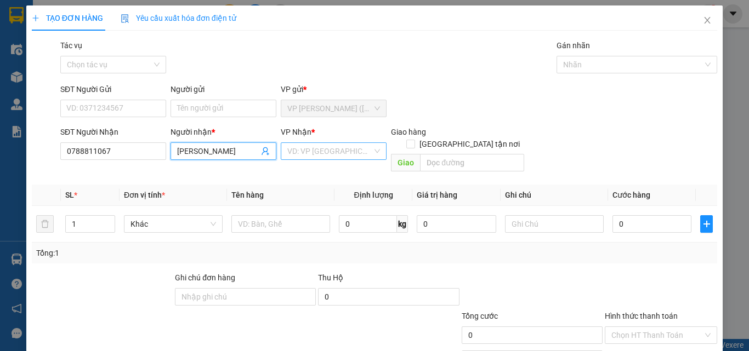
click at [321, 156] on input "search" at bounding box center [329, 151] width 85 height 16
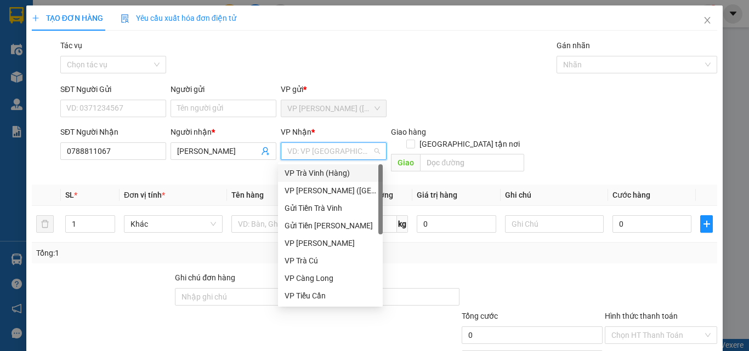
click at [320, 172] on div "VP Trà Vinh (Hàng)" at bounding box center [331, 173] width 92 height 12
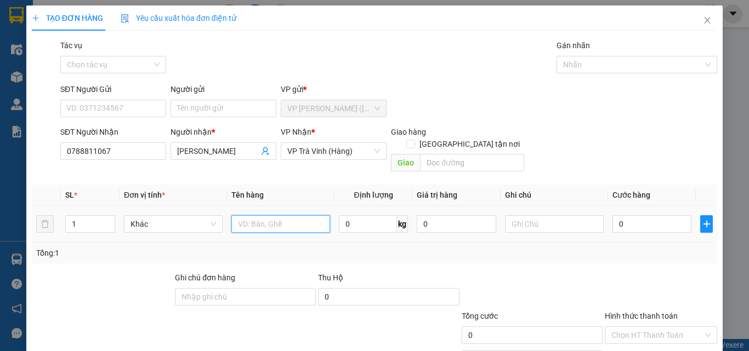
click at [290, 215] on input "text" at bounding box center [280, 224] width 99 height 18
click at [644, 215] on input "0" at bounding box center [651, 224] width 79 height 18
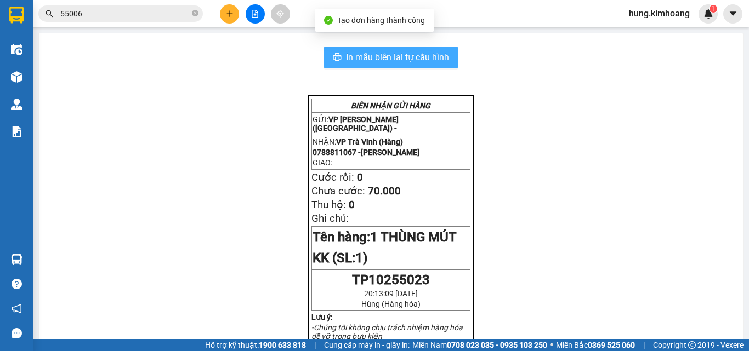
click at [397, 56] on span "In mẫu biên lai tự cấu hình" at bounding box center [397, 57] width 103 height 14
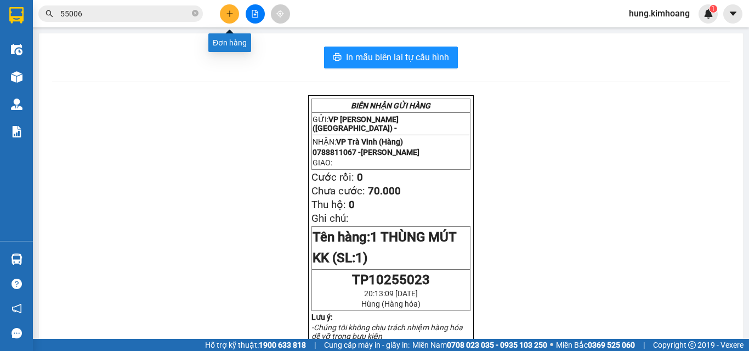
click at [237, 8] on button at bounding box center [229, 13] width 19 height 19
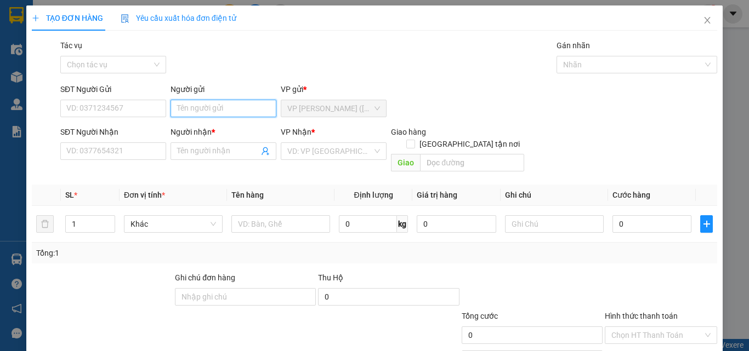
click at [214, 104] on input "Người gửi" at bounding box center [224, 109] width 106 height 18
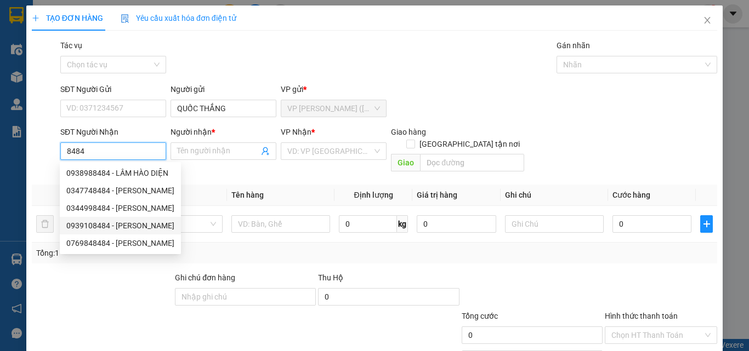
click at [129, 227] on div "0939108484 - [PERSON_NAME]" at bounding box center [120, 226] width 108 height 12
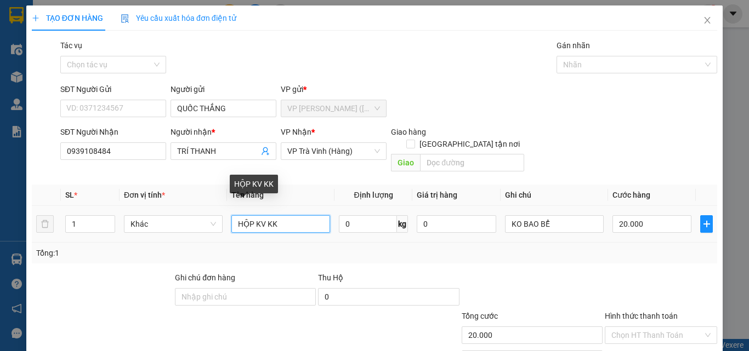
click at [265, 215] on input "HỘP KV KK" at bounding box center [280, 224] width 99 height 18
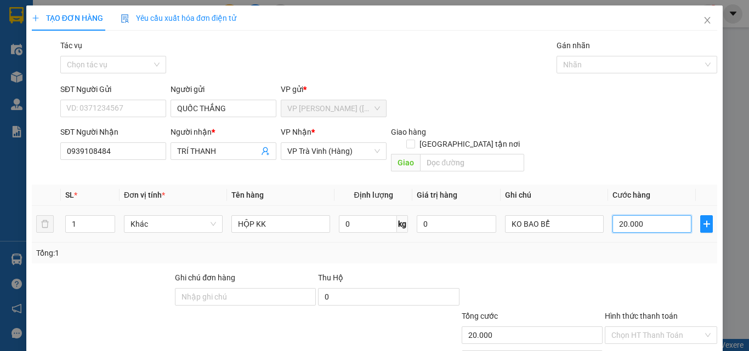
click at [666, 215] on input "20.000" at bounding box center [651, 224] width 79 height 18
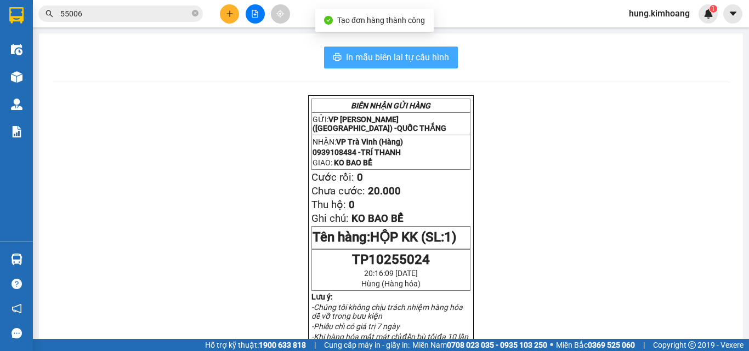
drag, startPoint x: 446, startPoint y: 57, endPoint x: 442, endPoint y: 51, distance: 7.1
click at [446, 57] on button "In mẫu biên lai tự cấu hình" at bounding box center [391, 58] width 134 height 22
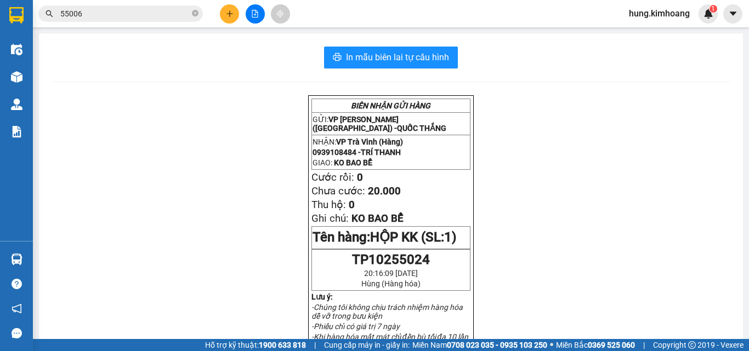
click at [229, 14] on icon "plus" at bounding box center [229, 13] width 6 height 1
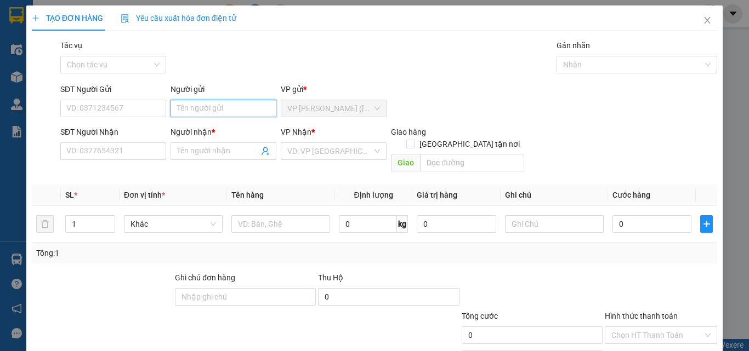
click at [213, 113] on input "Người gửi" at bounding box center [224, 109] width 106 height 18
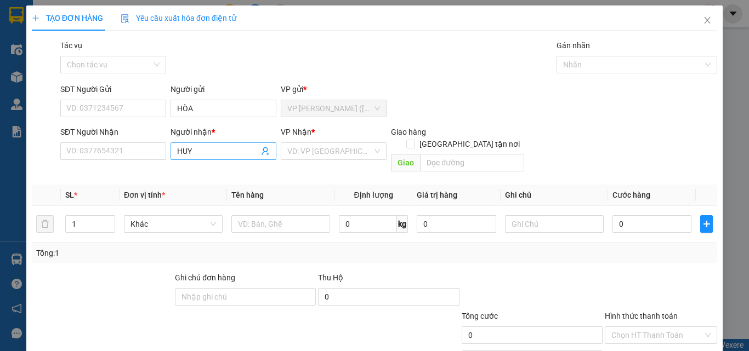
click at [200, 156] on input "HUY" at bounding box center [218, 151] width 82 height 12
click at [201, 156] on input "HUY" at bounding box center [218, 151] width 82 height 12
click at [182, 151] on input "HTHUY" at bounding box center [218, 151] width 82 height 12
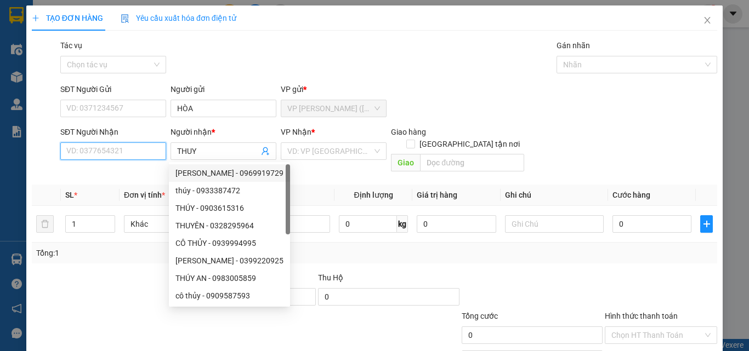
click at [150, 152] on input "SĐT Người Nhận" at bounding box center [113, 152] width 106 height 18
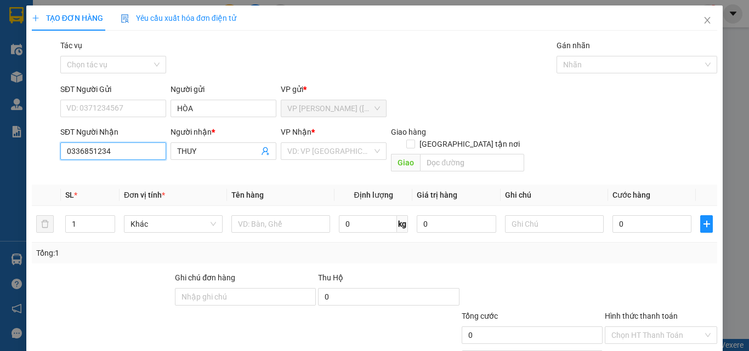
click at [93, 151] on input "0336851234" at bounding box center [113, 152] width 106 height 18
click at [98, 174] on div "0336801234 - THUY" at bounding box center [112, 173] width 92 height 12
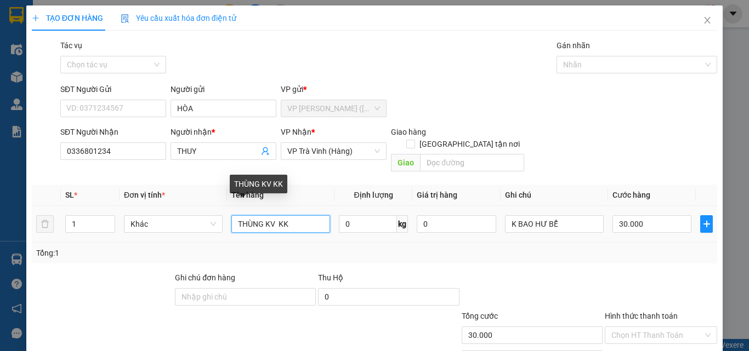
click at [287, 215] on input "THÙNG KV KK" at bounding box center [280, 224] width 99 height 18
click at [236, 215] on input "THÙNG KV KK" at bounding box center [280, 224] width 99 height 18
click at [281, 215] on input "1 THÙNG KV KK" at bounding box center [280, 224] width 99 height 18
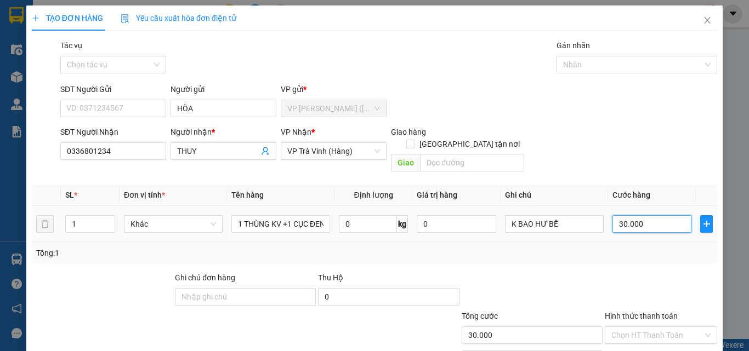
click at [665, 215] on input "30.000" at bounding box center [651, 224] width 79 height 18
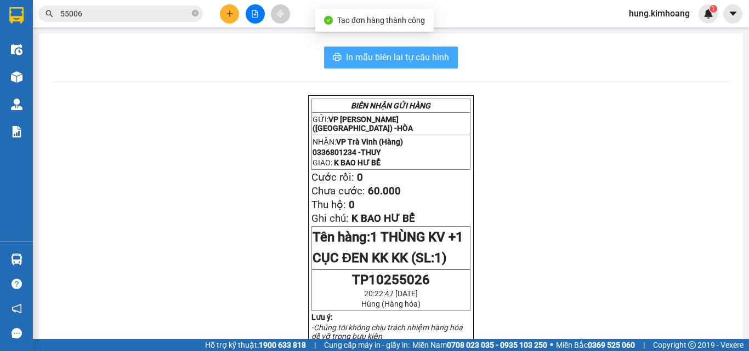
click at [442, 59] on span "In mẫu biên lai tự cấu hình" at bounding box center [397, 57] width 103 height 14
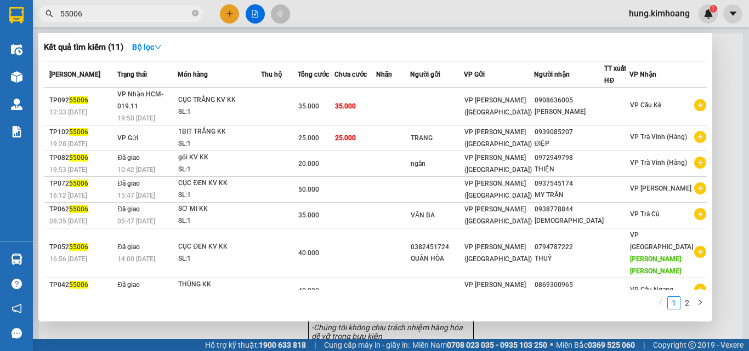
drag, startPoint x: 104, startPoint y: 10, endPoint x: 52, endPoint y: 17, distance: 53.1
click at [52, 17] on div "55006" at bounding box center [107, 13] width 214 height 16
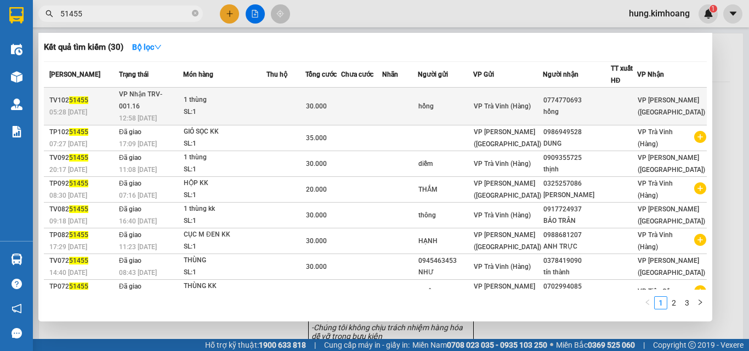
click at [518, 100] on div "VP Trà Vinh (Hàng)" at bounding box center [508, 106] width 69 height 12
